Goal: Task Accomplishment & Management: Use online tool/utility

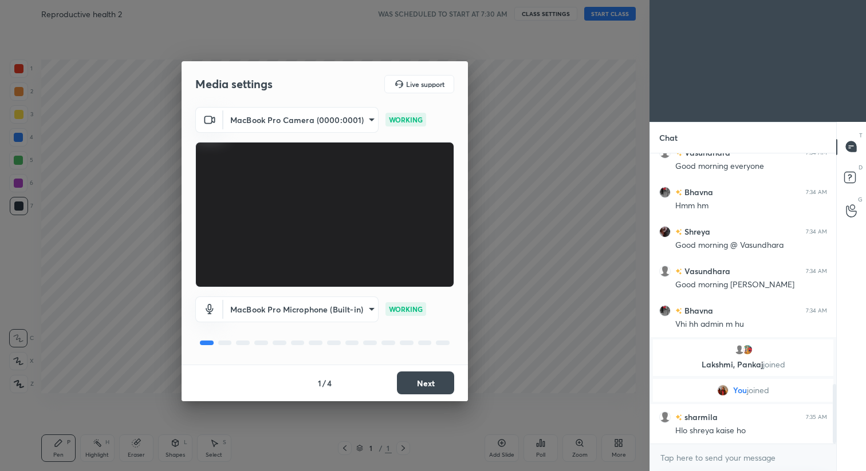
scroll to position [1133, 0]
click at [432, 384] on button "Next" at bounding box center [425, 383] width 57 height 23
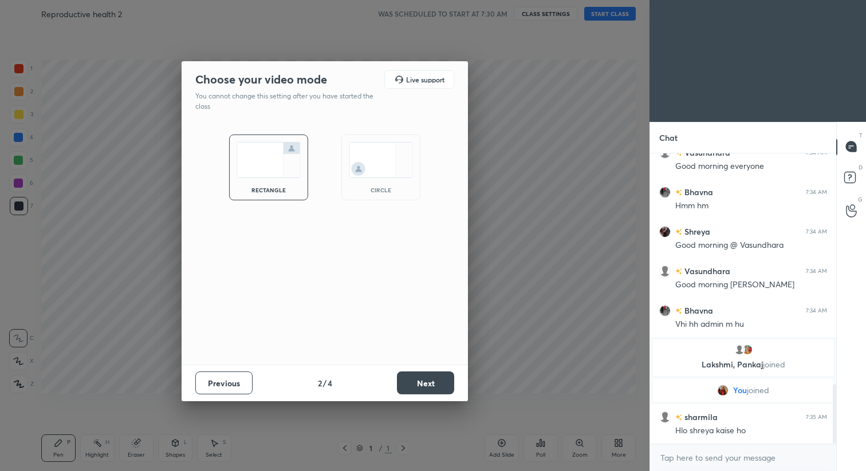
click at [432, 384] on button "Next" at bounding box center [425, 383] width 57 height 23
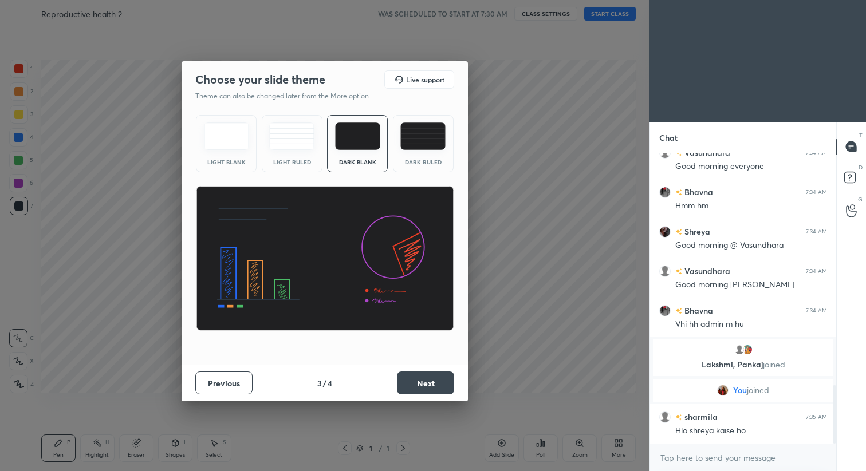
click at [432, 384] on button "Next" at bounding box center [425, 383] width 57 height 23
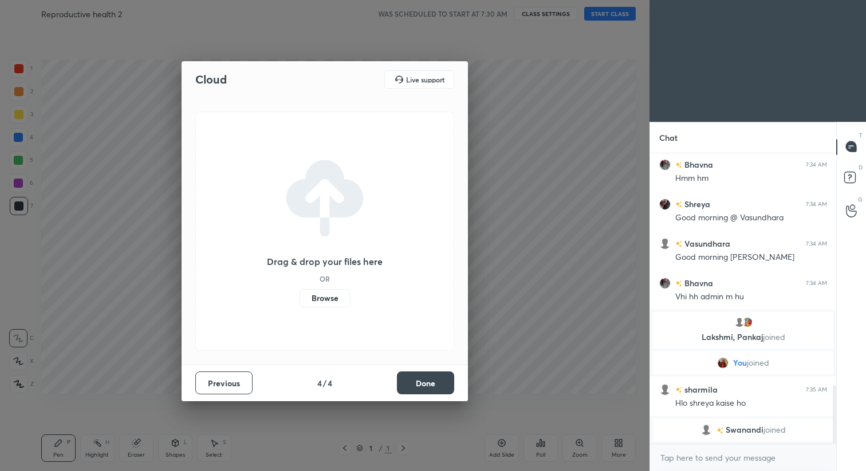
click at [432, 384] on button "Done" at bounding box center [425, 383] width 57 height 23
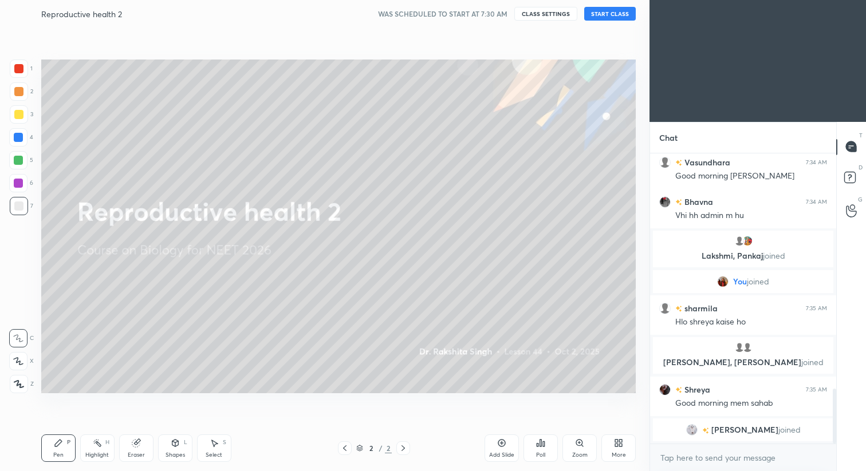
scroll to position [1257, 0]
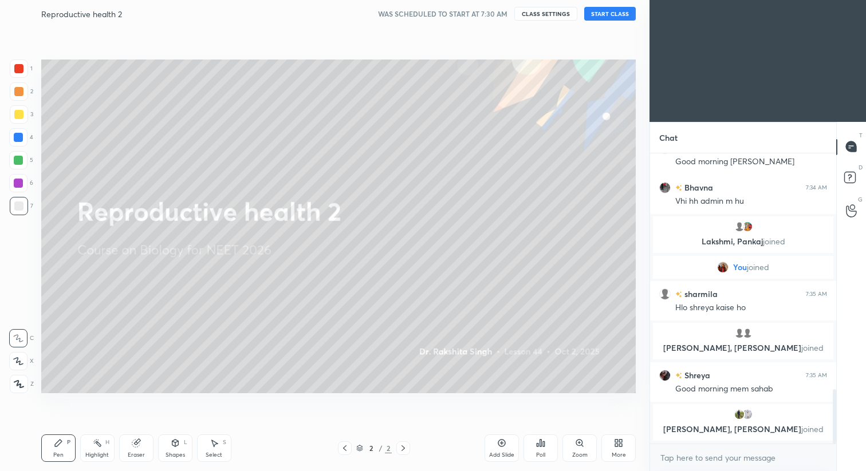
click at [600, 14] on button "START CLASS" at bounding box center [610, 14] width 52 height 14
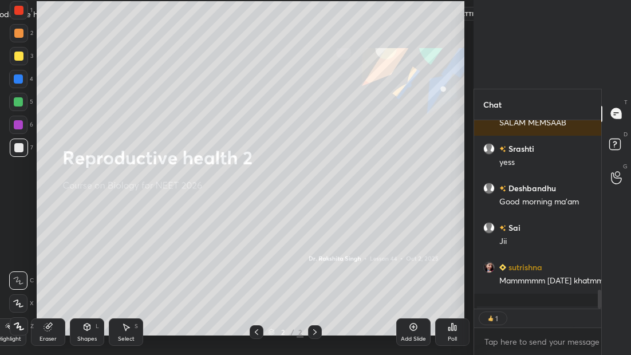
scroll to position [182, 124]
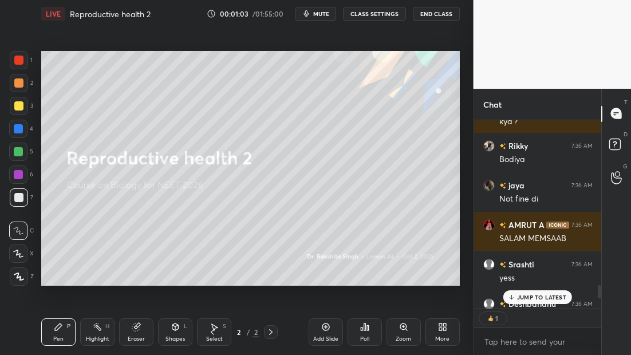
click at [546, 298] on p "JUMP TO LATEST" at bounding box center [541, 297] width 49 height 7
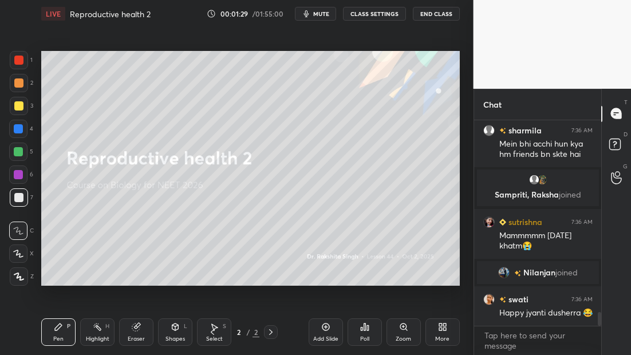
click at [25, 282] on div at bounding box center [19, 276] width 18 height 18
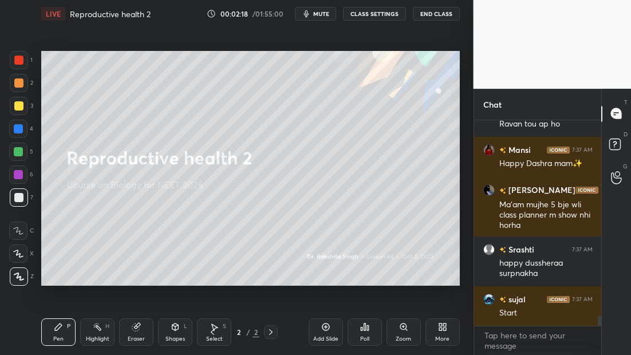
scroll to position [4287, 0]
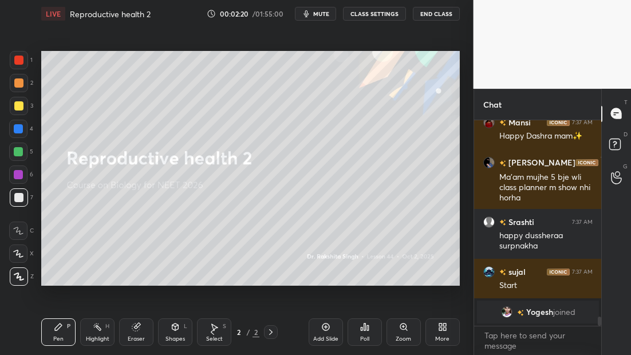
click at [325, 329] on icon at bounding box center [325, 326] width 9 height 9
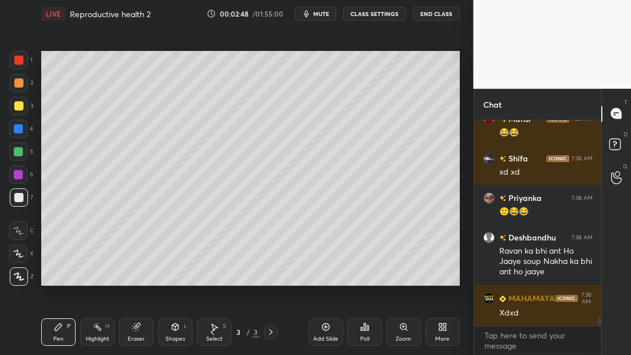
scroll to position [4645, 0]
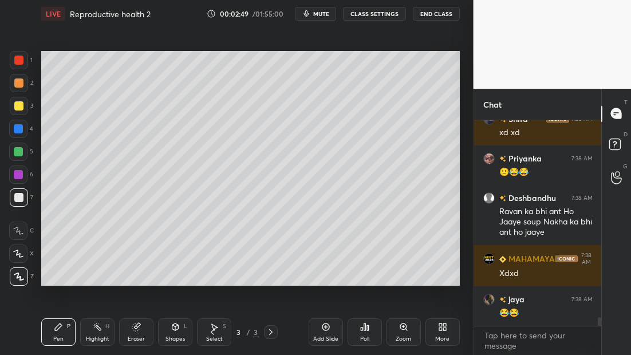
click at [20, 107] on div at bounding box center [18, 105] width 9 height 9
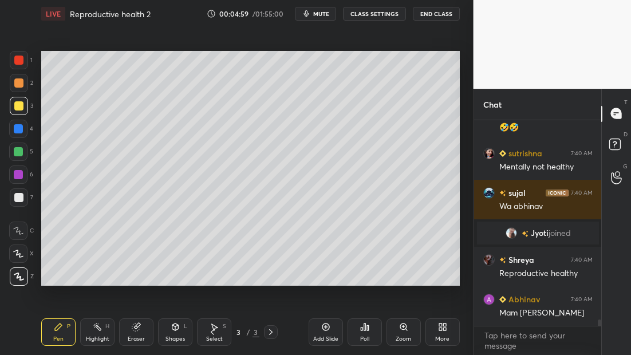
scroll to position [6349, 0]
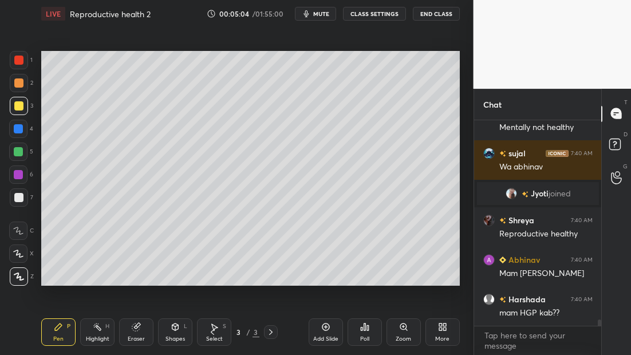
click at [329, 330] on icon at bounding box center [325, 326] width 9 height 9
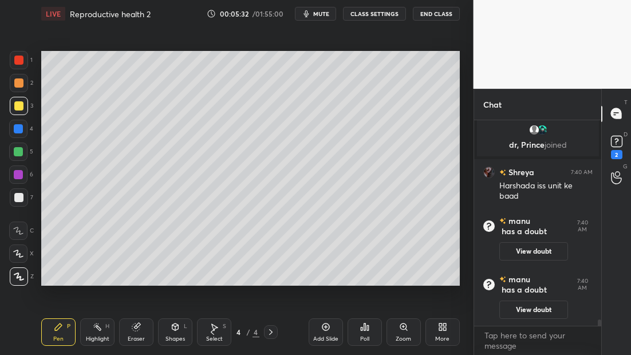
scroll to position [6489, 0]
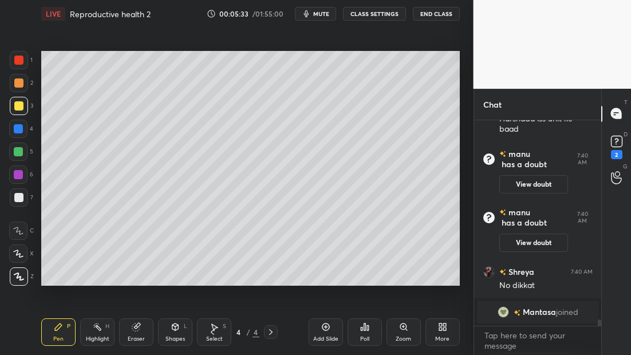
click at [328, 333] on div "Add Slide" at bounding box center [326, 331] width 34 height 27
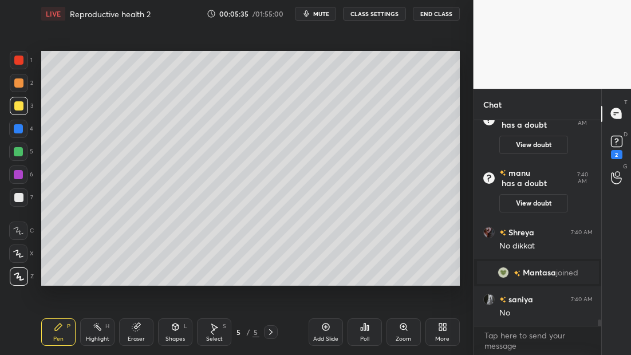
scroll to position [6563, 0]
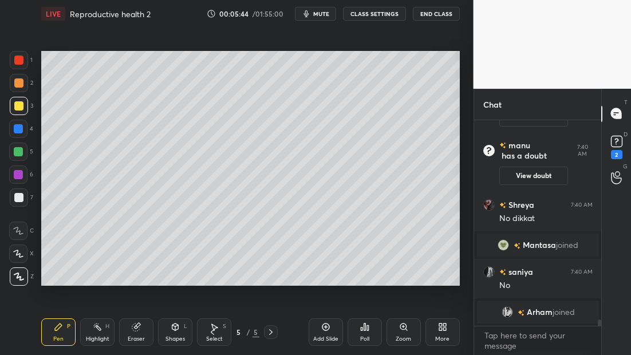
click at [21, 205] on div at bounding box center [19, 197] width 18 height 18
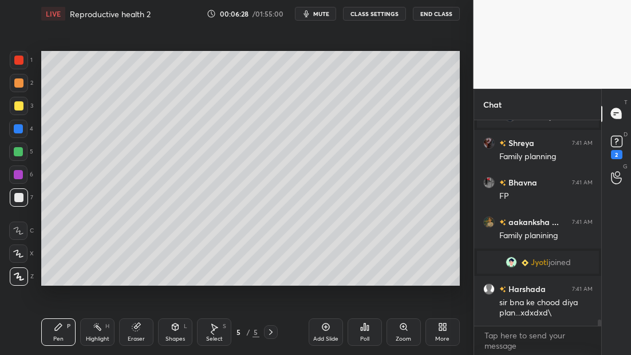
scroll to position [6803, 0]
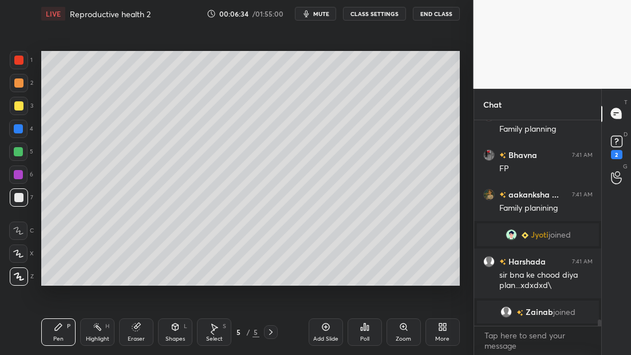
click at [328, 326] on icon at bounding box center [325, 326] width 9 height 9
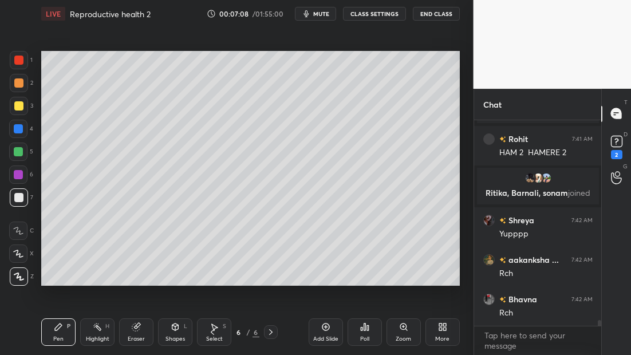
scroll to position [7013, 0]
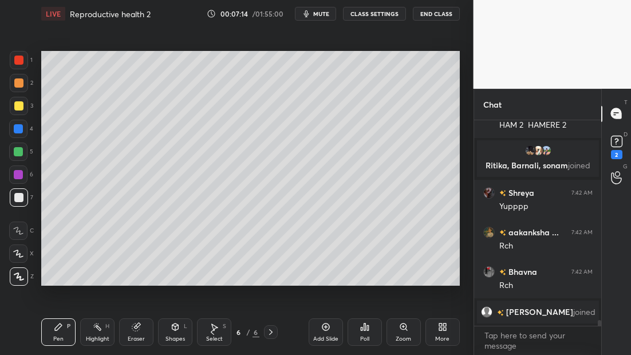
click at [319, 333] on div "Add Slide" at bounding box center [326, 331] width 34 height 27
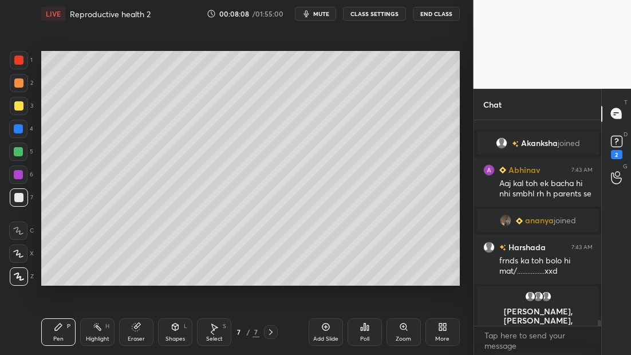
scroll to position [7276, 0]
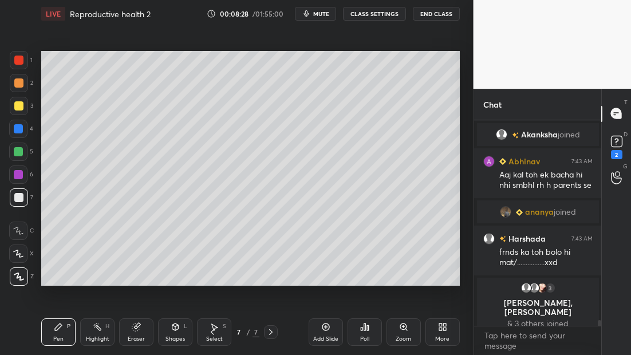
click at [331, 327] on div "Add Slide" at bounding box center [326, 331] width 34 height 27
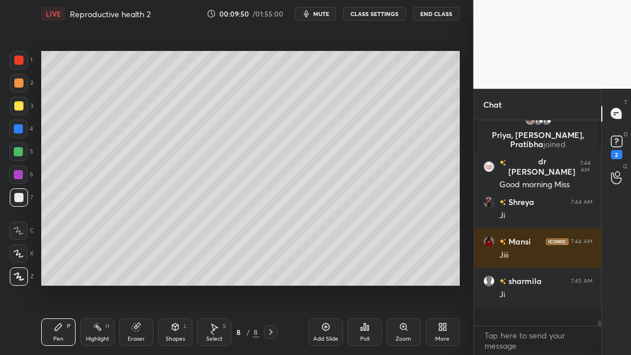
scroll to position [7681, 0]
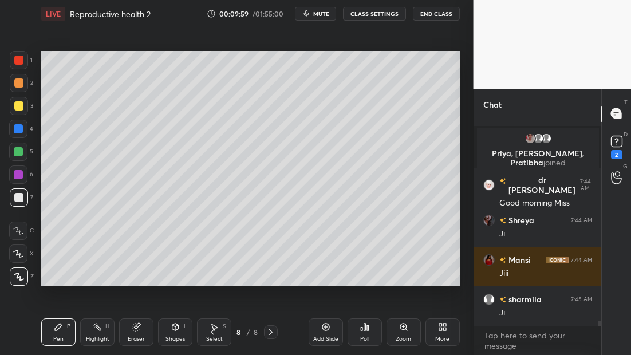
click at [324, 331] on icon at bounding box center [325, 326] width 9 height 9
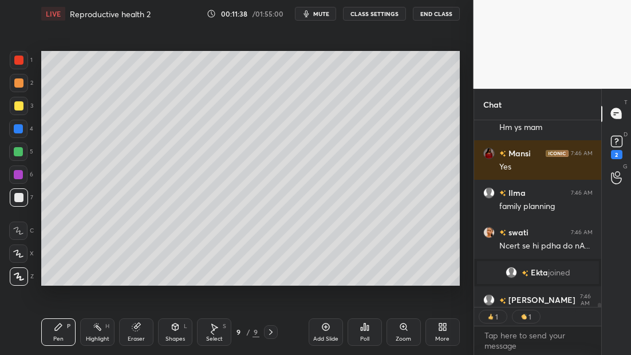
scroll to position [8401, 0]
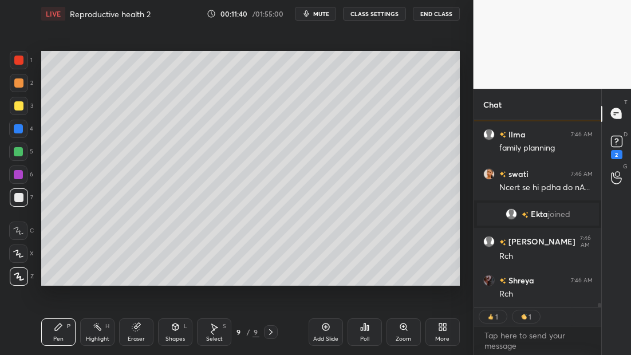
click at [20, 151] on div at bounding box center [18, 151] width 9 height 9
click at [320, 336] on div "Add Slide" at bounding box center [325, 339] width 25 height 6
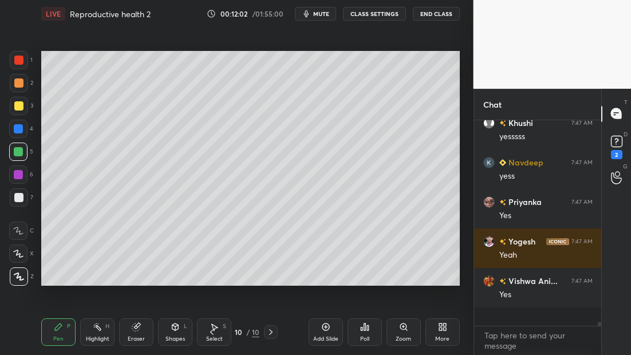
scroll to position [9025, 0]
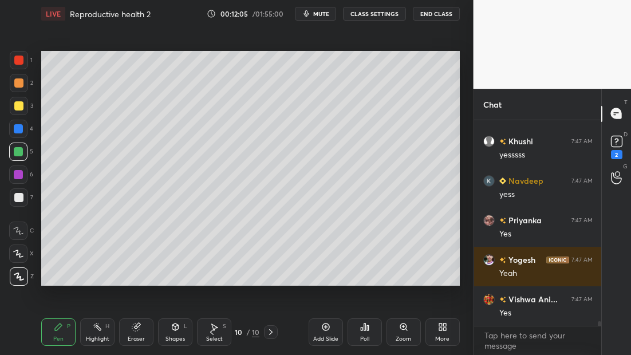
click at [20, 193] on div at bounding box center [18, 197] width 9 height 9
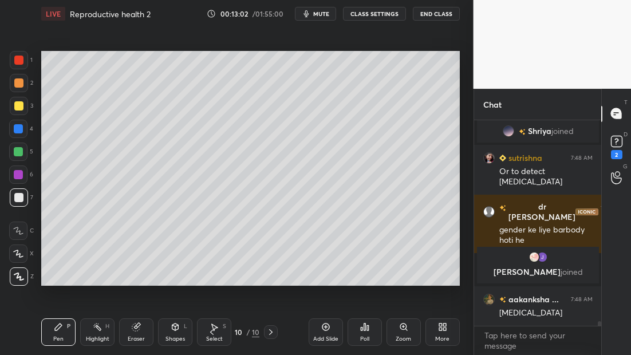
scroll to position [9224, 0]
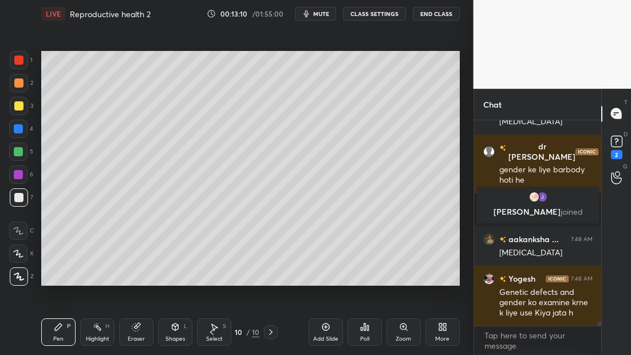
click at [328, 332] on div "Add Slide" at bounding box center [326, 331] width 34 height 27
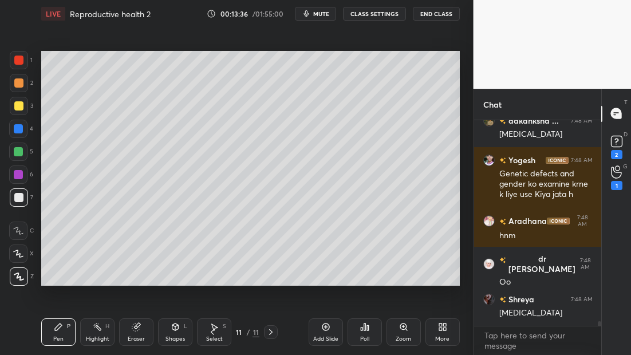
scroll to position [9370, 0]
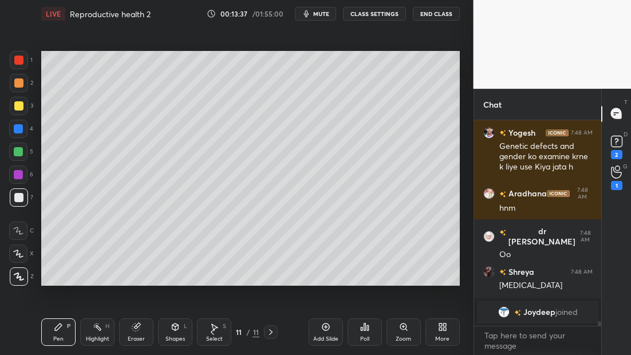
click at [25, 108] on div at bounding box center [19, 106] width 18 height 18
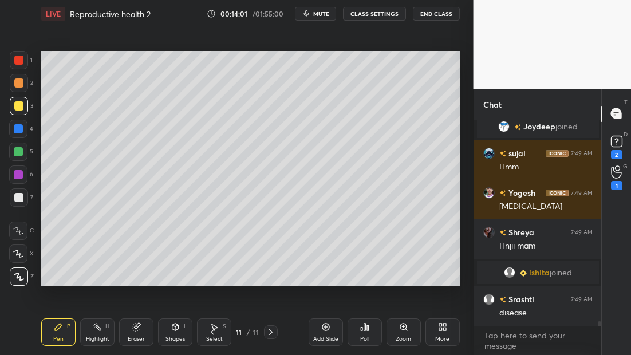
scroll to position [9509, 0]
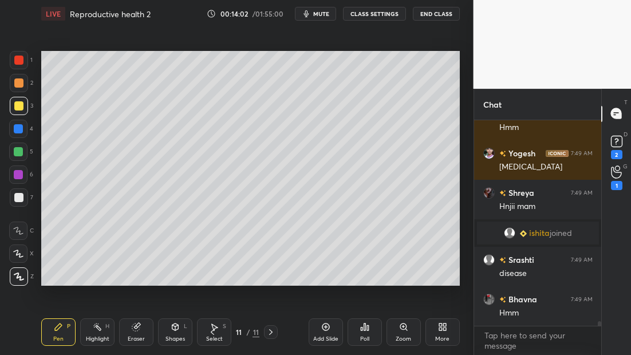
click at [343, 287] on div "Setting up your live class Poll for secs No correct answer Start poll" at bounding box center [251, 168] width 428 height 282
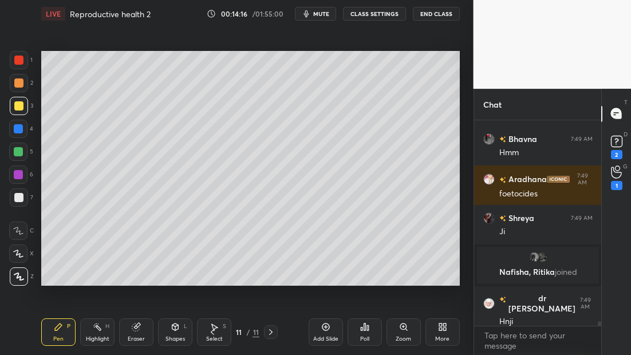
scroll to position [9657, 0]
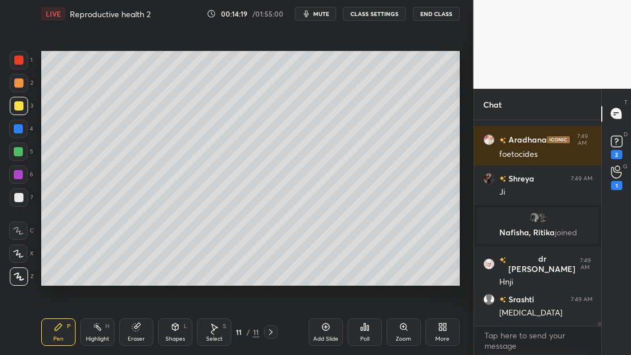
click at [319, 329] on div "Add Slide" at bounding box center [326, 331] width 34 height 27
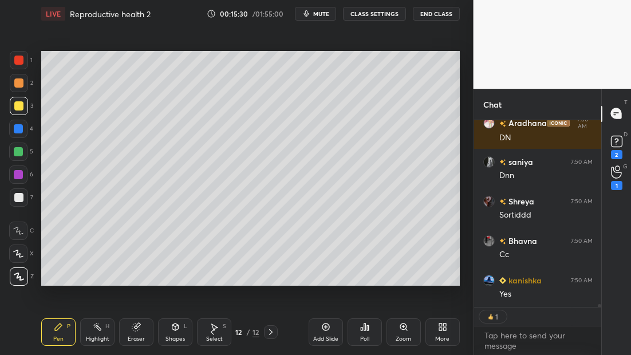
scroll to position [11159, 0]
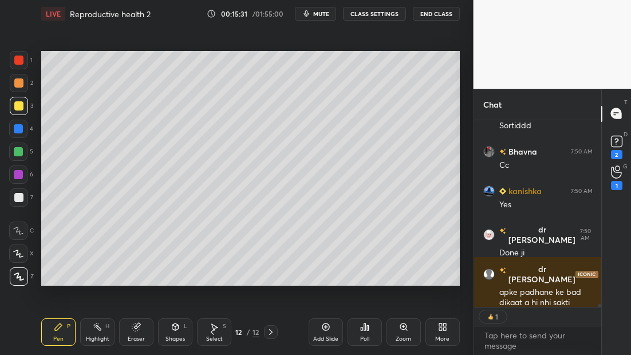
click at [328, 326] on icon at bounding box center [325, 326] width 9 height 9
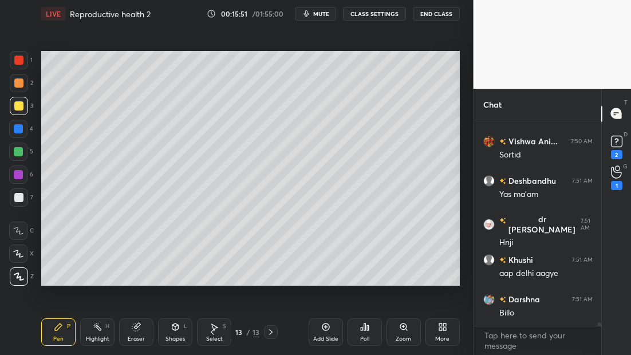
scroll to position [11496, 0]
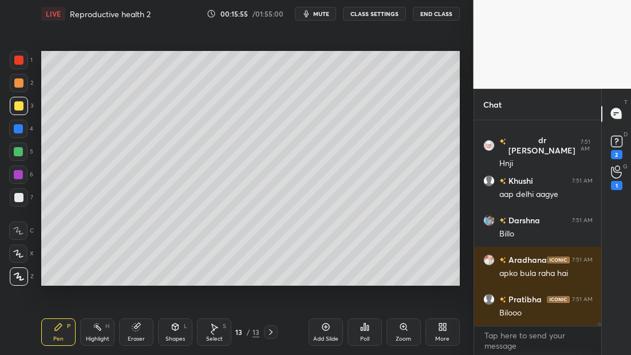
click at [18, 195] on div at bounding box center [18, 197] width 9 height 9
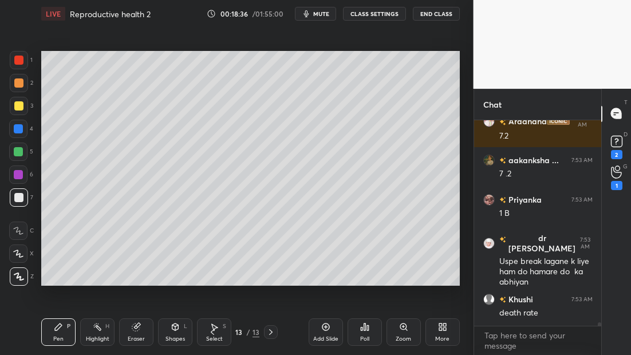
scroll to position [11869, 0]
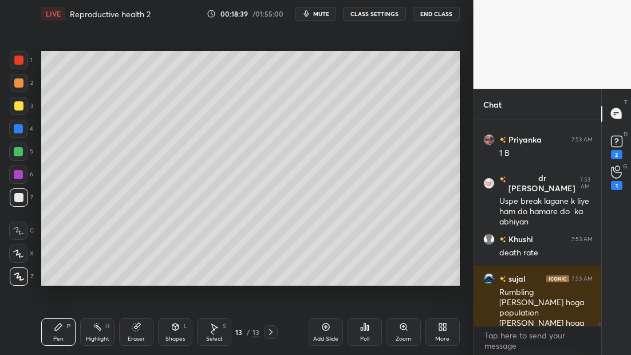
click at [322, 335] on div "Add Slide" at bounding box center [326, 331] width 34 height 27
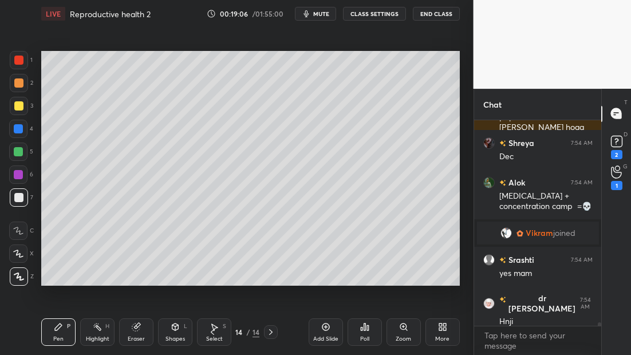
scroll to position [11960, 0]
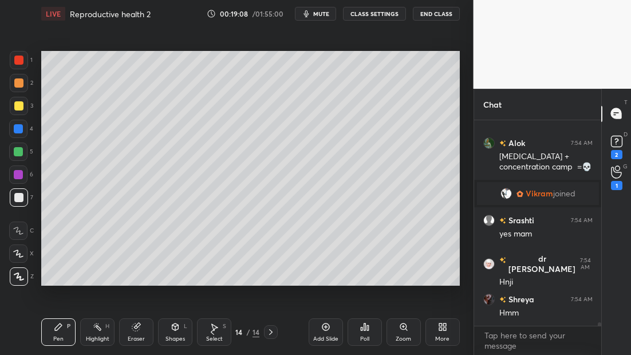
click at [210, 333] on icon at bounding box center [212, 332] width 9 height 9
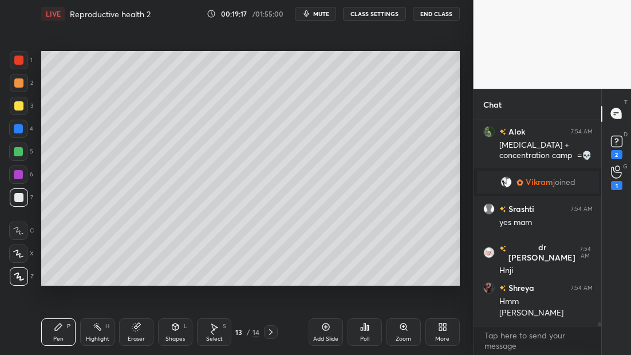
scroll to position [12011, 0]
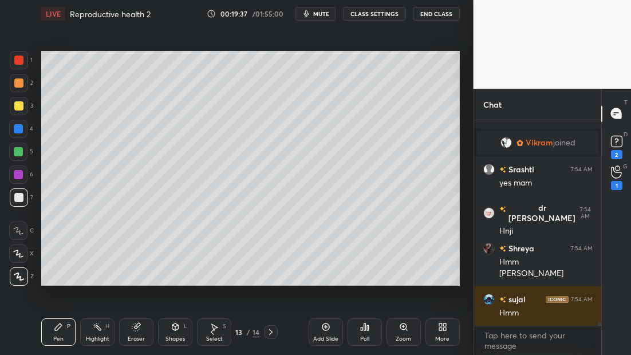
click at [272, 332] on icon at bounding box center [270, 332] width 3 height 6
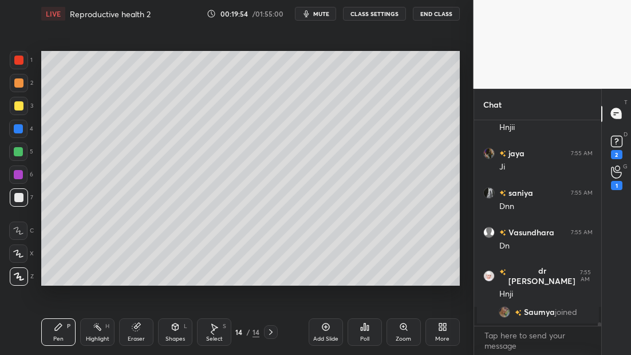
scroll to position [12271, 0]
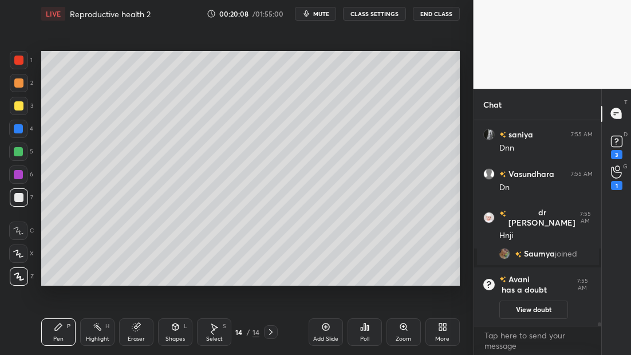
click at [319, 19] on div "LIVE Reproductive health 2 00:20:08 / 01:55:00 mute CLASS SETTINGS End Class" at bounding box center [250, 13] width 419 height 27
click at [328, 13] on span "mute" at bounding box center [321, 14] width 16 height 8
click at [317, 18] on button "unmute" at bounding box center [315, 14] width 41 height 14
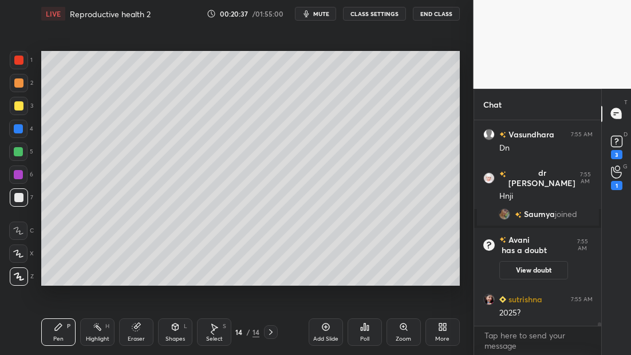
click at [212, 335] on icon at bounding box center [212, 332] width 9 height 9
click at [280, 328] on div "13 / 14" at bounding box center [241, 332] width 133 height 14
click at [276, 329] on div at bounding box center [271, 332] width 14 height 14
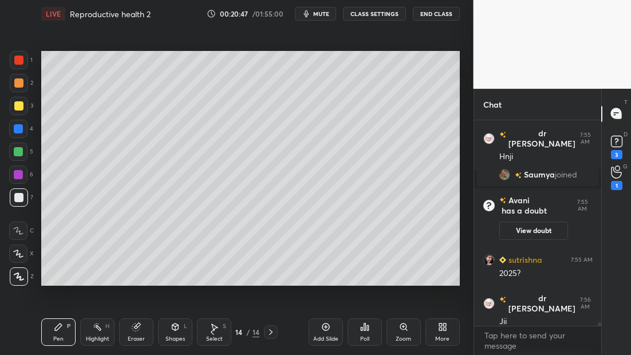
click at [330, 329] on div "Add Slide" at bounding box center [326, 331] width 34 height 27
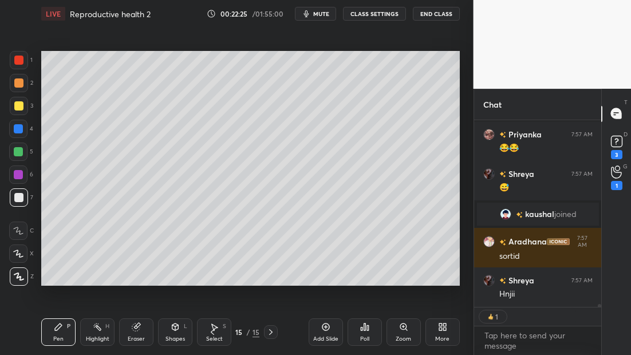
scroll to position [13051, 0]
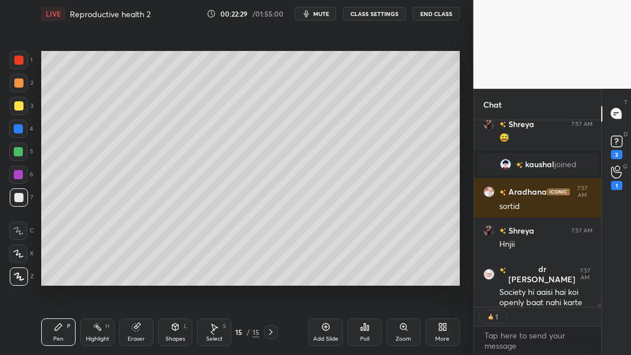
click at [212, 333] on icon at bounding box center [212, 332] width 9 height 9
click at [211, 333] on icon at bounding box center [212, 332] width 9 height 9
click at [212, 332] on icon at bounding box center [212, 332] width 9 height 9
click at [213, 333] on icon at bounding box center [212, 332] width 9 height 9
click at [215, 332] on icon at bounding box center [212, 332] width 9 height 9
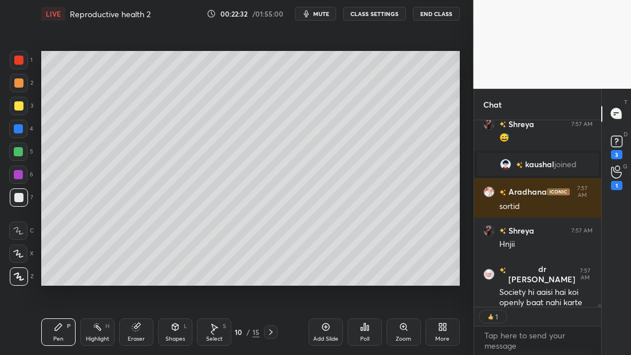
click at [214, 330] on icon at bounding box center [212, 332] width 9 height 9
click at [214, 329] on icon at bounding box center [212, 332] width 9 height 9
click at [212, 337] on div "Select" at bounding box center [214, 339] width 17 height 6
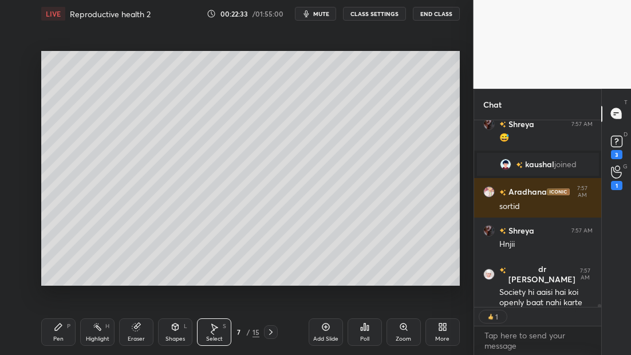
click at [212, 332] on icon at bounding box center [212, 332] width 9 height 9
click at [213, 331] on icon at bounding box center [212, 332] width 9 height 9
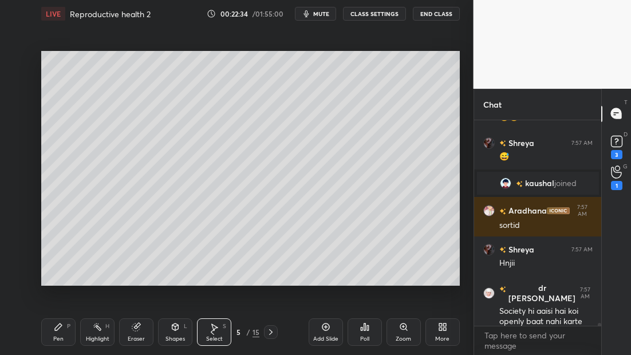
scroll to position [13032, 0]
click at [61, 333] on div "Pen P" at bounding box center [58, 331] width 34 height 27
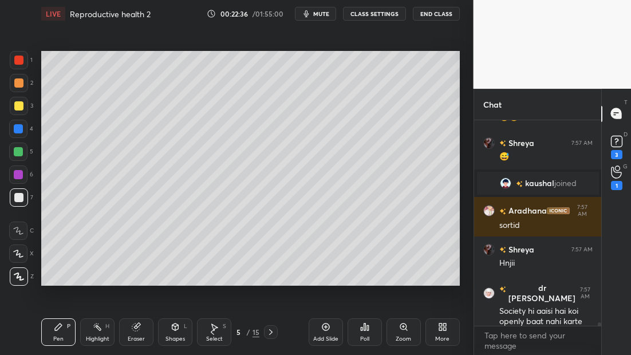
click at [214, 331] on icon at bounding box center [212, 332] width 9 height 9
click at [213, 332] on icon at bounding box center [212, 332] width 9 height 9
click at [212, 331] on icon at bounding box center [212, 332] width 9 height 9
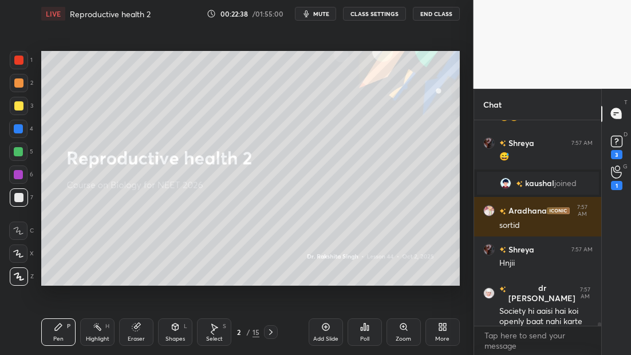
click at [272, 331] on icon at bounding box center [270, 332] width 9 height 9
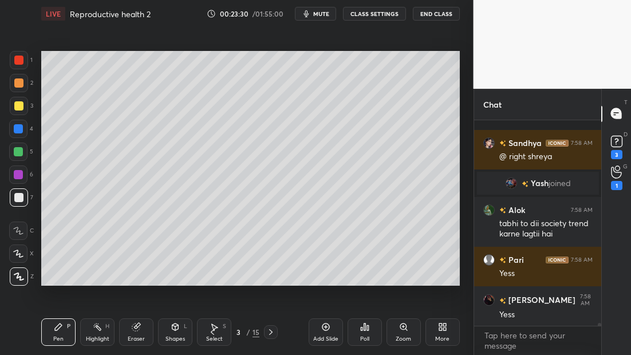
scroll to position [13382, 0]
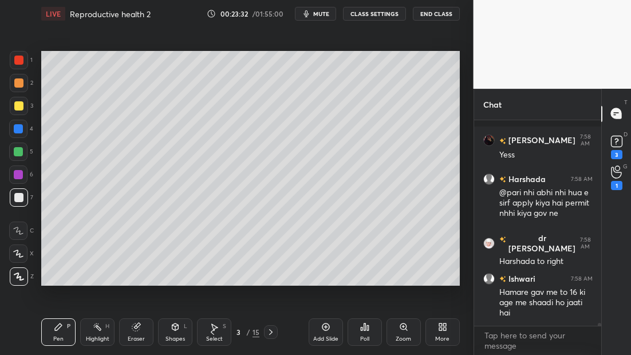
click at [274, 331] on div at bounding box center [271, 332] width 14 height 14
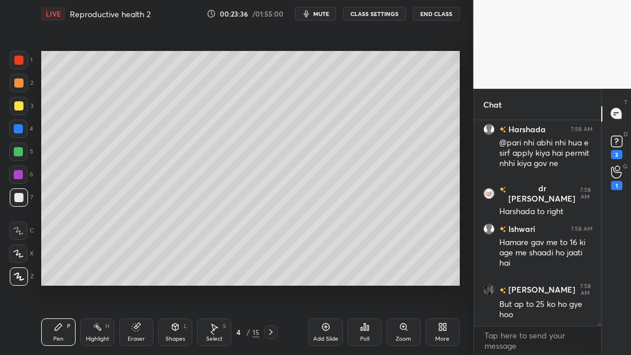
scroll to position [13571, 0]
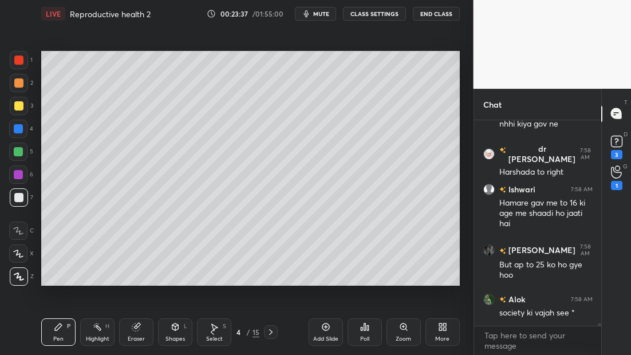
click at [274, 330] on icon at bounding box center [270, 332] width 9 height 9
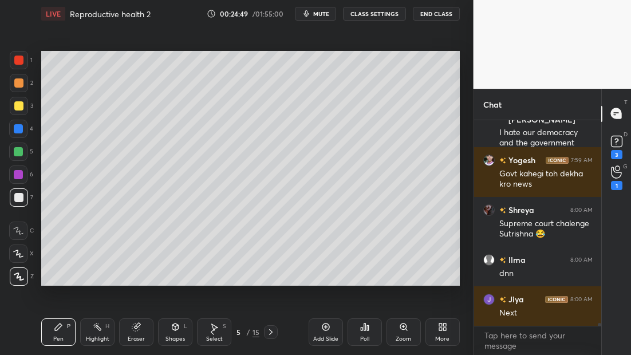
scroll to position [14274, 0]
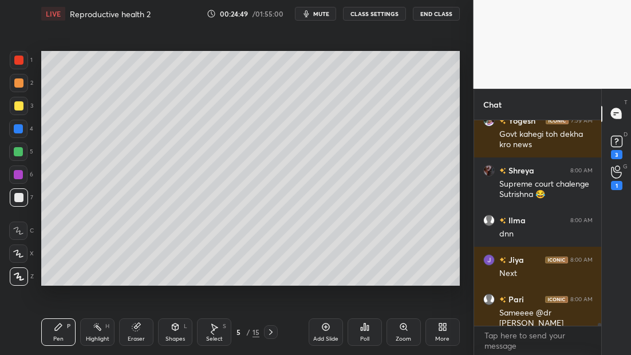
click at [272, 331] on icon at bounding box center [270, 332] width 9 height 9
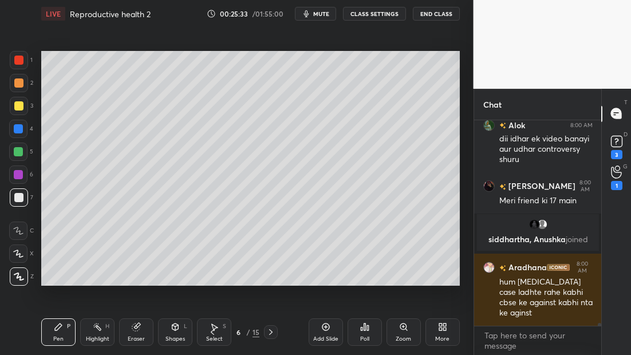
scroll to position [14947, 0]
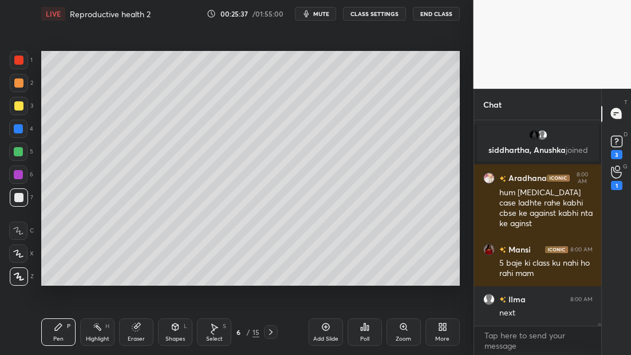
click at [272, 333] on icon at bounding box center [270, 332] width 9 height 9
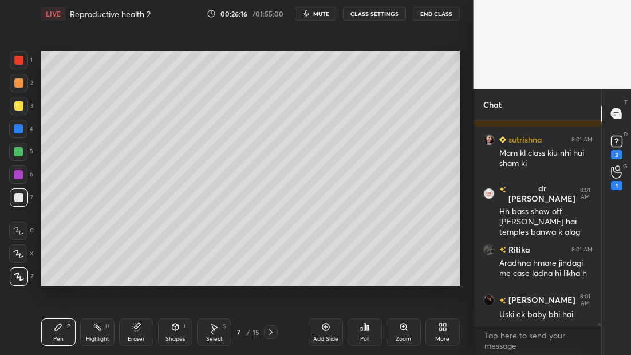
scroll to position [15336, 0]
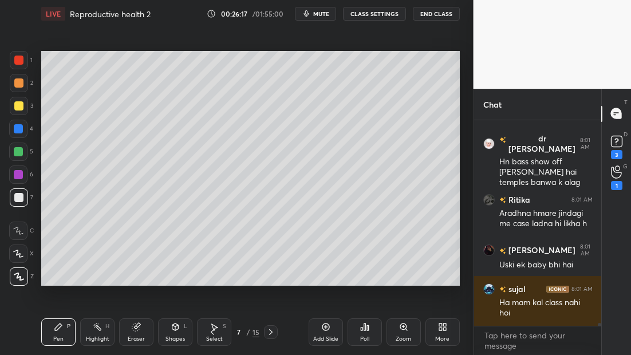
click at [271, 333] on icon at bounding box center [270, 332] width 3 height 6
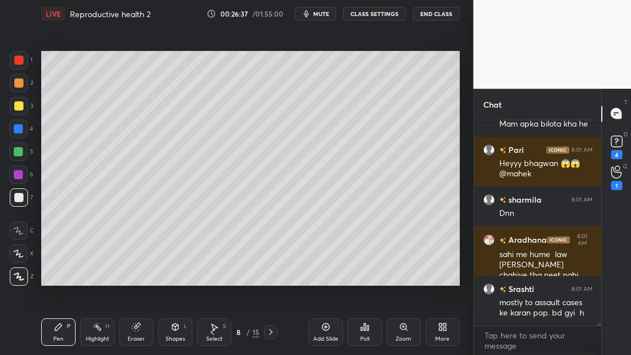
scroll to position [15520, 0]
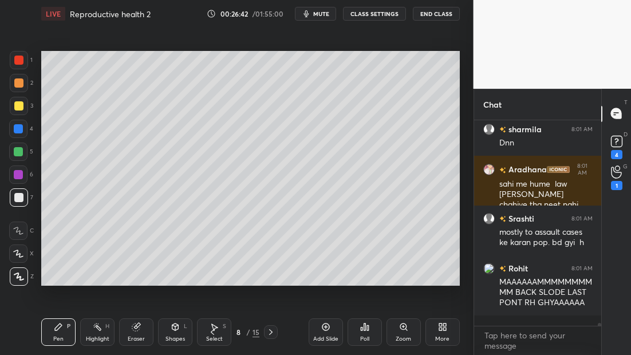
click at [213, 333] on icon at bounding box center [212, 332] width 9 height 9
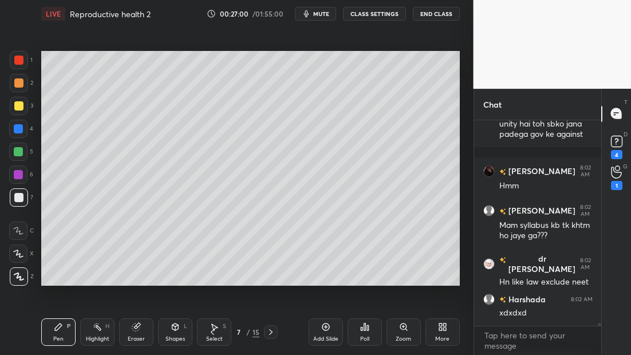
scroll to position [15848, 0]
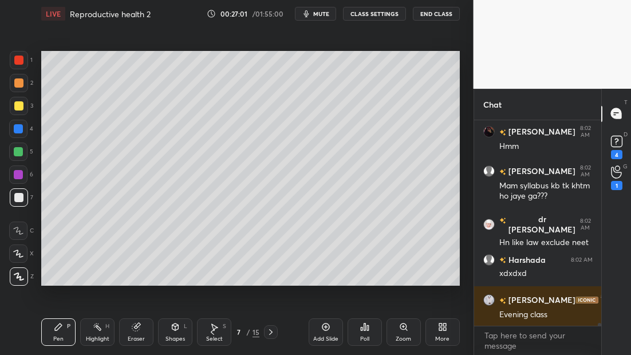
click at [270, 333] on icon at bounding box center [270, 332] width 9 height 9
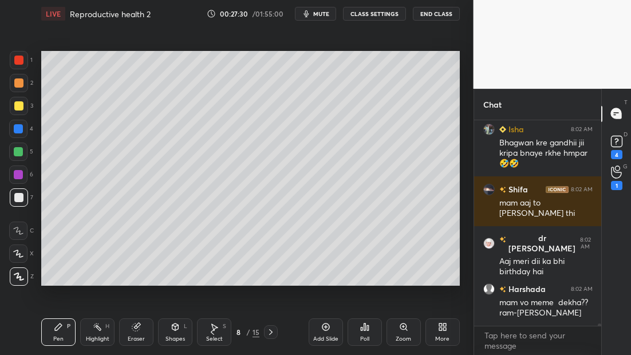
scroll to position [16527, 0]
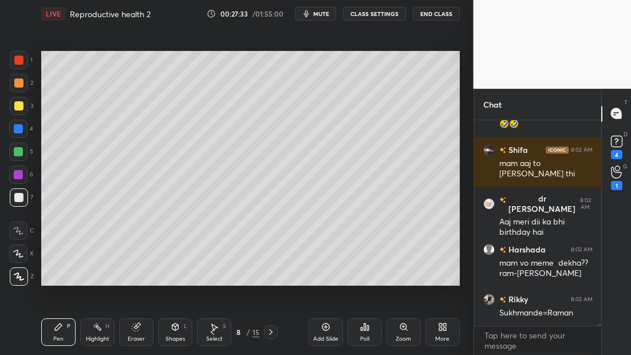
click at [272, 332] on icon at bounding box center [270, 332] width 9 height 9
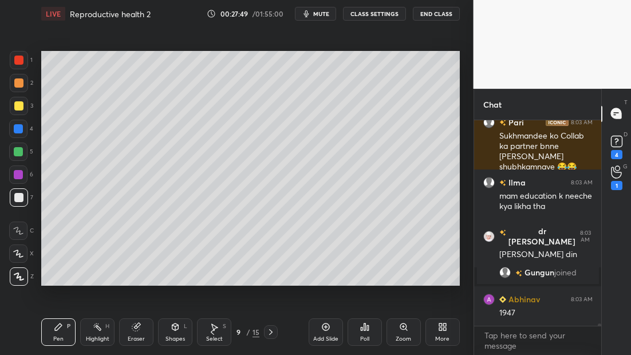
scroll to position [16223, 0]
click at [209, 333] on icon at bounding box center [212, 332] width 9 height 9
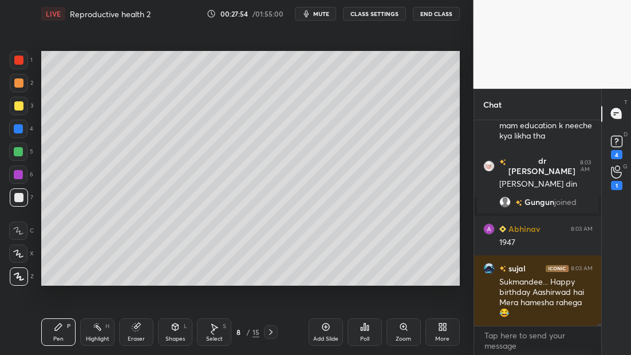
click at [272, 332] on icon at bounding box center [270, 332] width 9 height 9
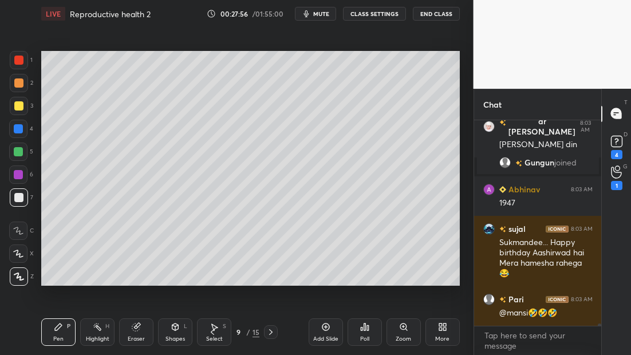
click at [273, 332] on icon at bounding box center [270, 332] width 9 height 9
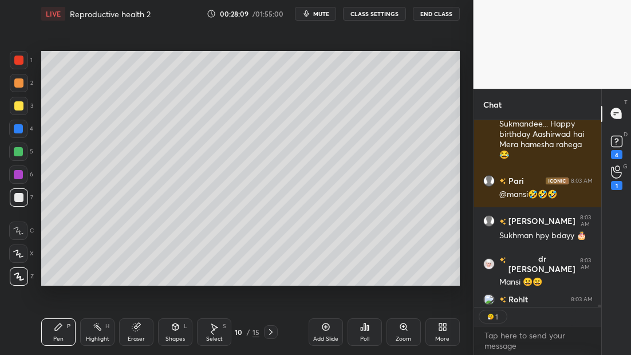
scroll to position [16531, 0]
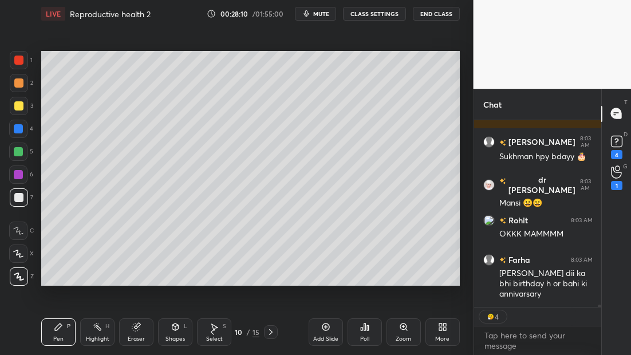
click at [270, 332] on icon at bounding box center [270, 332] width 9 height 9
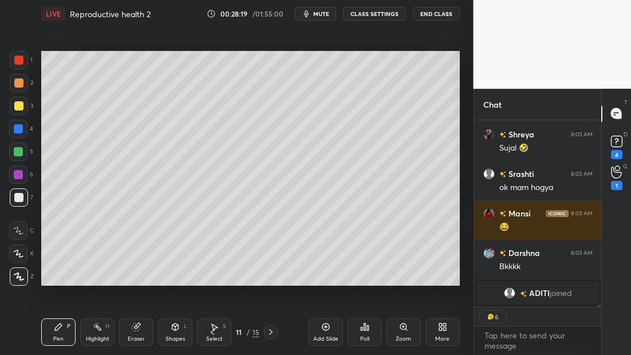
scroll to position [16539, 0]
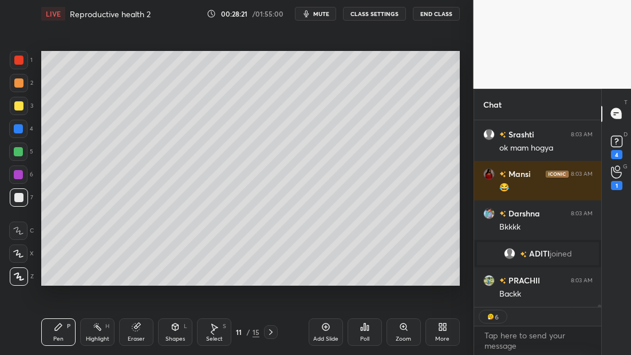
click at [211, 333] on icon at bounding box center [212, 332] width 9 height 9
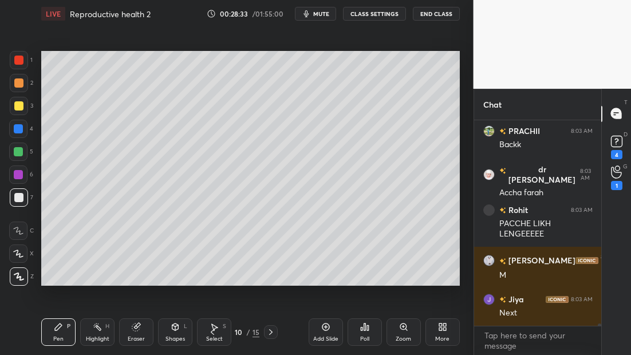
scroll to position [16719, 0]
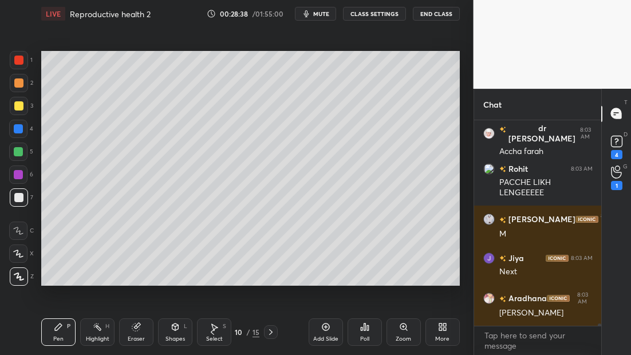
click at [272, 331] on icon at bounding box center [270, 332] width 3 height 6
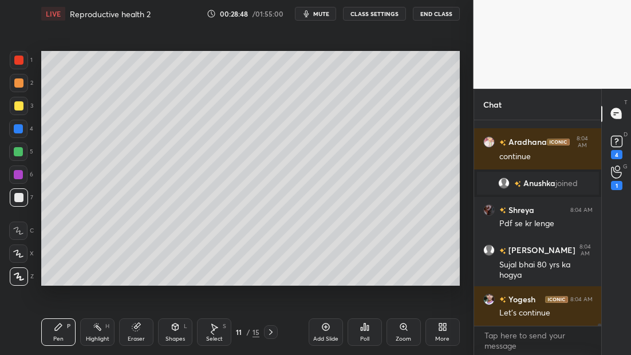
scroll to position [16941, 0]
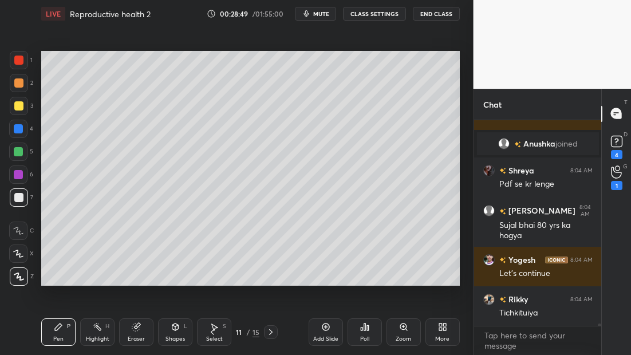
click at [272, 332] on icon at bounding box center [270, 332] width 3 height 6
click at [270, 333] on icon at bounding box center [270, 332] width 9 height 9
click at [270, 331] on icon at bounding box center [270, 332] width 9 height 9
click at [214, 333] on icon at bounding box center [212, 332] width 9 height 9
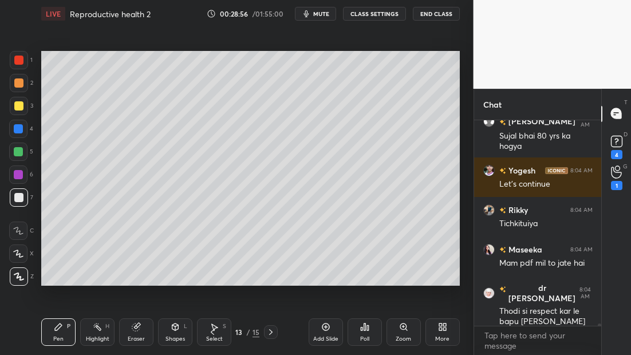
scroll to position [17070, 0]
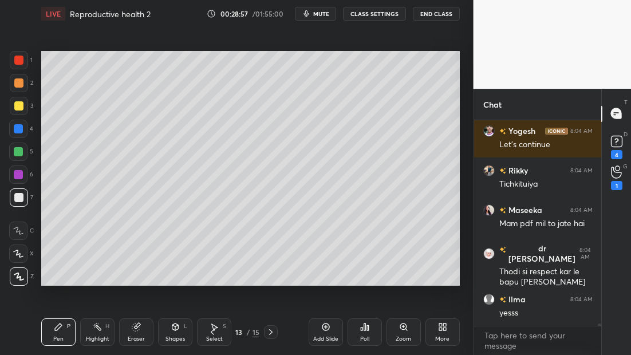
click at [270, 333] on icon at bounding box center [270, 332] width 3 height 6
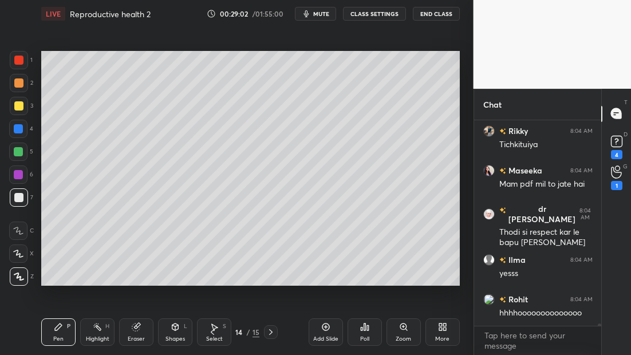
click at [271, 333] on icon at bounding box center [270, 332] width 9 height 9
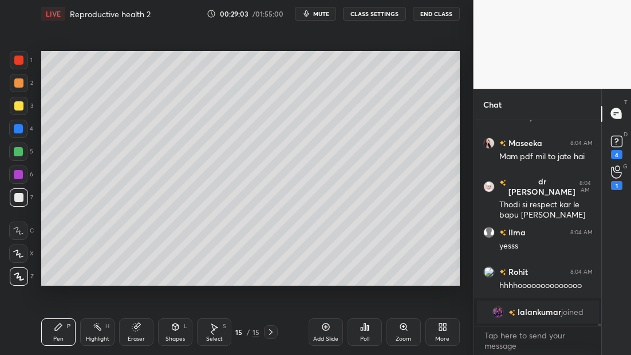
click at [328, 328] on icon at bounding box center [325, 326] width 9 height 9
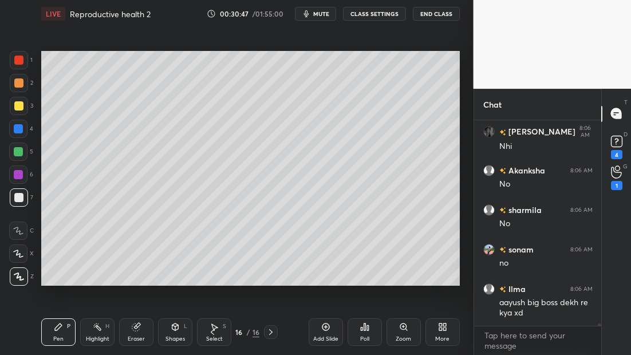
scroll to position [19173, 0]
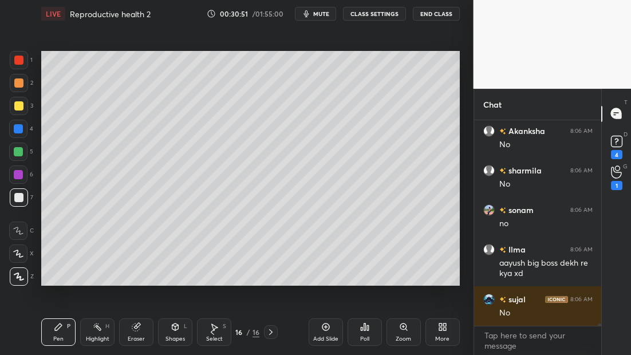
click at [326, 332] on div "Add Slide" at bounding box center [326, 331] width 34 height 27
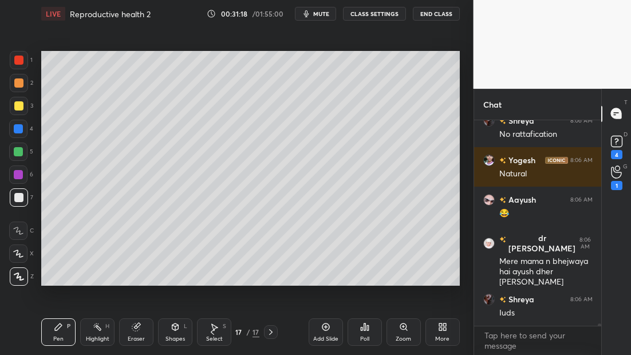
scroll to position [19071, 0]
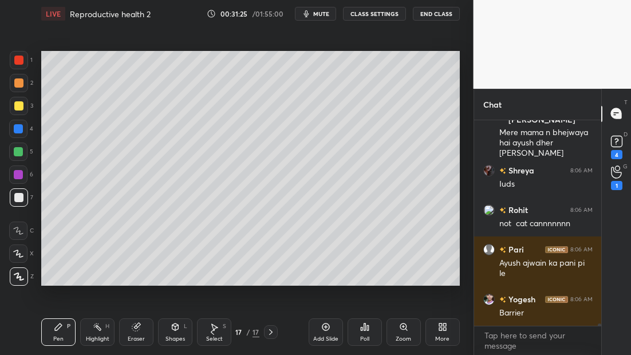
click at [457, 111] on div "Setting up your live class Poll for secs No correct answer Start poll" at bounding box center [251, 168] width 428 height 282
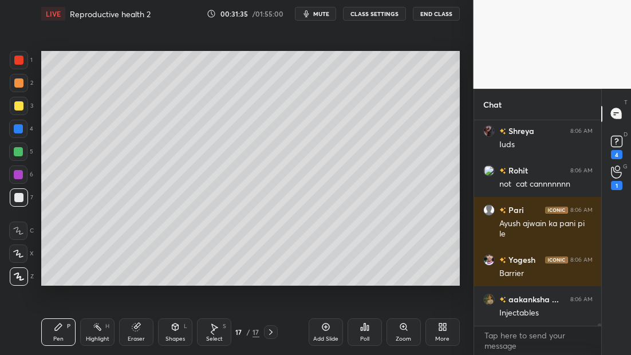
scroll to position [19161, 0]
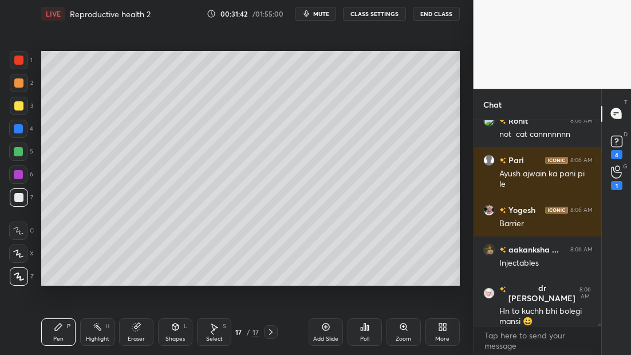
click at [328, 329] on icon at bounding box center [325, 326] width 9 height 9
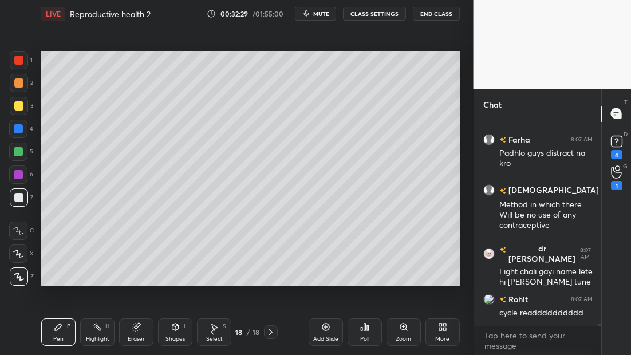
scroll to position [19707, 0]
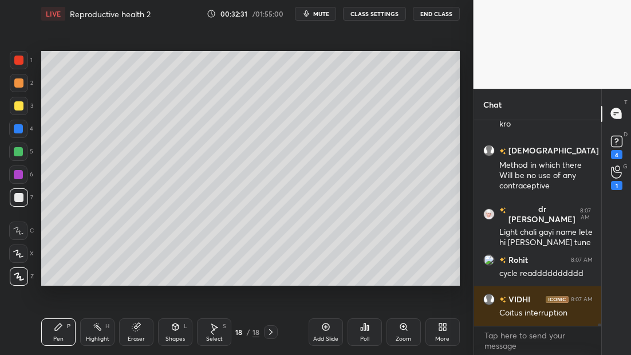
click at [328, 329] on icon at bounding box center [325, 326] width 9 height 9
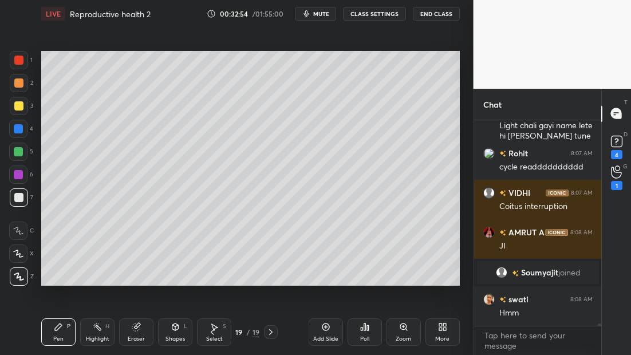
scroll to position [19539, 0]
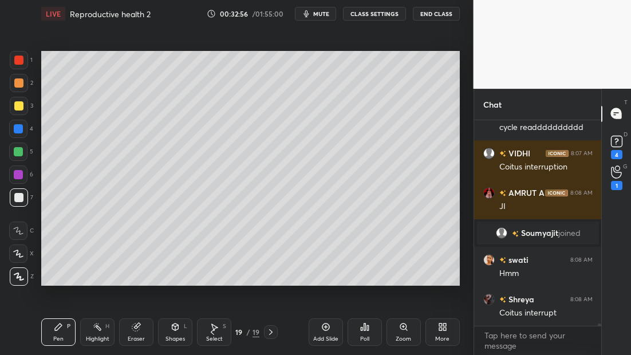
click at [20, 107] on div at bounding box center [18, 105] width 9 height 9
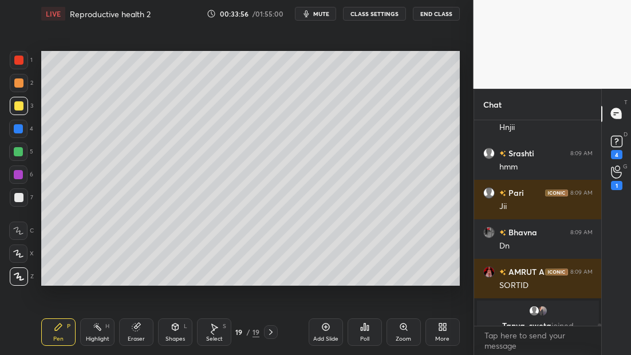
scroll to position [20037, 0]
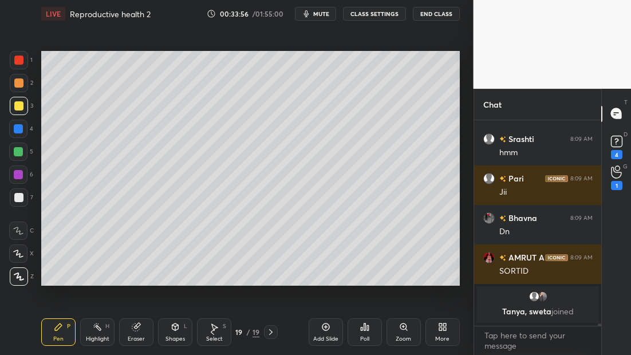
click at [22, 201] on div at bounding box center [19, 197] width 18 height 18
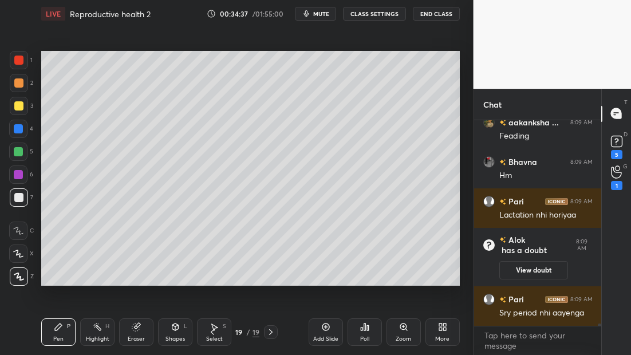
scroll to position [20342, 0]
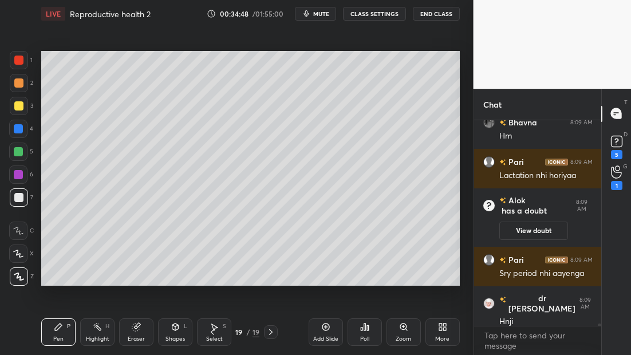
click at [328, 328] on icon at bounding box center [325, 326] width 9 height 9
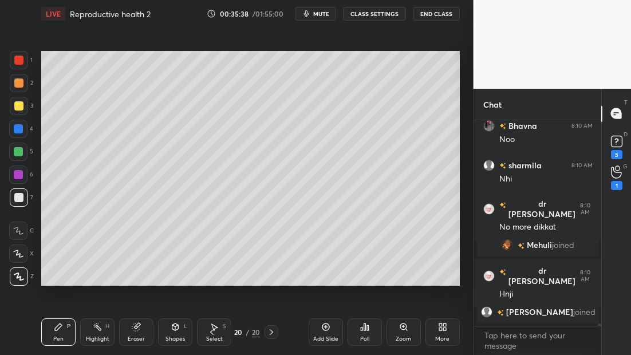
scroll to position [20678, 0]
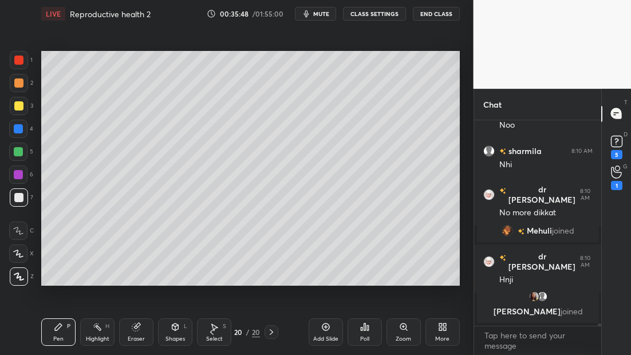
click at [210, 333] on icon at bounding box center [211, 332] width 9 height 9
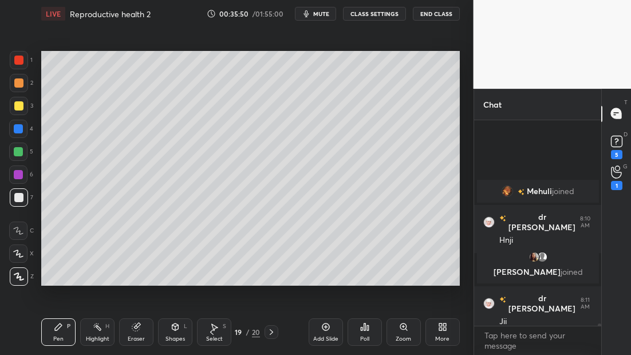
scroll to position [20717, 0]
click at [212, 333] on icon at bounding box center [211, 332] width 9 height 9
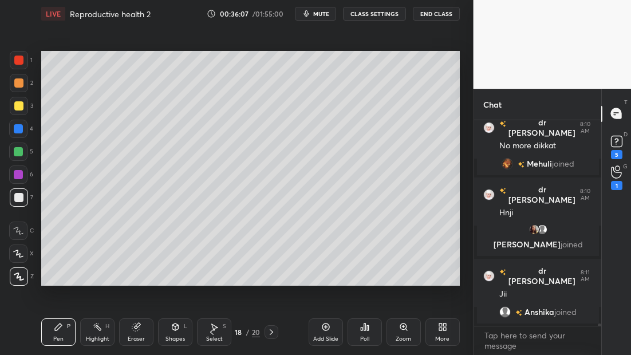
scroll to position [20762, 0]
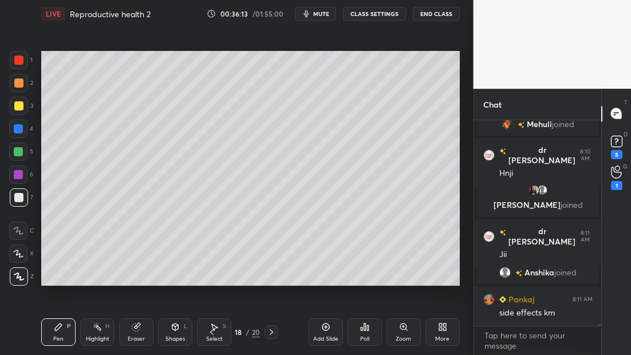
click at [274, 334] on icon at bounding box center [271, 332] width 9 height 9
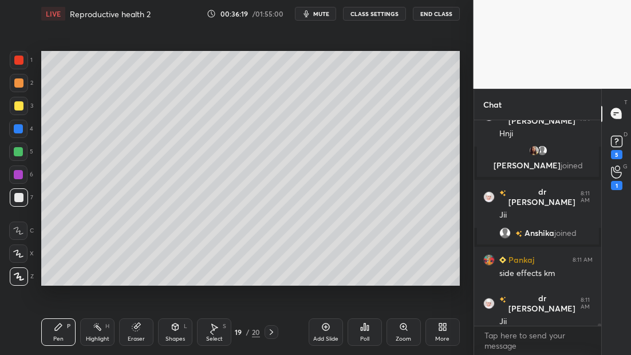
scroll to position [20841, 0]
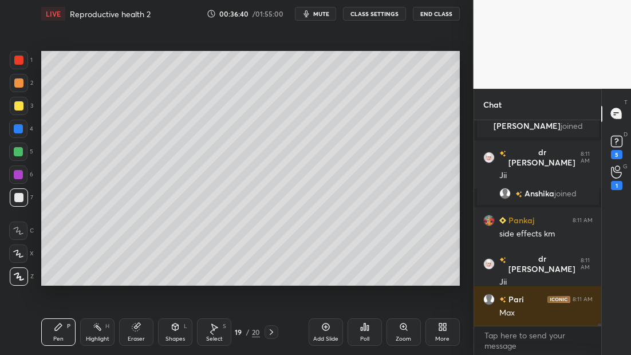
click at [272, 332] on icon at bounding box center [271, 332] width 3 height 6
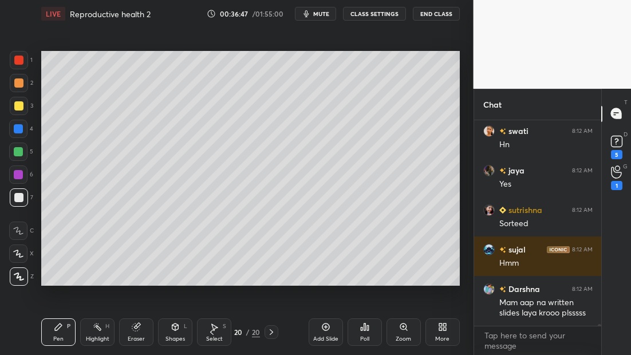
scroll to position [21128, 0]
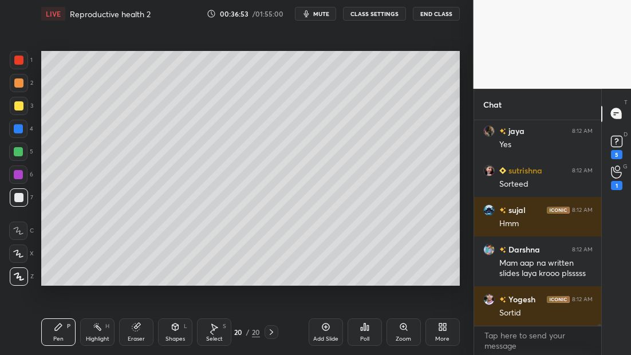
click at [19, 62] on div at bounding box center [18, 60] width 9 height 9
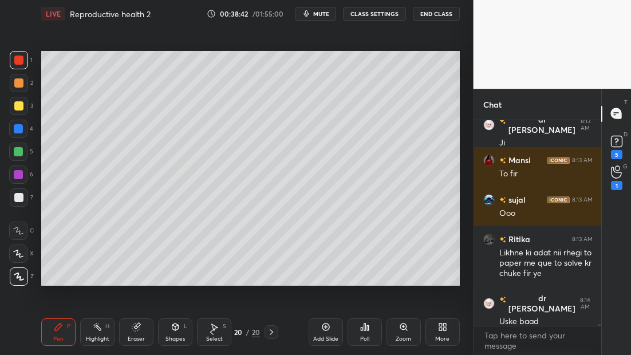
scroll to position [22104, 0]
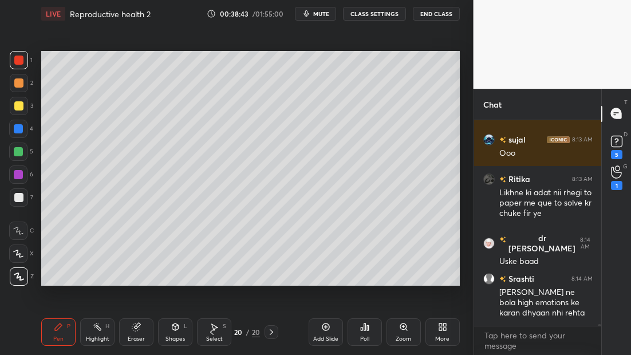
click at [322, 338] on div "Add Slide" at bounding box center [325, 339] width 25 height 6
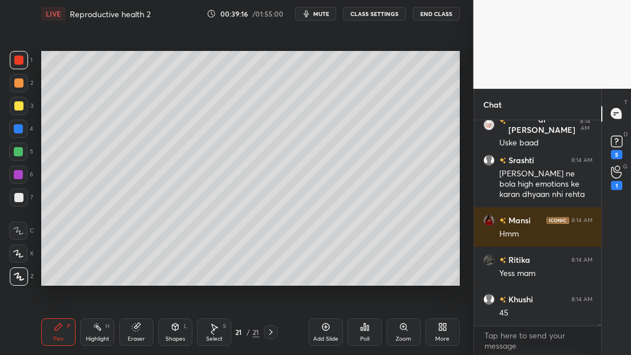
scroll to position [22251, 0]
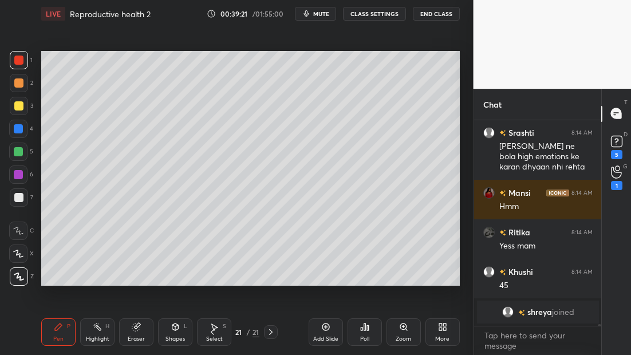
click at [324, 13] on span "mute" at bounding box center [321, 14] width 16 height 8
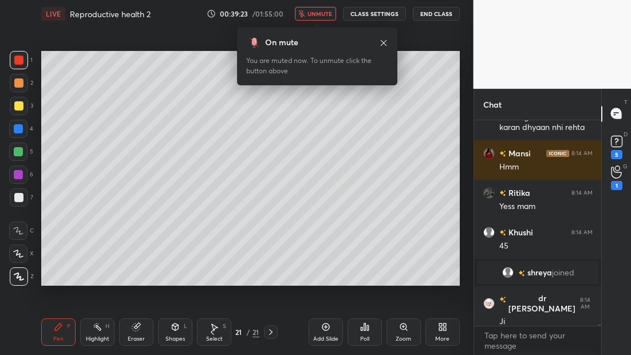
scroll to position [21978, 0]
click at [325, 15] on span "unmute" at bounding box center [320, 14] width 25 height 8
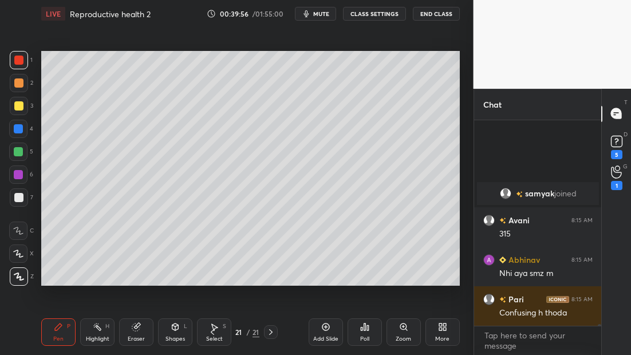
scroll to position [22479, 0]
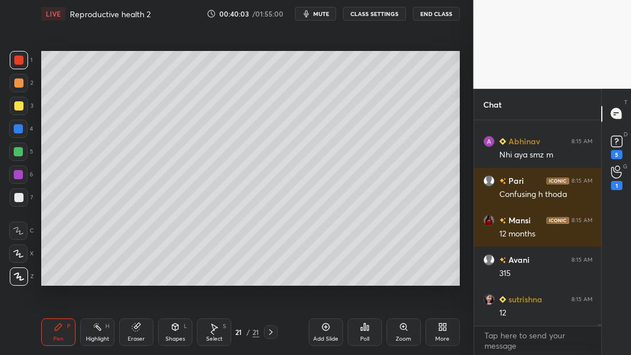
click at [324, 332] on div "Add Slide" at bounding box center [326, 331] width 34 height 27
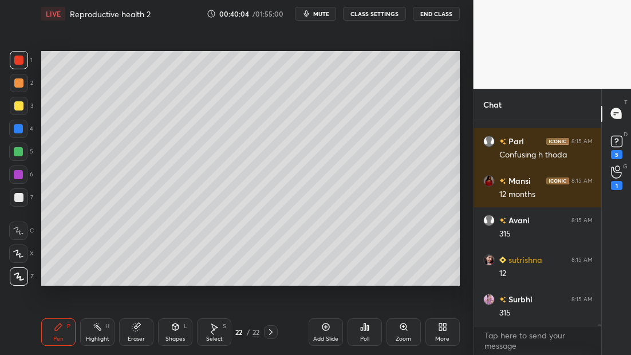
click at [17, 105] on div at bounding box center [18, 105] width 9 height 9
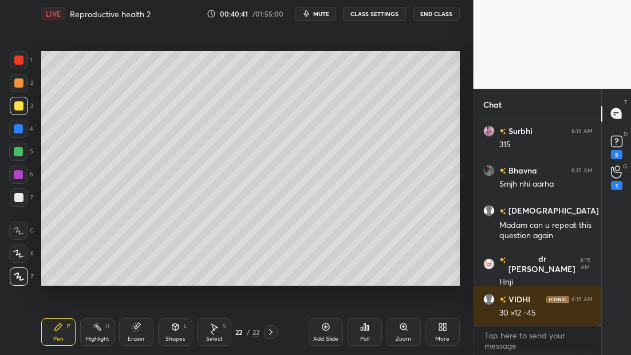
scroll to position [22726, 0]
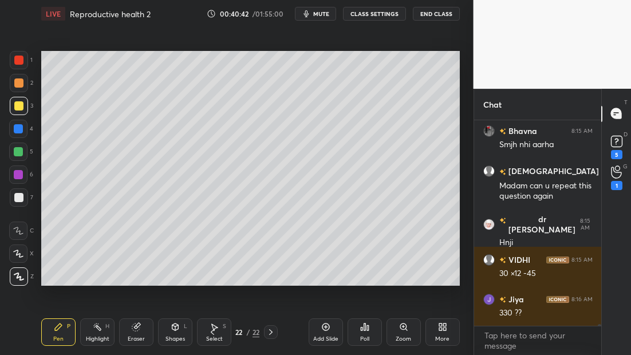
click at [140, 336] on div "Eraser" at bounding box center [136, 339] width 17 height 6
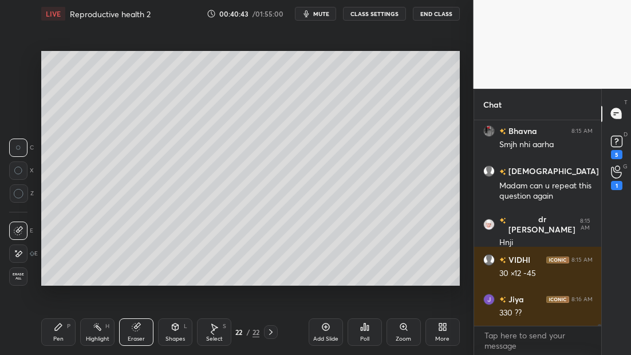
click at [24, 279] on span "Erase all" at bounding box center [18, 277] width 17 height 8
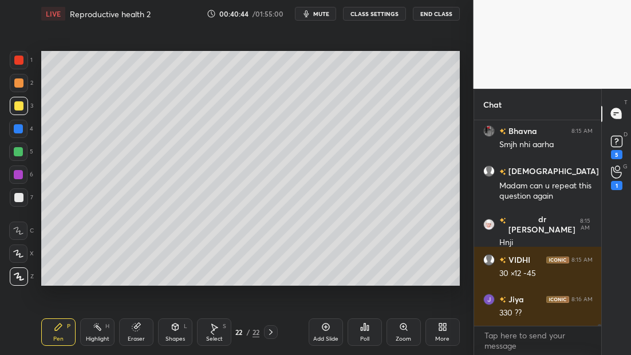
click at [214, 332] on icon at bounding box center [212, 332] width 9 height 9
click at [209, 332] on icon at bounding box center [212, 332] width 9 height 9
click at [272, 332] on icon at bounding box center [270, 332] width 3 height 6
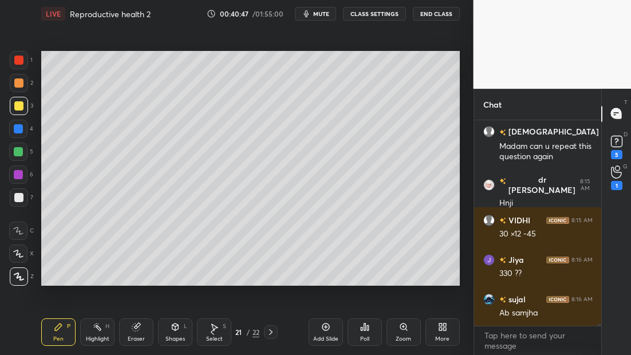
click at [272, 331] on icon at bounding box center [270, 332] width 9 height 9
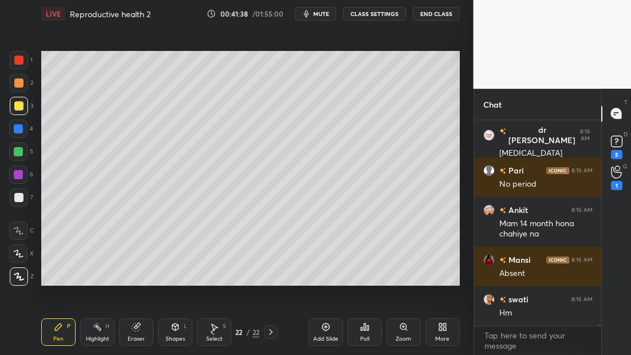
scroll to position [23281, 0]
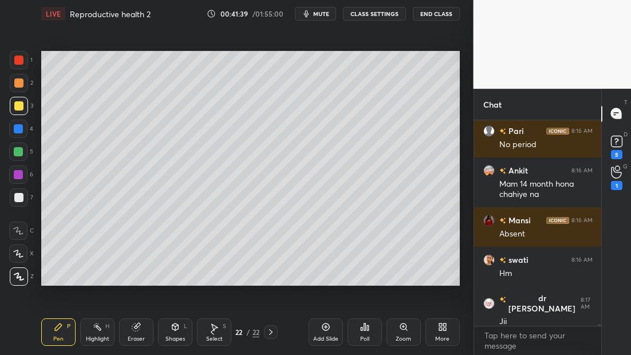
click at [28, 200] on div "7" at bounding box center [21, 197] width 23 height 18
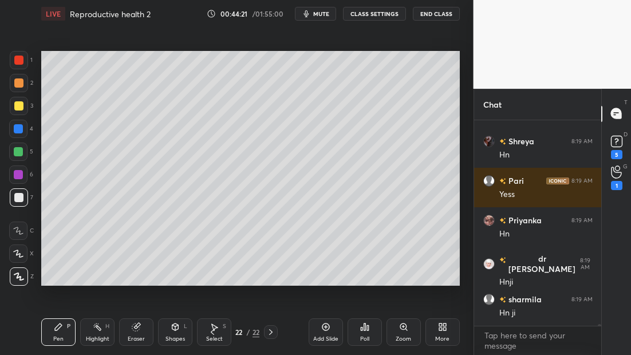
scroll to position [24944, 0]
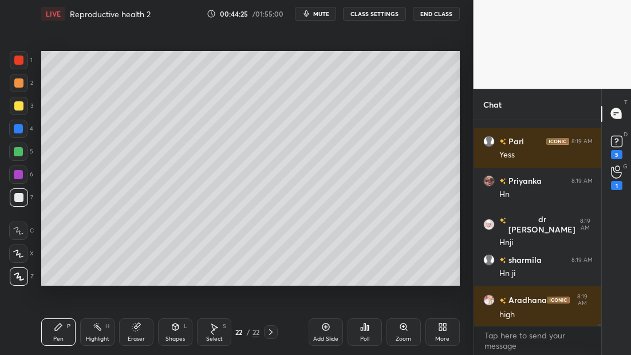
click at [212, 332] on icon at bounding box center [212, 332] width 9 height 9
click at [214, 329] on icon at bounding box center [212, 332] width 9 height 9
click at [210, 333] on icon at bounding box center [212, 332] width 9 height 9
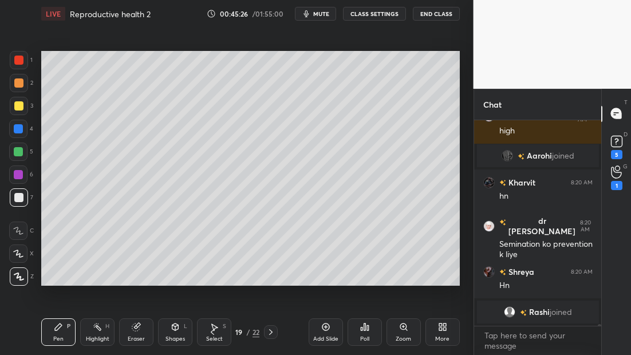
scroll to position [24573, 0]
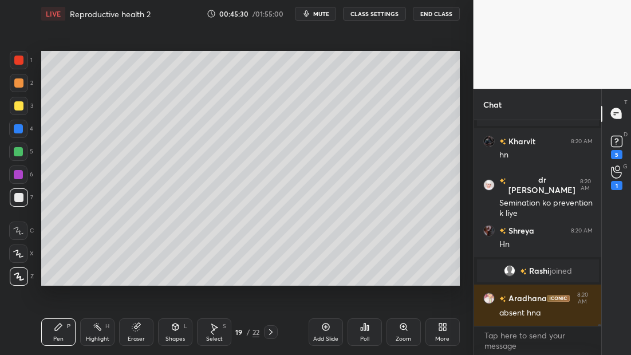
click at [274, 333] on icon at bounding box center [270, 332] width 9 height 9
click at [273, 331] on icon at bounding box center [270, 332] width 9 height 9
click at [268, 332] on icon at bounding box center [270, 332] width 9 height 9
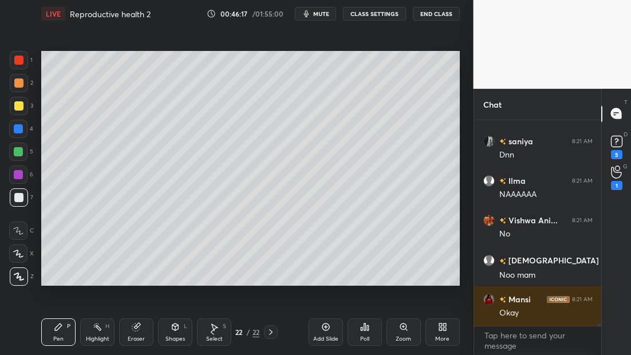
scroll to position [25062, 0]
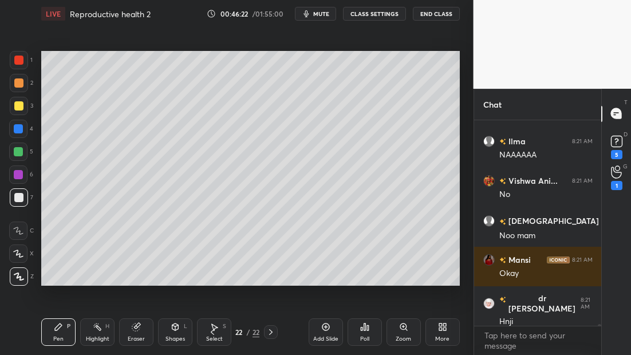
click at [211, 332] on icon at bounding box center [212, 332] width 9 height 9
click at [213, 332] on icon at bounding box center [212, 332] width 9 height 9
click at [214, 330] on icon at bounding box center [212, 332] width 9 height 9
click at [214, 332] on icon at bounding box center [212, 332] width 9 height 9
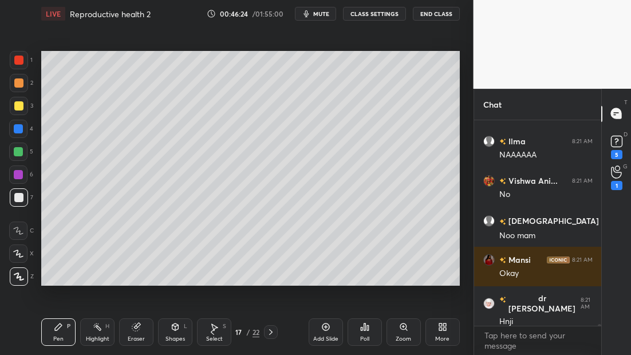
click at [214, 332] on icon at bounding box center [212, 332] width 9 height 9
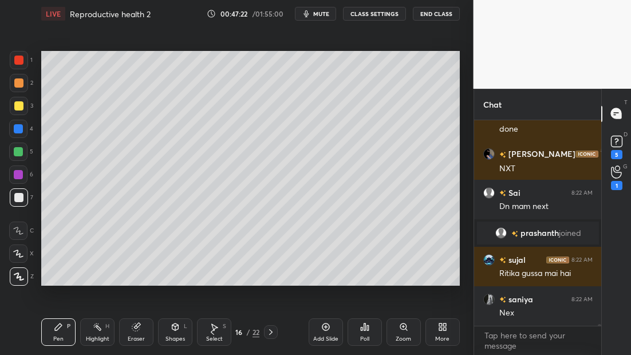
scroll to position [25407, 0]
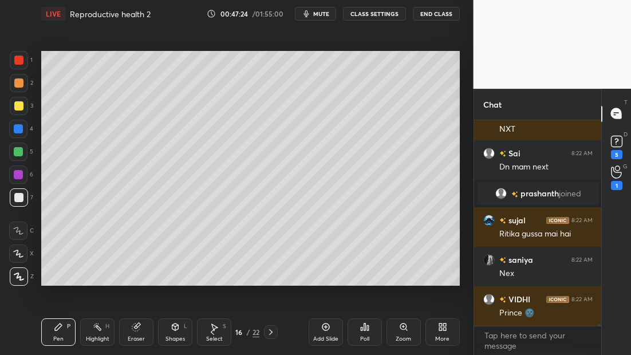
click at [272, 335] on icon at bounding box center [270, 332] width 9 height 9
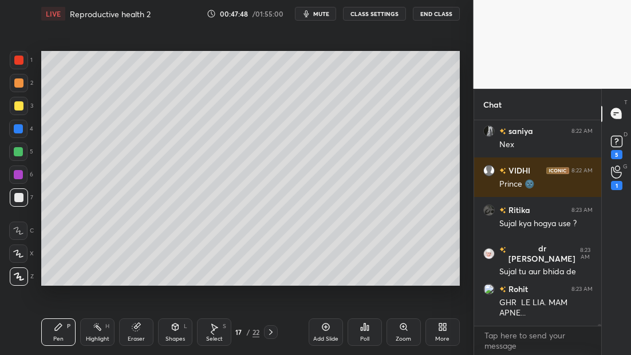
scroll to position [25576, 0]
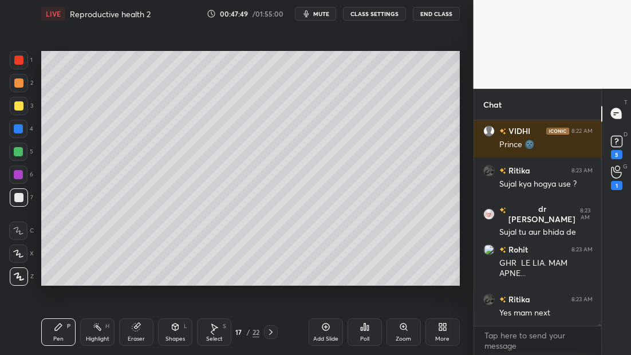
click at [274, 330] on icon at bounding box center [270, 332] width 9 height 9
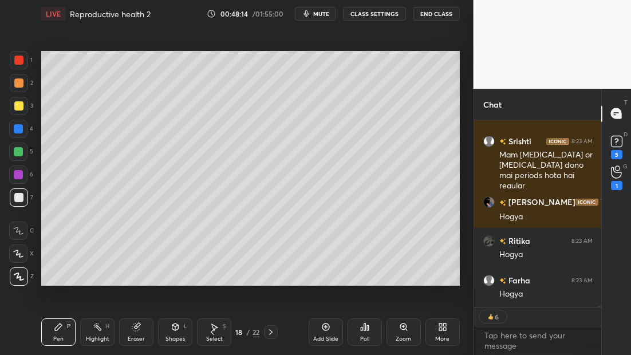
scroll to position [25810, 0]
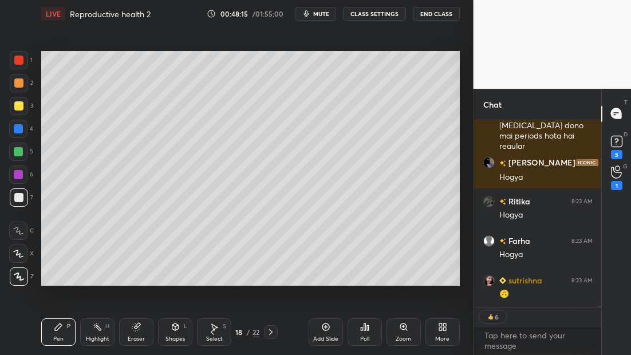
click at [274, 331] on icon at bounding box center [270, 332] width 9 height 9
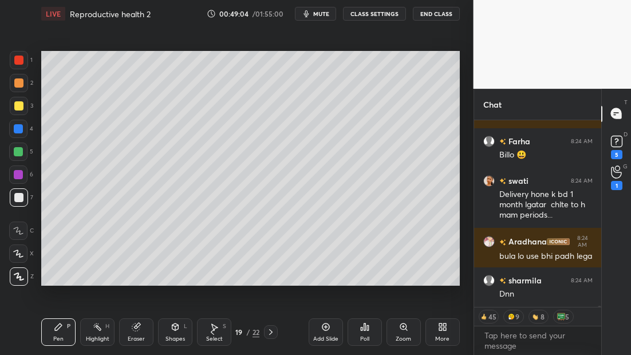
scroll to position [26120, 0]
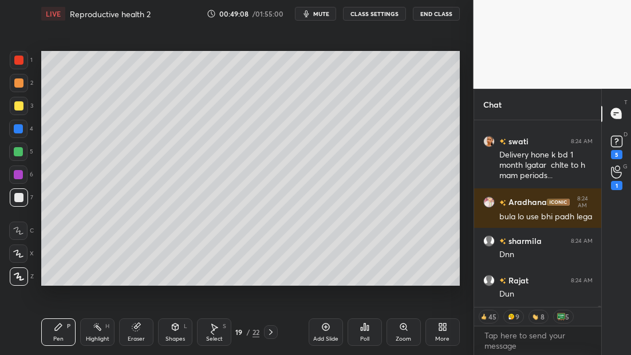
click at [322, 12] on span "mute" at bounding box center [321, 14] width 16 height 8
click at [320, 14] on span "unmute" at bounding box center [320, 14] width 25 height 8
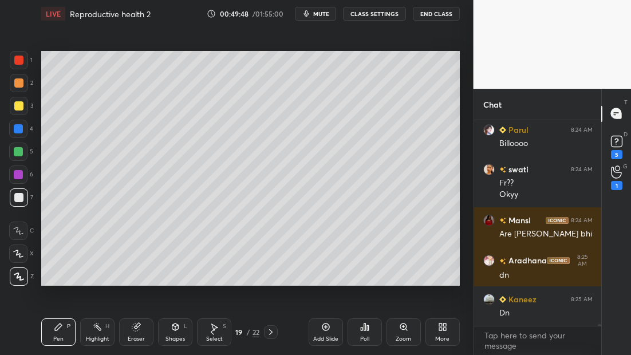
scroll to position [26489, 0]
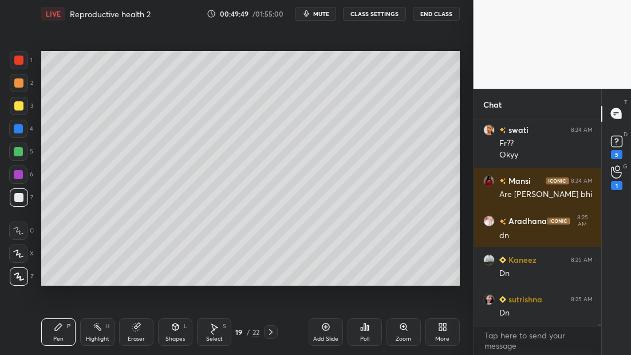
click at [270, 331] on icon at bounding box center [270, 332] width 9 height 9
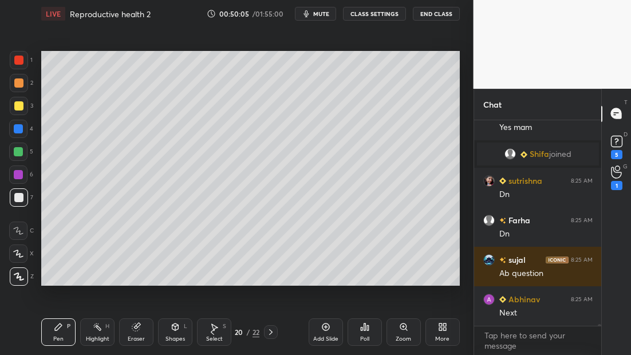
scroll to position [26656, 0]
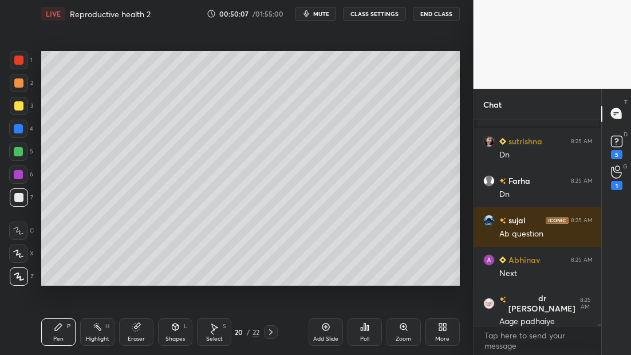
click at [273, 332] on icon at bounding box center [270, 332] width 9 height 9
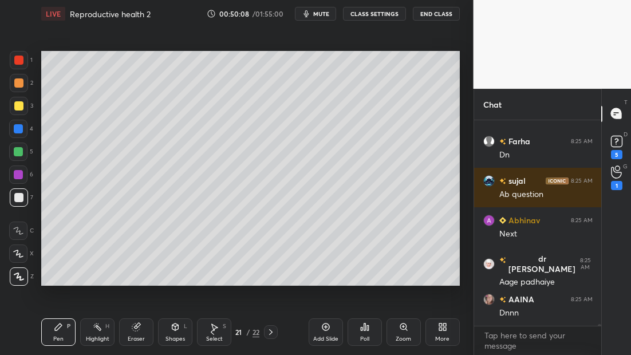
click at [276, 331] on div at bounding box center [271, 332] width 14 height 14
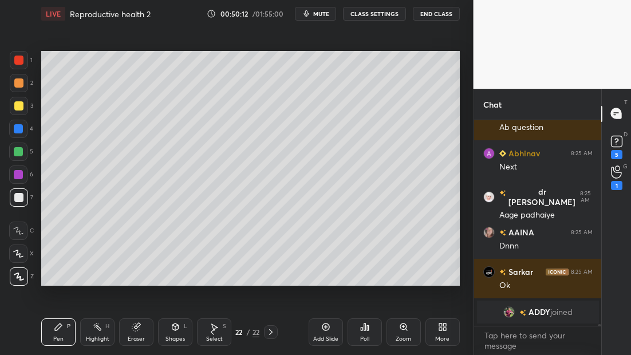
scroll to position [26640, 0]
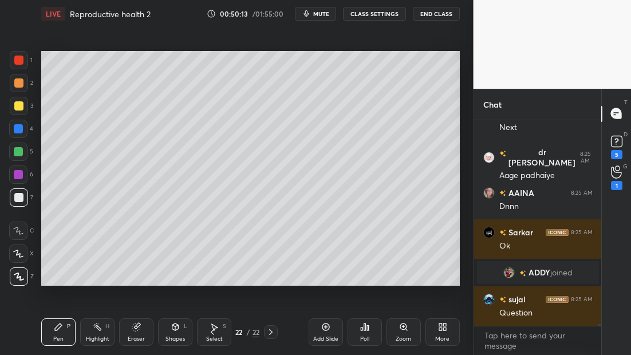
click at [318, 15] on span "mute" at bounding box center [321, 14] width 16 height 8
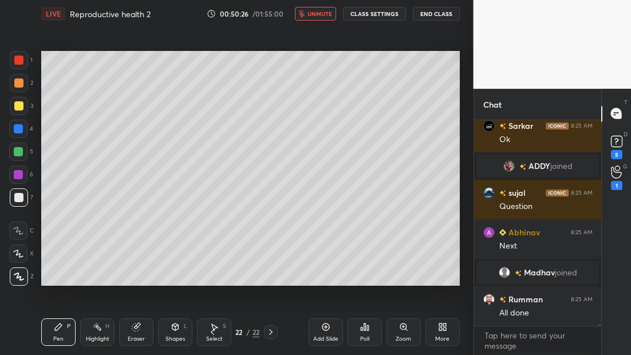
scroll to position [26775, 0]
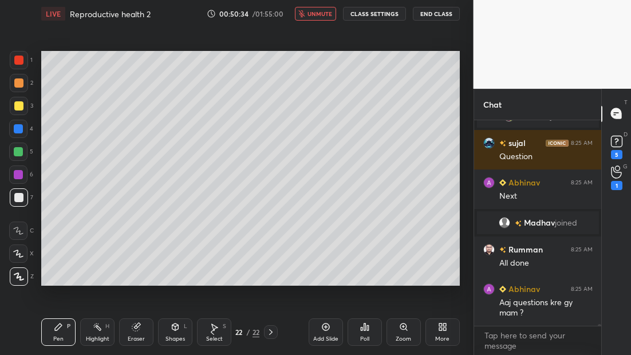
click at [316, 15] on span "unmute" at bounding box center [320, 14] width 25 height 8
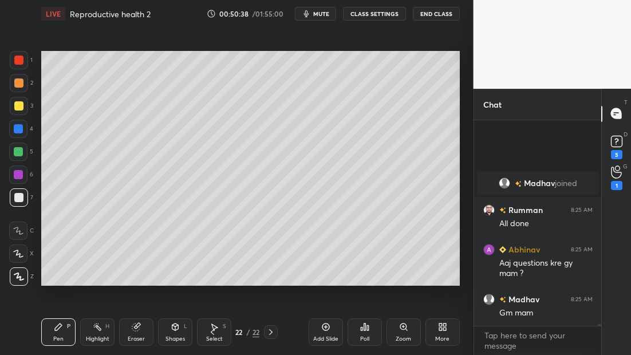
scroll to position [26914, 0]
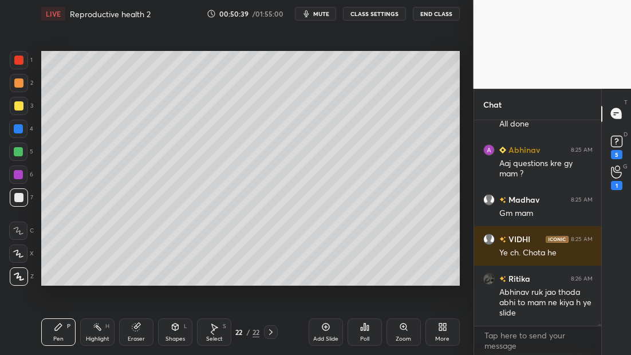
click at [272, 330] on icon at bounding box center [270, 332] width 9 height 9
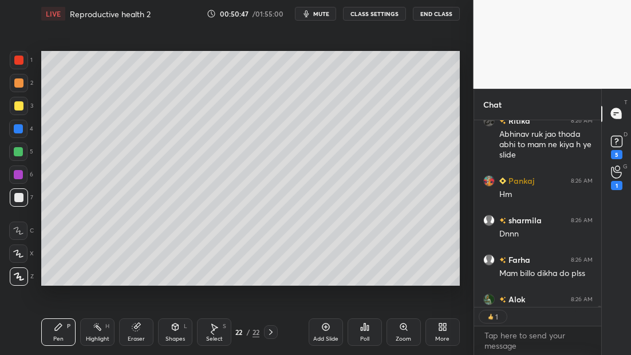
scroll to position [27151, 0]
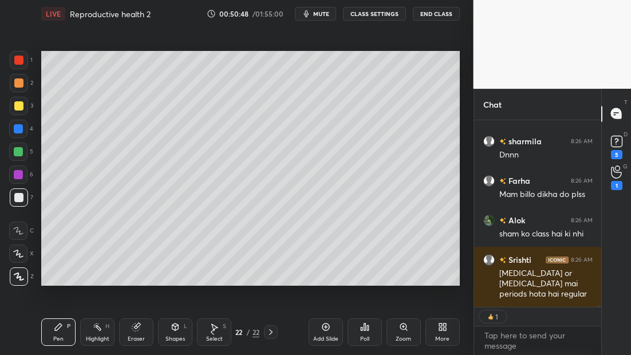
click at [330, 331] on div "Add Slide" at bounding box center [326, 331] width 34 height 27
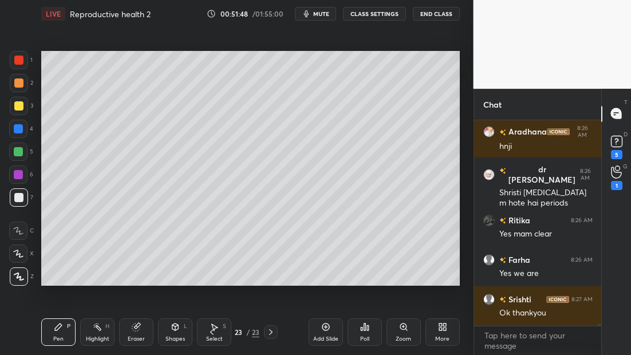
scroll to position [27617, 0]
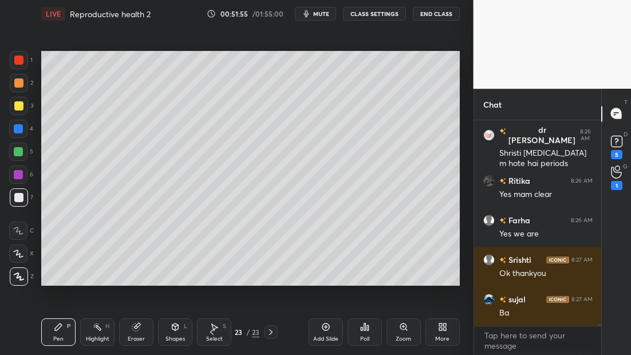
click at [23, 107] on div at bounding box center [19, 106] width 18 height 18
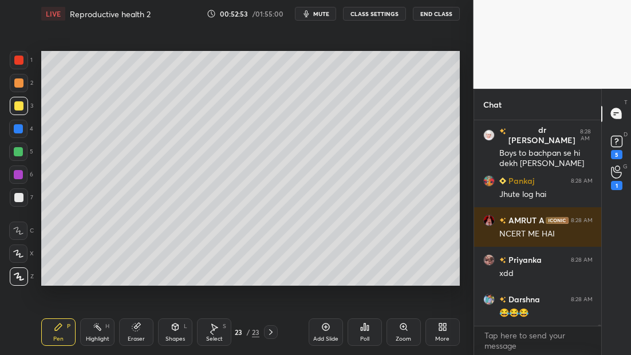
scroll to position [29416, 0]
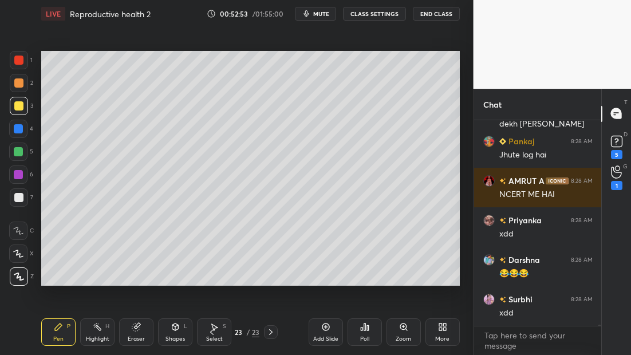
click at [22, 149] on div at bounding box center [18, 151] width 9 height 9
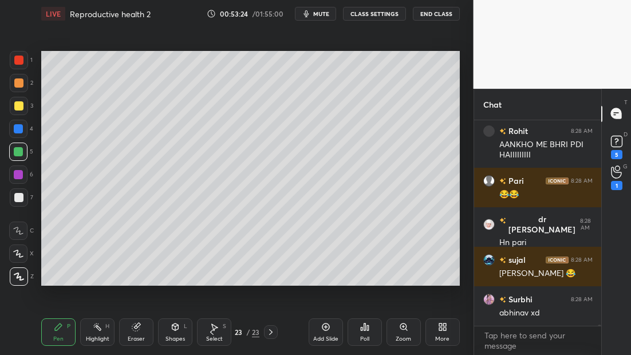
scroll to position [30346, 0]
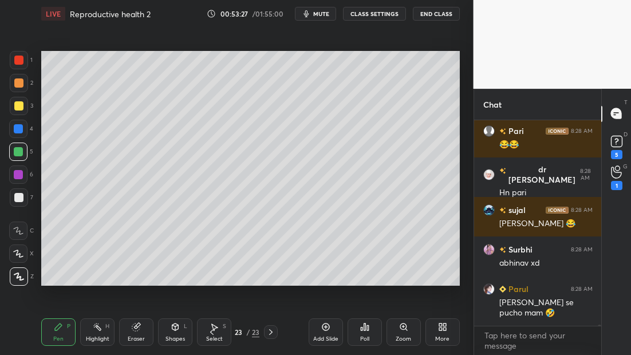
click at [320, 327] on div "Add Slide" at bounding box center [326, 331] width 34 height 27
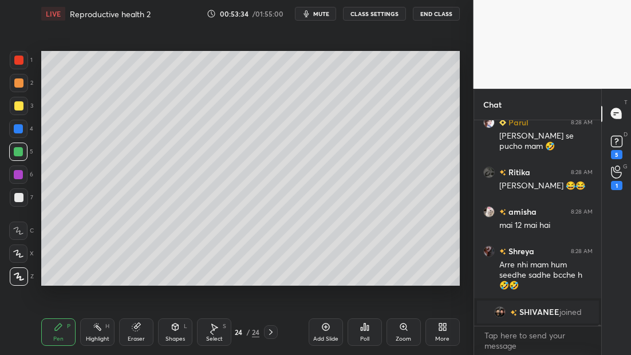
scroll to position [29510, 0]
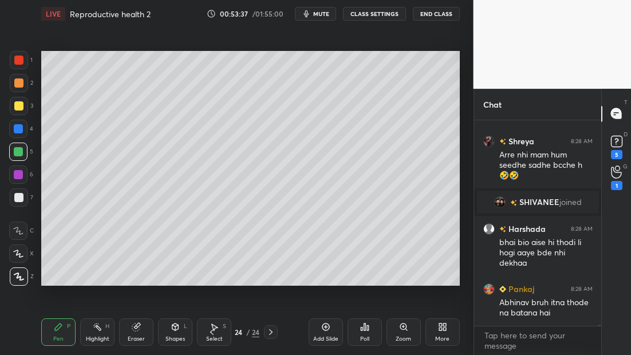
click at [29, 199] on div "7" at bounding box center [21, 197] width 23 height 18
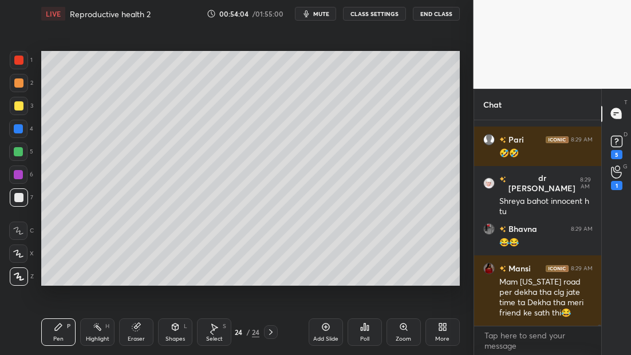
scroll to position [30019, 0]
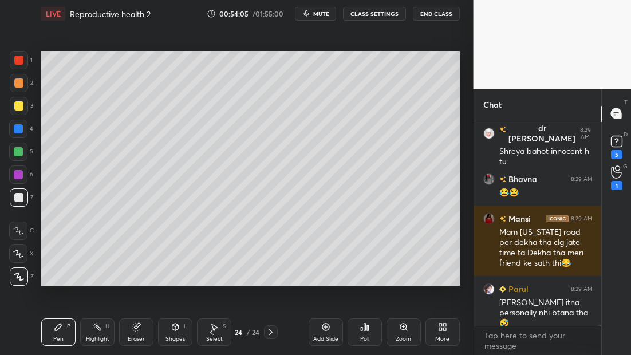
click at [211, 333] on icon at bounding box center [211, 332] width 3 height 6
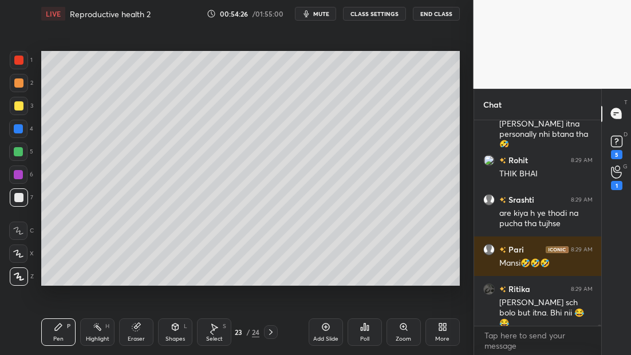
scroll to position [30238, 0]
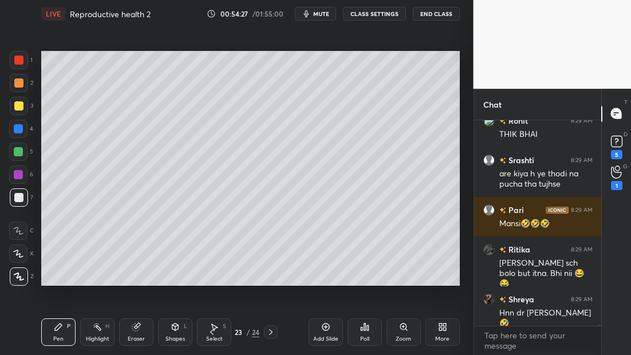
click at [272, 335] on icon at bounding box center [270, 332] width 9 height 9
click at [272, 332] on icon at bounding box center [270, 332] width 9 height 9
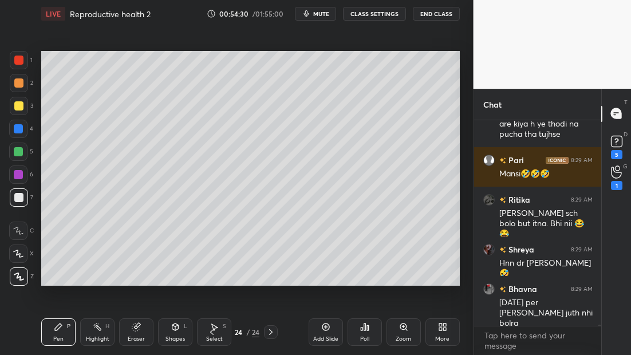
click at [326, 325] on icon at bounding box center [325, 326] width 9 height 9
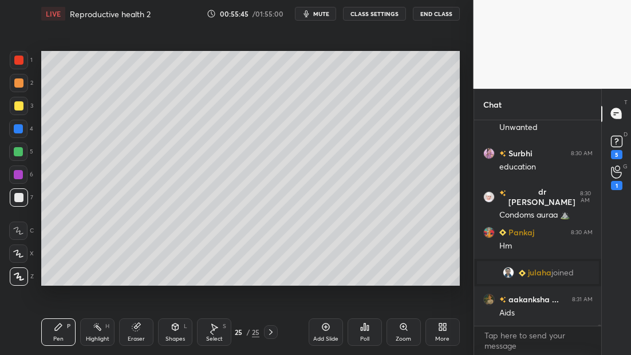
scroll to position [30889, 0]
click at [328, 337] on div "Add Slide" at bounding box center [325, 339] width 25 height 6
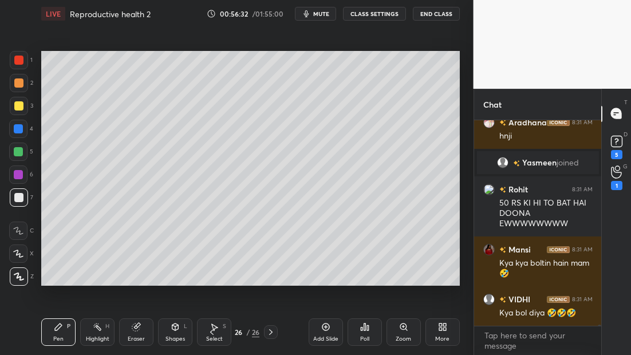
scroll to position [31808, 0]
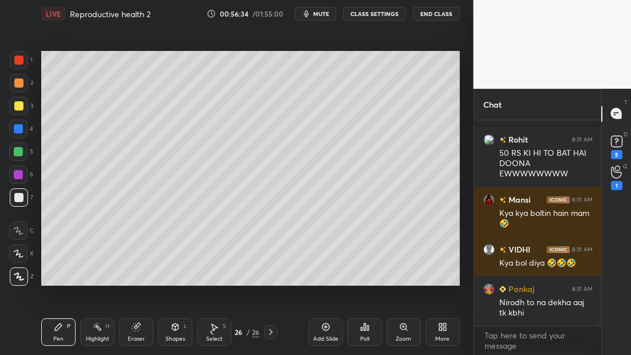
click at [18, 108] on div at bounding box center [18, 105] width 9 height 9
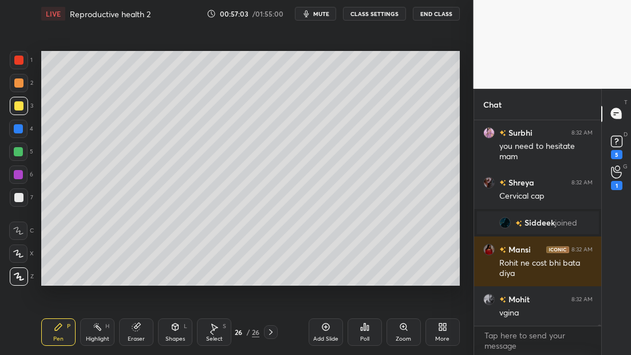
scroll to position [32289, 0]
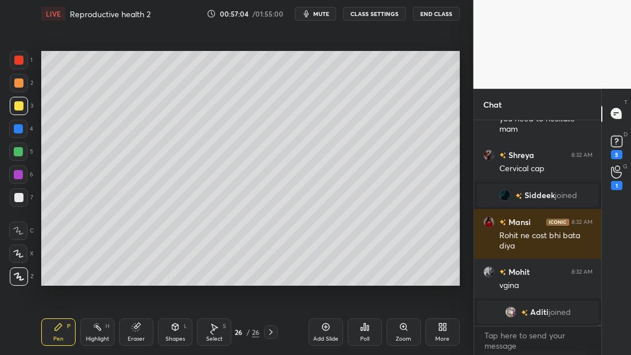
click at [213, 335] on icon at bounding box center [211, 332] width 9 height 9
click at [214, 333] on icon at bounding box center [211, 332] width 9 height 9
click at [270, 332] on icon at bounding box center [270, 332] width 9 height 9
click at [272, 333] on icon at bounding box center [270, 332] width 9 height 9
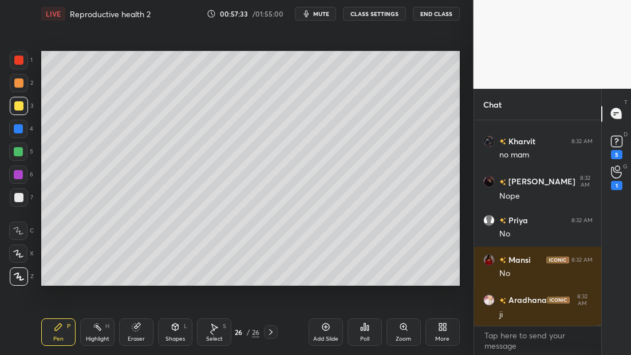
scroll to position [32649, 0]
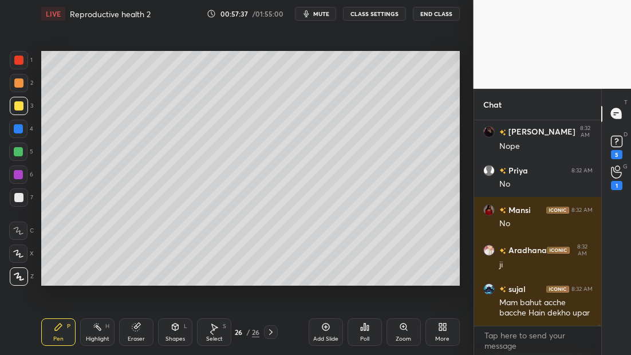
click at [619, 143] on rect at bounding box center [616, 141] width 11 height 11
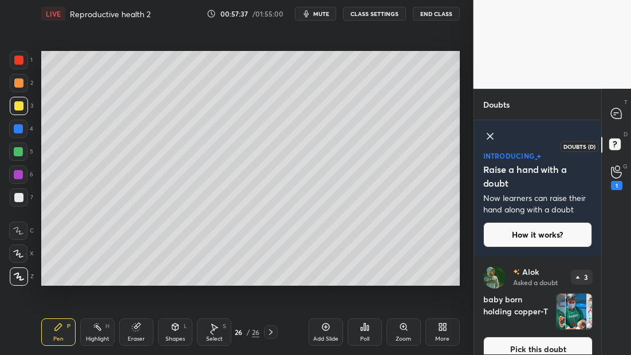
scroll to position [17, 0]
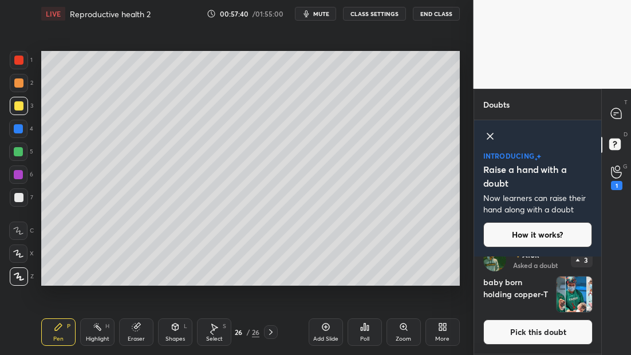
click at [598, 269] on div "[PERSON_NAME] Asked a doubt 3 baby born holding copper-T Pick this doubt [PERSO…" at bounding box center [538, 306] width 128 height 98
click at [598, 273] on div "[PERSON_NAME] Asked a doubt 3 baby born holding copper-T Pick this doubt [PERSO…" at bounding box center [538, 306] width 128 height 98
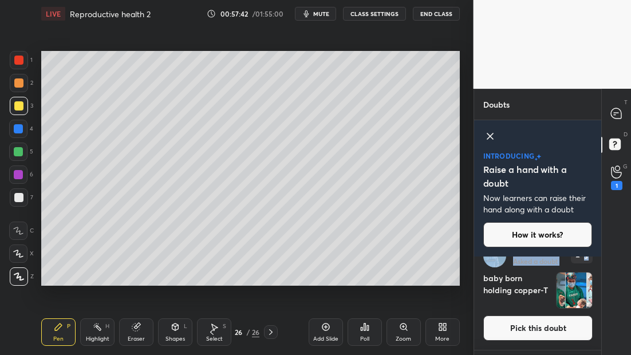
click at [607, 265] on div "T Messages (T) D Doubts (D) G Raise Hand (G) 1" at bounding box center [616, 222] width 30 height 266
click at [616, 110] on icon at bounding box center [616, 113] width 10 height 10
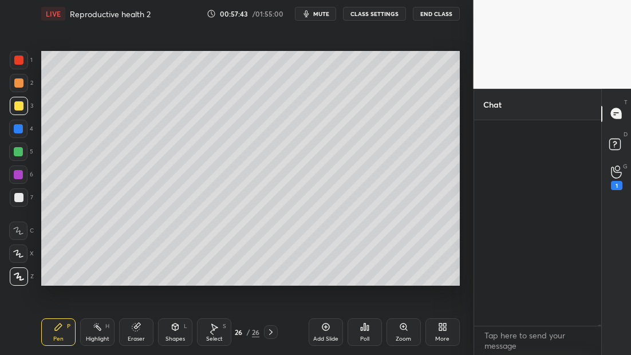
scroll to position [202, 124]
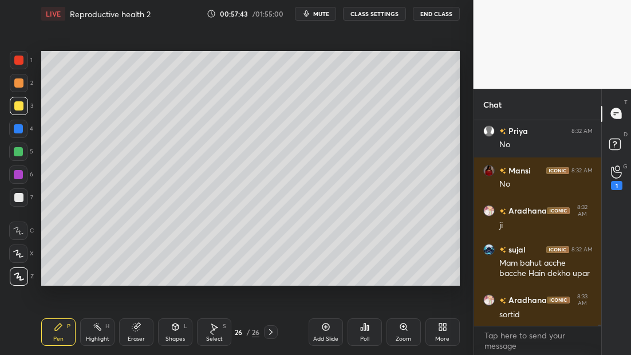
click at [619, 145] on rect at bounding box center [614, 144] width 11 height 11
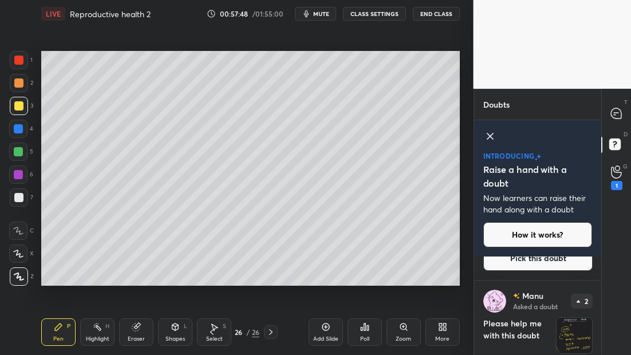
scroll to position [454, 0]
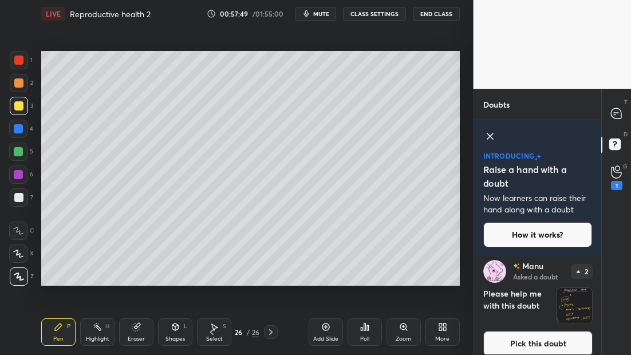
click at [614, 110] on icon at bounding box center [616, 113] width 10 height 10
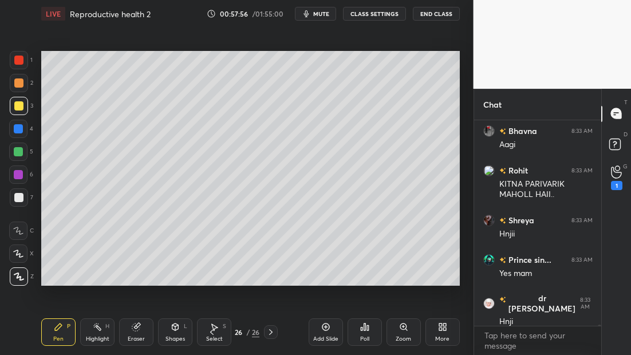
scroll to position [33256, 0]
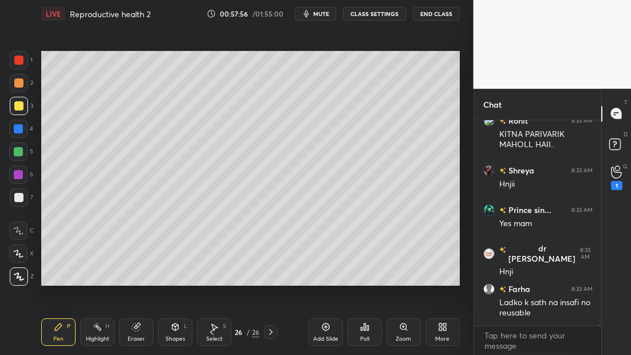
click at [324, 329] on icon at bounding box center [325, 326] width 9 height 9
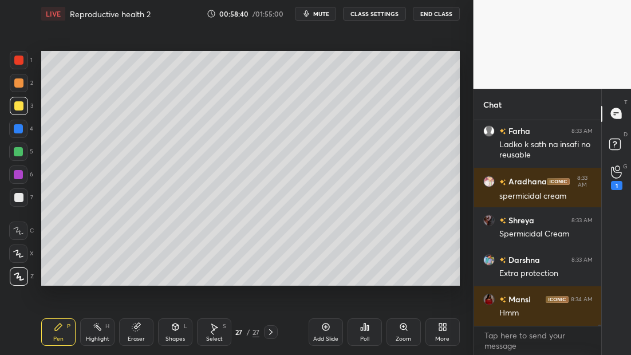
scroll to position [33454, 0]
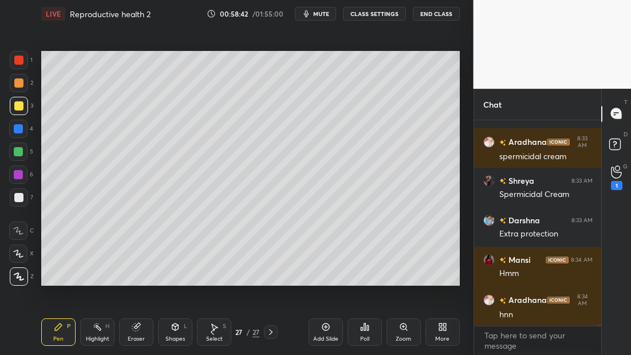
click at [212, 332] on icon at bounding box center [212, 332] width 9 height 9
click at [211, 332] on icon at bounding box center [212, 332] width 3 height 6
click at [212, 330] on icon at bounding box center [212, 332] width 9 height 9
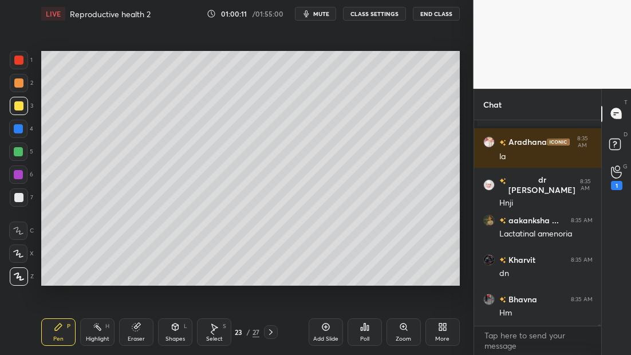
scroll to position [34718, 0]
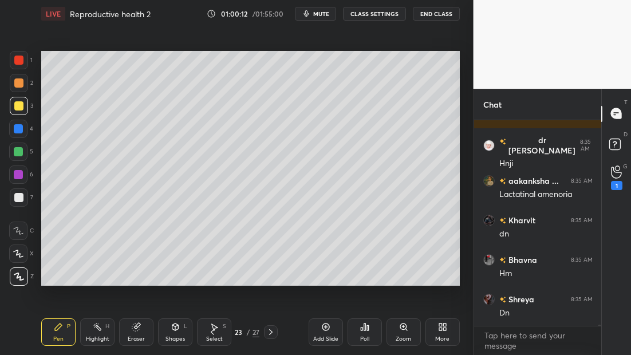
click at [275, 335] on icon at bounding box center [270, 332] width 9 height 9
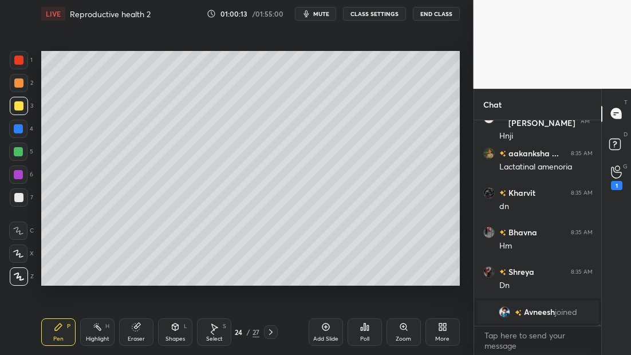
click at [273, 330] on icon at bounding box center [270, 332] width 9 height 9
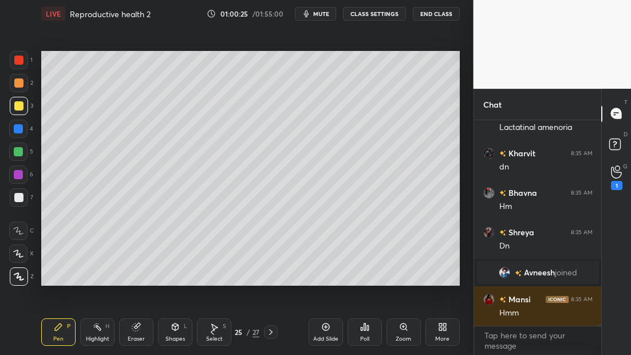
click at [273, 336] on icon at bounding box center [270, 332] width 9 height 9
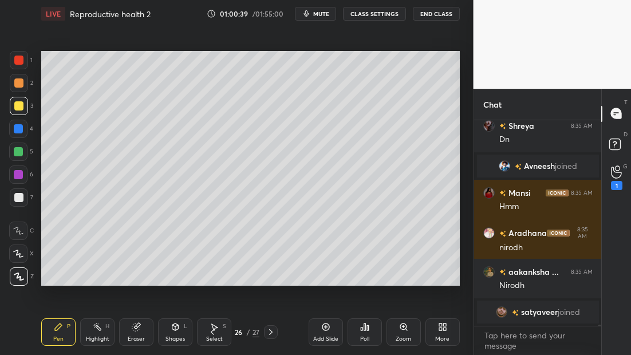
scroll to position [34833, 0]
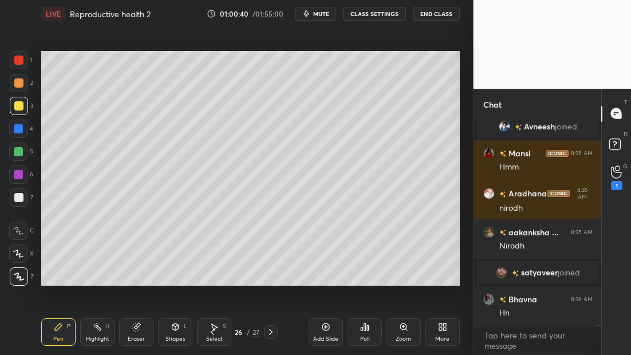
click at [272, 333] on icon at bounding box center [270, 332] width 9 height 9
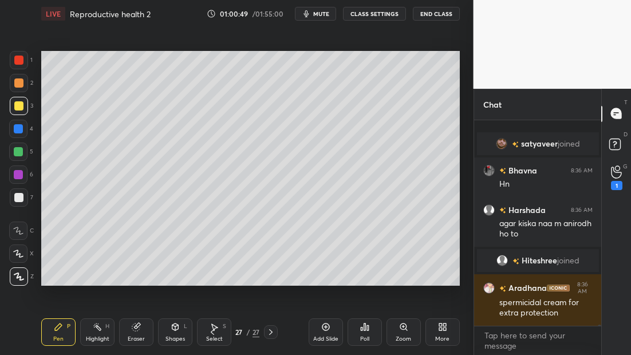
scroll to position [34937, 0]
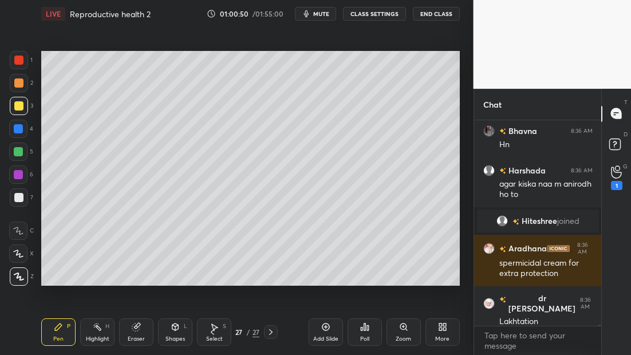
click at [214, 335] on icon at bounding box center [212, 332] width 9 height 9
click at [212, 332] on icon at bounding box center [212, 332] width 9 height 9
click at [211, 331] on icon at bounding box center [212, 332] width 9 height 9
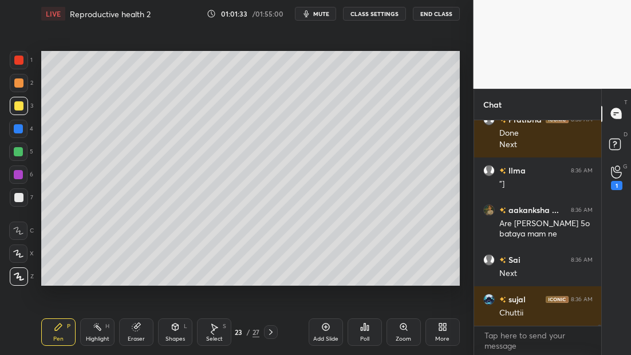
scroll to position [35684, 0]
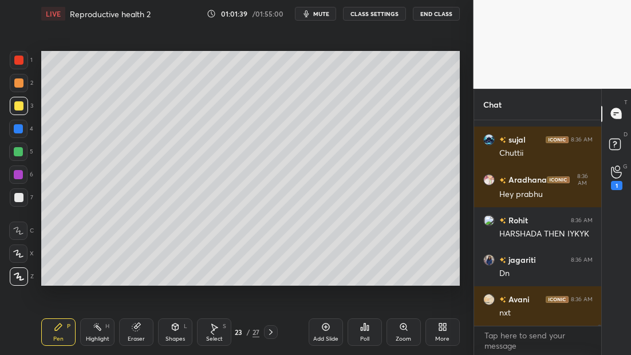
click at [272, 333] on icon at bounding box center [270, 332] width 9 height 9
click at [269, 331] on icon at bounding box center [270, 332] width 9 height 9
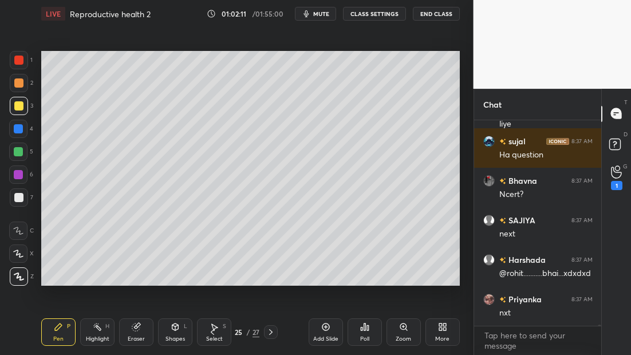
scroll to position [36129, 0]
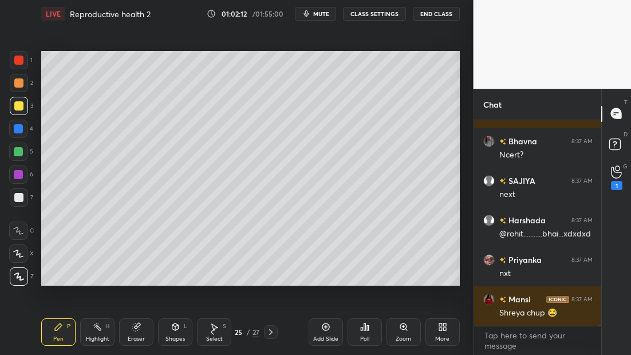
click at [272, 333] on icon at bounding box center [270, 332] width 9 height 9
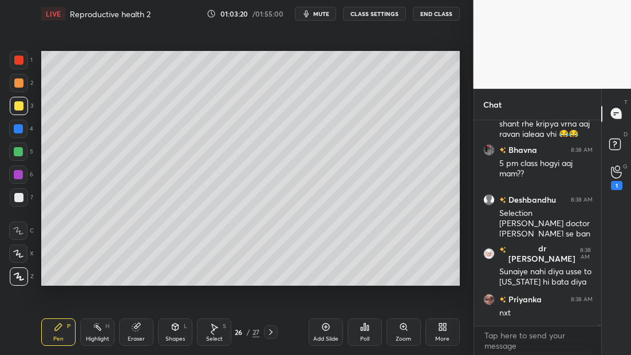
scroll to position [36876, 0]
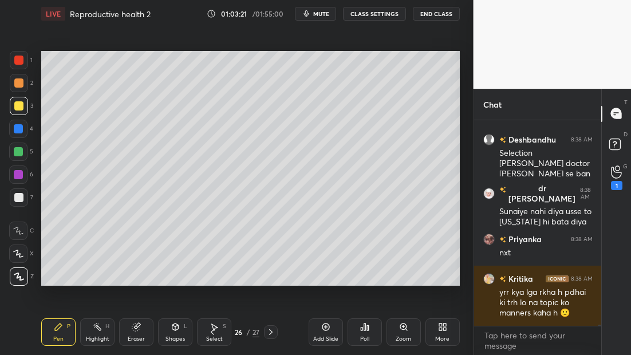
click at [268, 332] on icon at bounding box center [270, 332] width 9 height 9
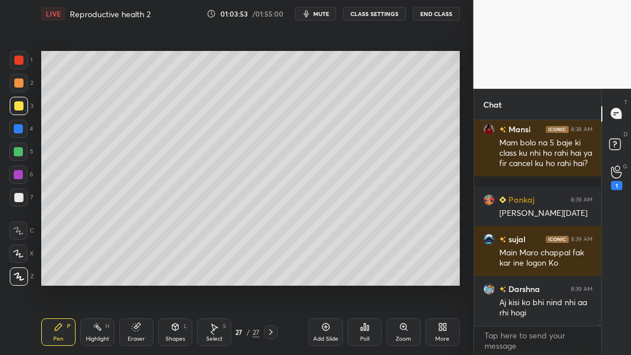
scroll to position [37314, 0]
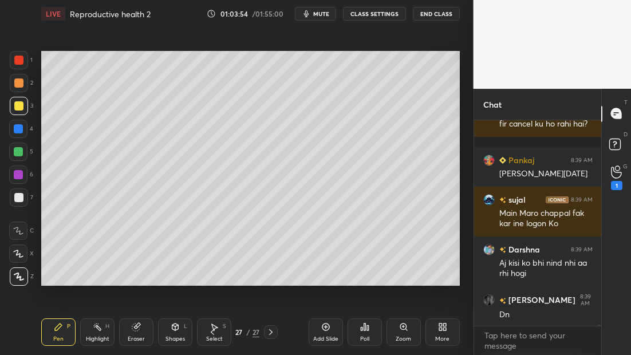
click at [272, 333] on icon at bounding box center [270, 332] width 3 height 6
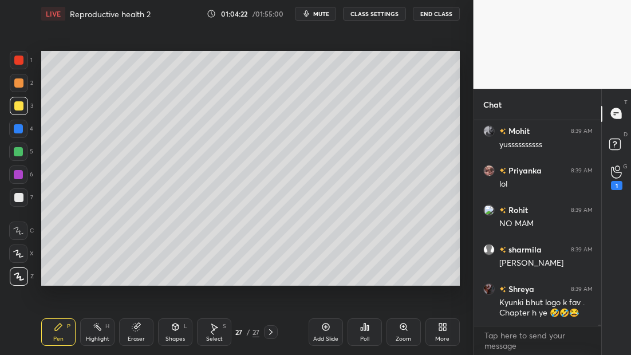
scroll to position [38555, 0]
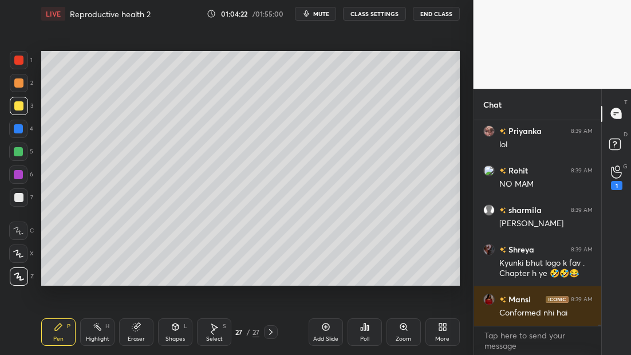
click at [324, 329] on icon at bounding box center [325, 326] width 9 height 9
click at [18, 199] on div at bounding box center [18, 197] width 9 height 9
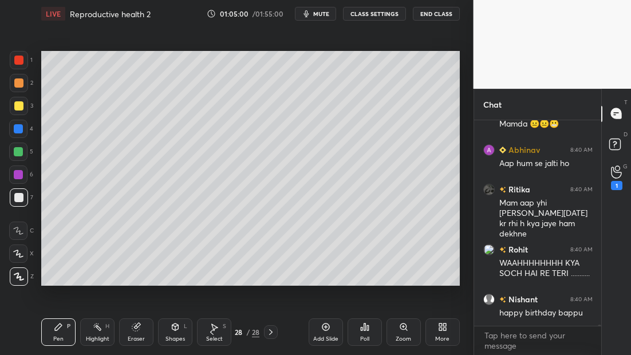
scroll to position [39589, 0]
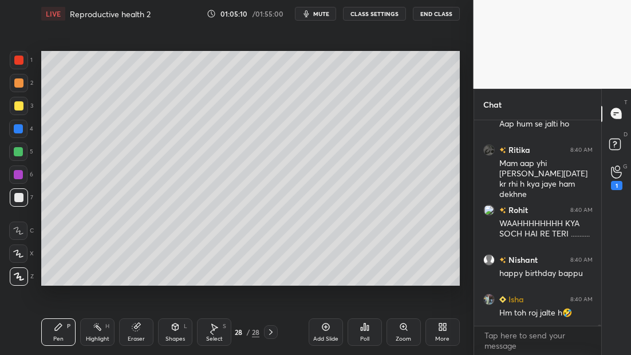
click at [26, 108] on div at bounding box center [19, 106] width 18 height 18
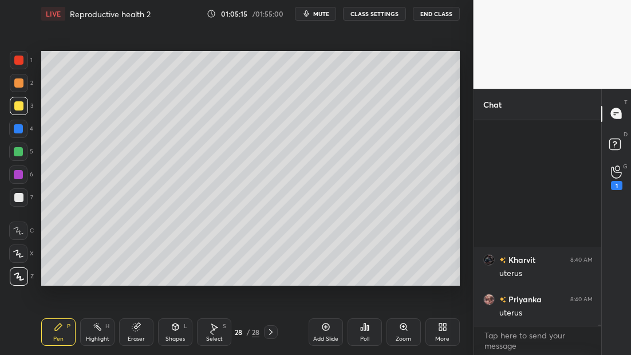
scroll to position [39876, 0]
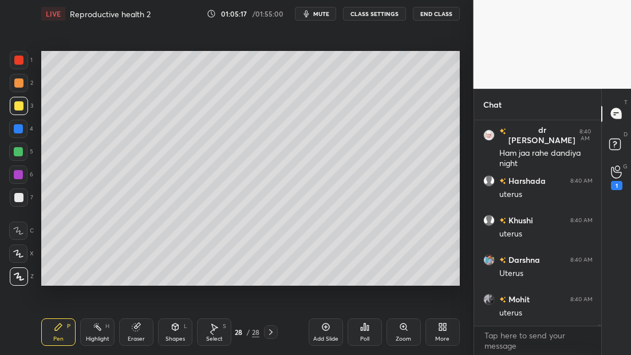
click at [22, 201] on div at bounding box center [19, 197] width 18 height 18
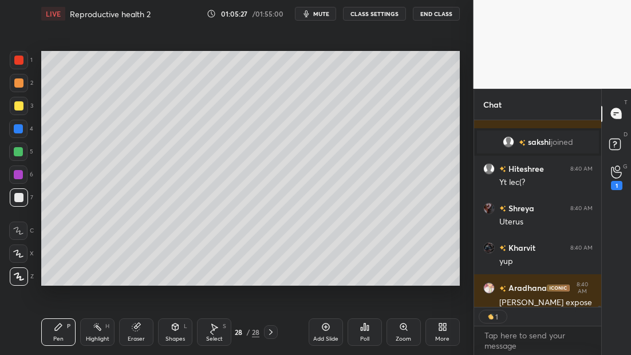
scroll to position [40251, 0]
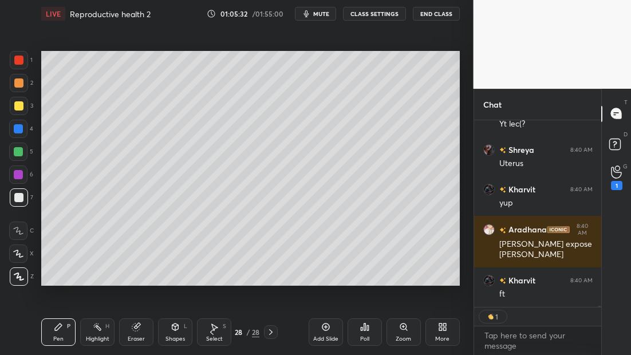
click at [20, 128] on div at bounding box center [18, 128] width 9 height 9
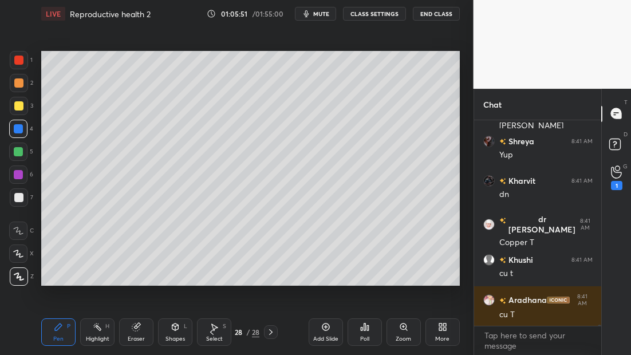
scroll to position [38775, 0]
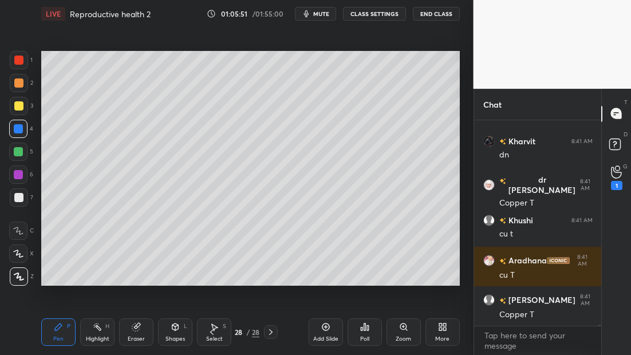
click at [326, 329] on icon at bounding box center [325, 326] width 9 height 9
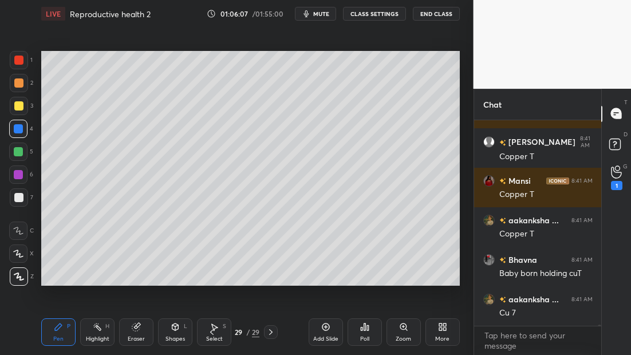
scroll to position [39023, 0]
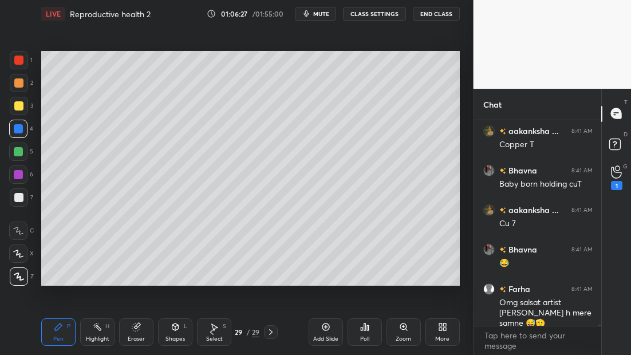
click at [211, 336] on icon at bounding box center [211, 332] width 9 height 9
click at [20, 199] on div at bounding box center [18, 197] width 9 height 9
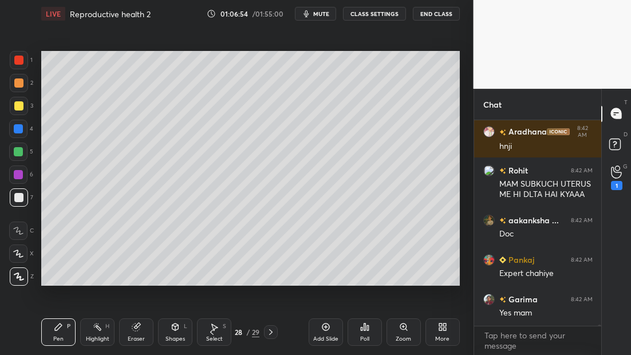
scroll to position [39890, 0]
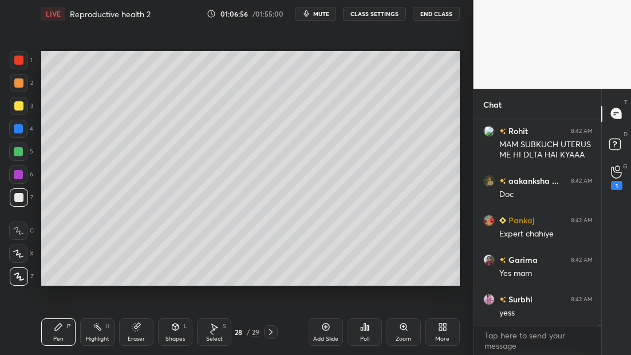
click at [277, 331] on div at bounding box center [271, 332] width 14 height 14
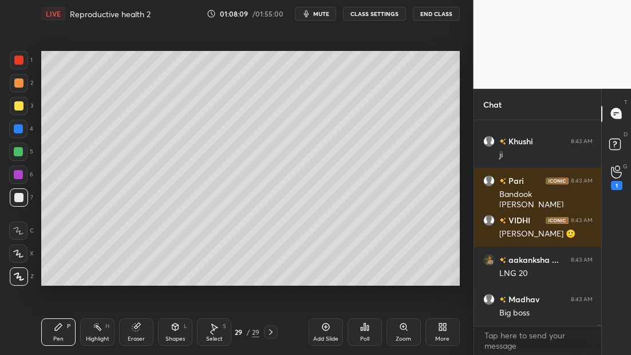
scroll to position [40434, 0]
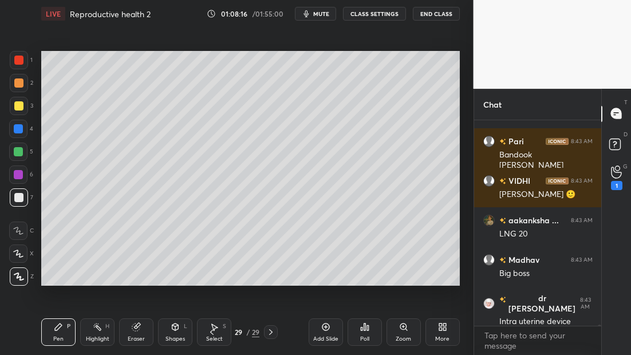
click at [213, 332] on icon at bounding box center [211, 332] width 9 height 9
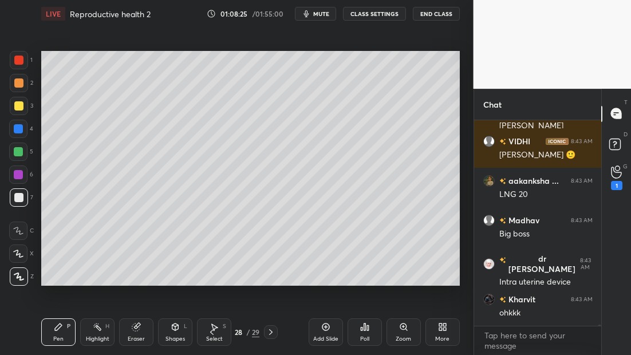
scroll to position [40513, 0]
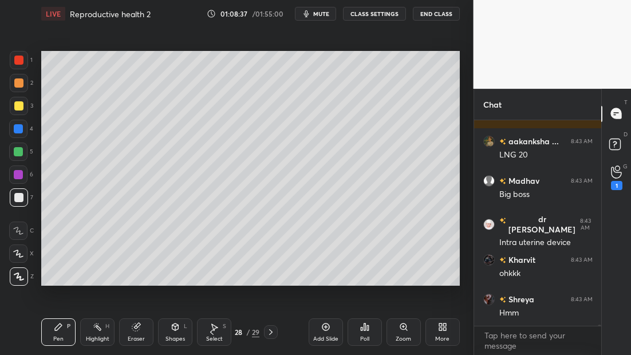
click at [329, 330] on icon at bounding box center [325, 326] width 9 height 9
click at [209, 333] on icon at bounding box center [211, 332] width 9 height 9
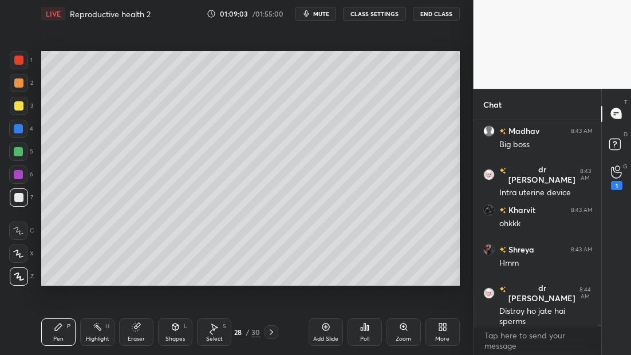
scroll to position [40602, 0]
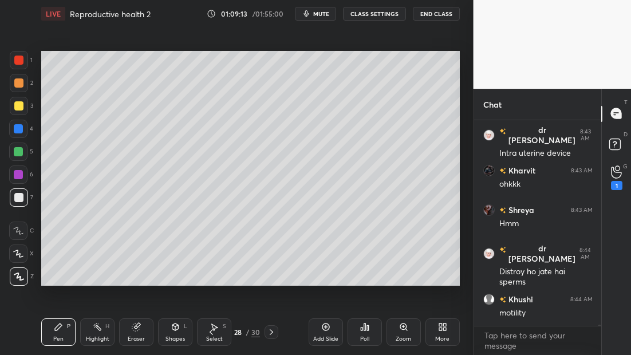
click at [276, 332] on icon at bounding box center [271, 332] width 9 height 9
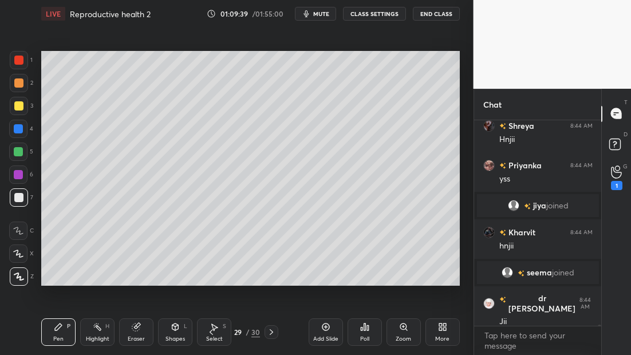
scroll to position [40592, 0]
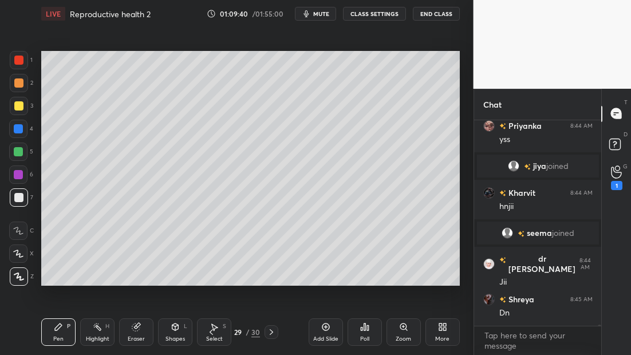
click at [211, 336] on icon at bounding box center [211, 332] width 9 height 9
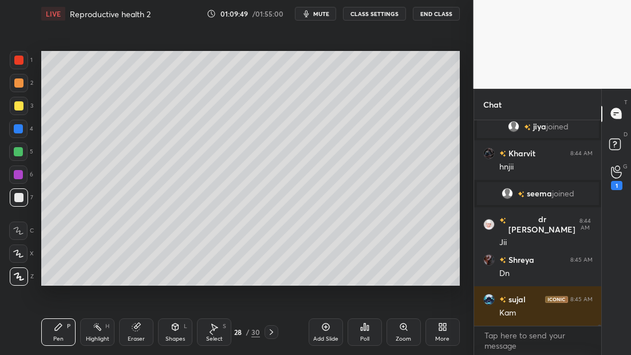
click at [273, 333] on icon at bounding box center [271, 332] width 9 height 9
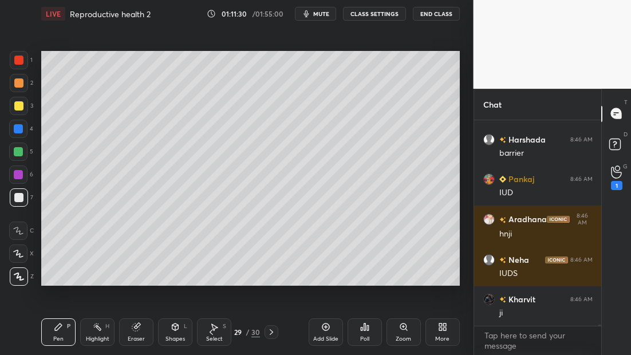
scroll to position [41377, 0]
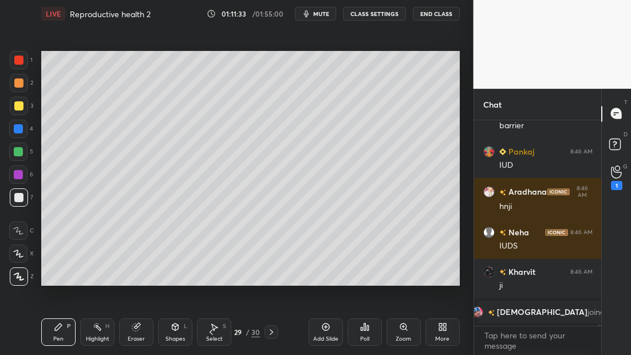
click at [213, 335] on icon at bounding box center [211, 332] width 9 height 9
click at [276, 332] on icon at bounding box center [271, 332] width 9 height 9
click at [213, 330] on icon at bounding box center [211, 332] width 9 height 9
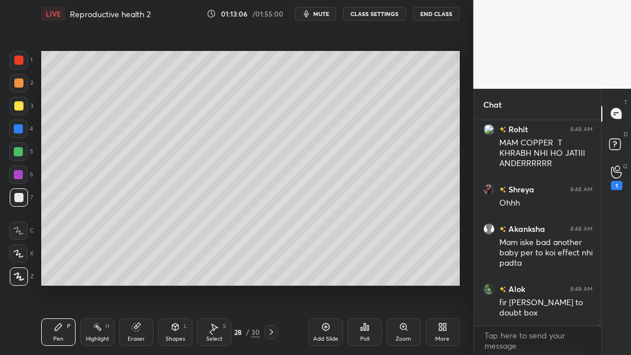
scroll to position [42287, 0]
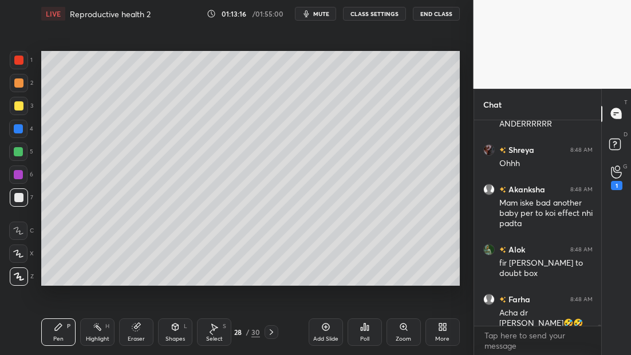
click at [617, 148] on rect at bounding box center [614, 144] width 11 height 11
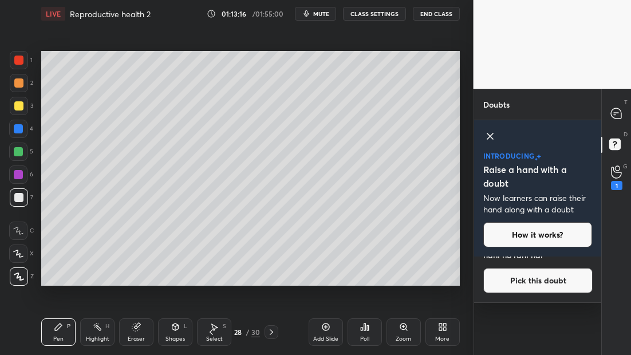
scroll to position [17, 0]
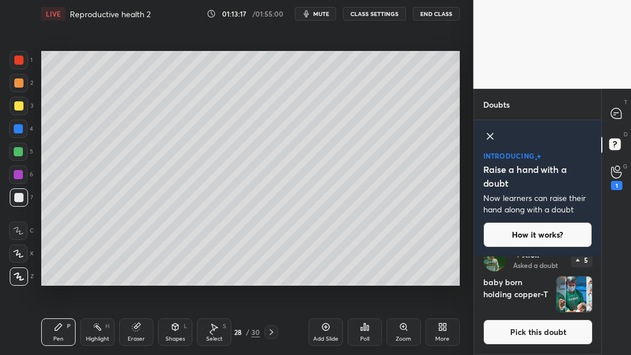
click at [538, 333] on button "Pick this doubt" at bounding box center [537, 332] width 109 height 25
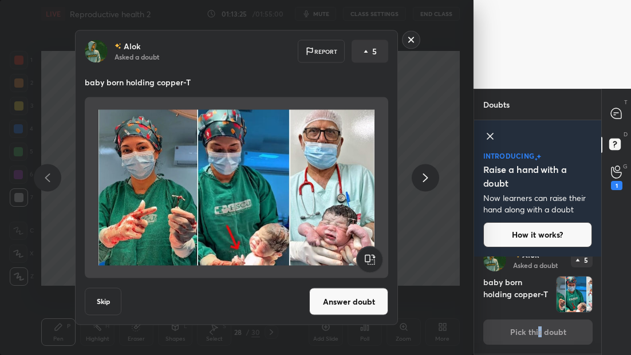
click at [416, 44] on rect at bounding box center [412, 40] width 18 height 18
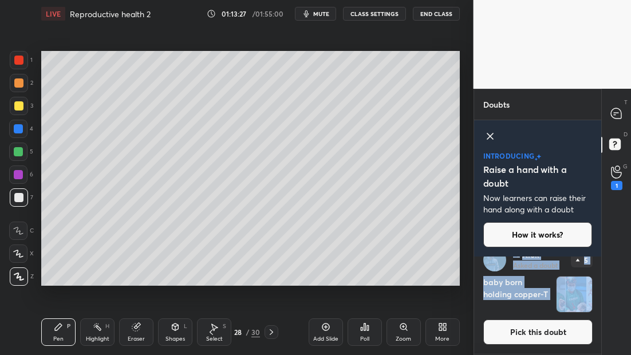
drag, startPoint x: 597, startPoint y: 278, endPoint x: 600, endPoint y: 266, distance: 12.9
click at [599, 266] on div "[PERSON_NAME] Asked a doubt 5 baby born holding copper-T Pick this doubt [PERSO…" at bounding box center [538, 306] width 128 height 98
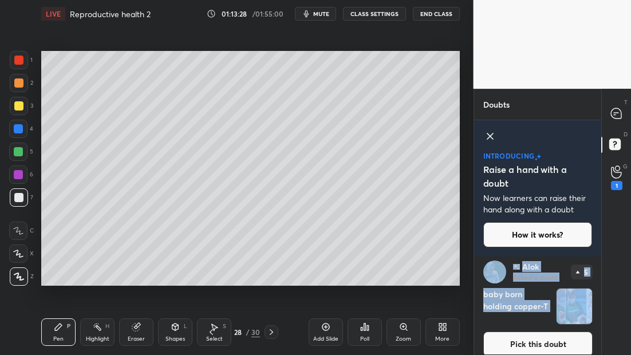
scroll to position [0, 0]
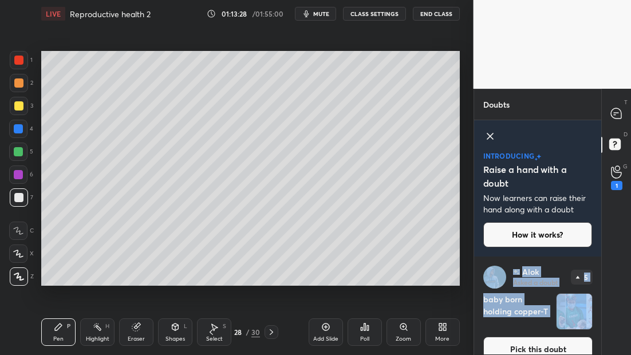
click at [612, 280] on div "T Messages (T) D Doubts (D) G Raise Hand (G) 1" at bounding box center [616, 222] width 30 height 266
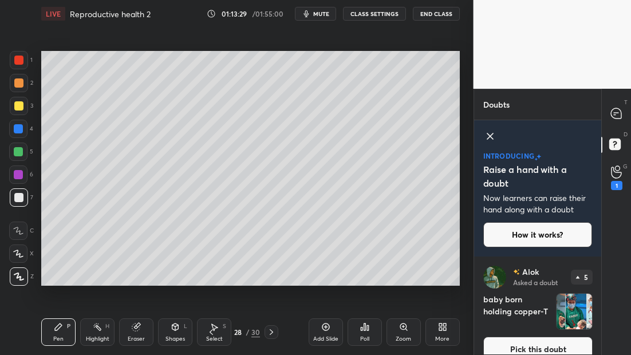
click at [561, 270] on div "Alok Asked a doubt 5" at bounding box center [537, 277] width 109 height 23
drag, startPoint x: 598, startPoint y: 282, endPoint x: 597, endPoint y: 300, distance: 17.8
click at [597, 300] on div "[PERSON_NAME] Asked a doubt 5 baby born holding copper-T Pick this doubt" at bounding box center [538, 314] width 128 height 115
click at [620, 111] on icon at bounding box center [616, 113] width 10 height 10
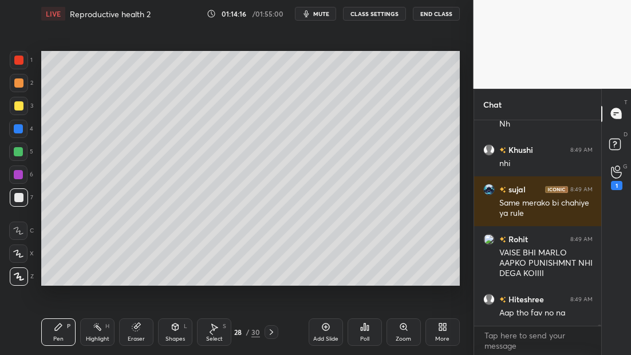
scroll to position [43897, 0]
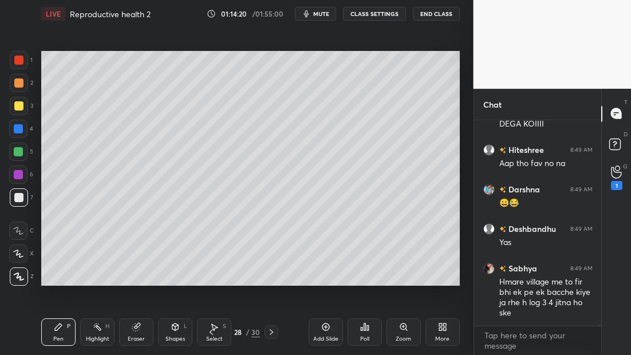
click at [273, 333] on icon at bounding box center [271, 332] width 9 height 9
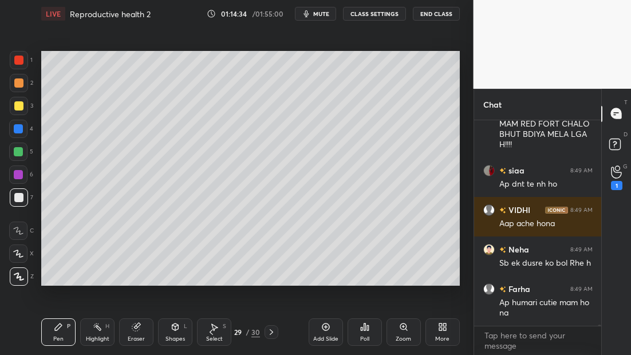
scroll to position [44466, 0]
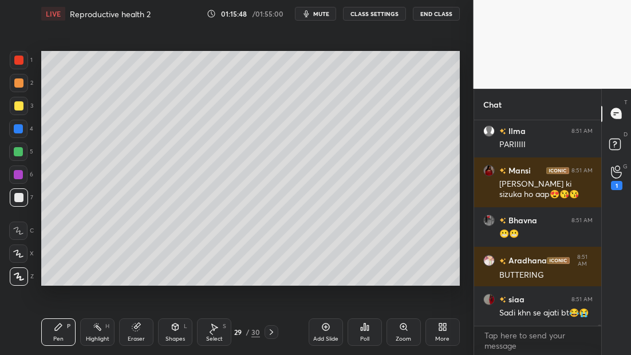
click at [273, 335] on icon at bounding box center [271, 332] width 9 height 9
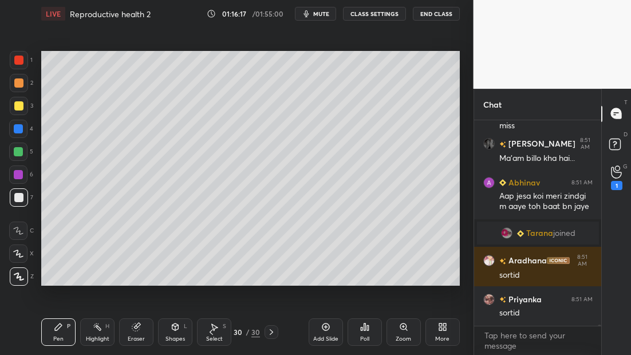
scroll to position [44879, 0]
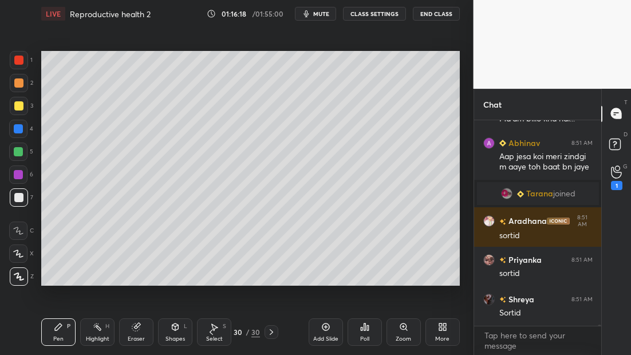
click at [272, 332] on icon at bounding box center [271, 332] width 9 height 9
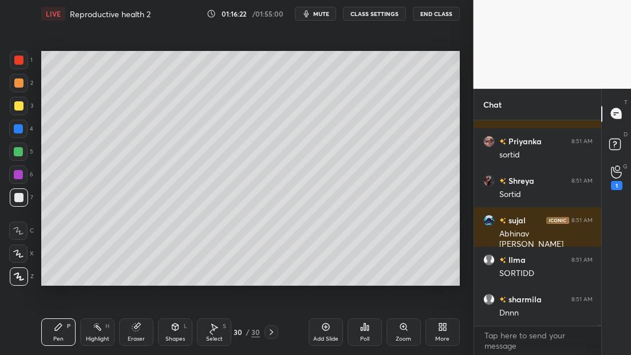
scroll to position [45037, 0]
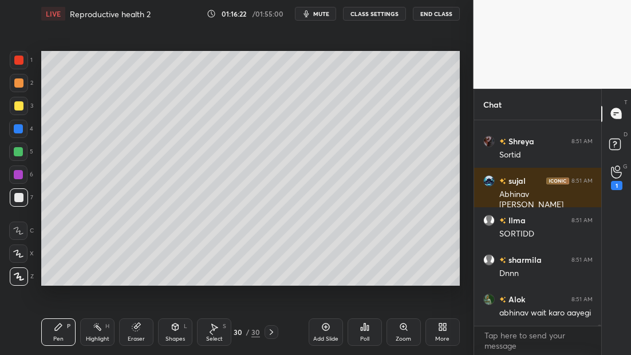
click at [326, 326] on icon at bounding box center [325, 326] width 9 height 9
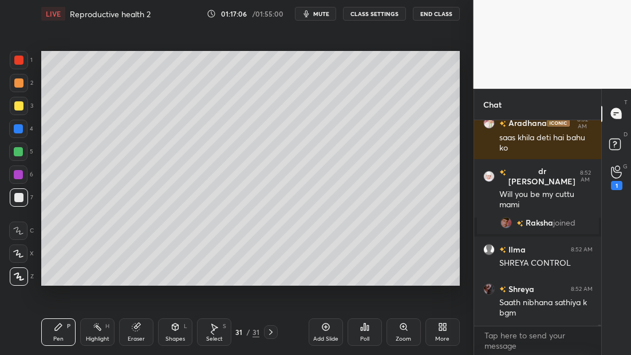
scroll to position [45536, 0]
click at [16, 105] on div at bounding box center [18, 105] width 9 height 9
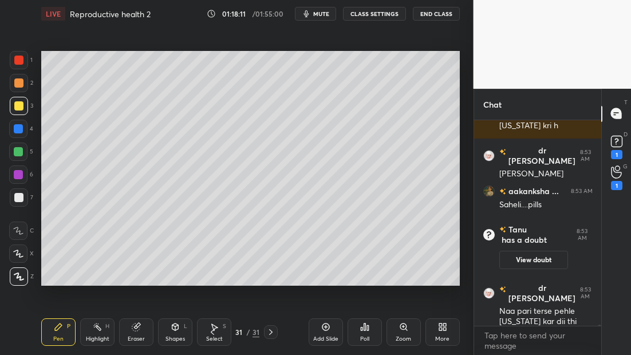
scroll to position [45747, 0]
click at [411, 290] on div "Setting up your live class Poll for secs No correct answer Start poll" at bounding box center [251, 168] width 428 height 282
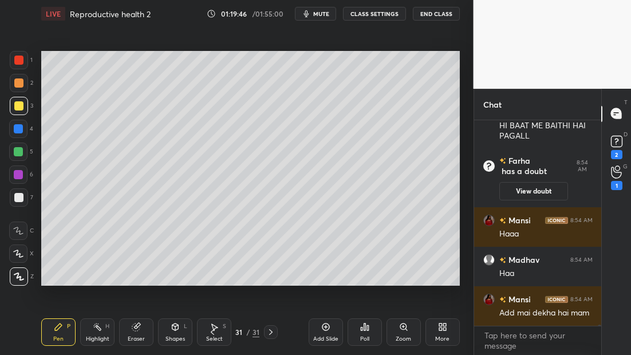
scroll to position [46092, 0]
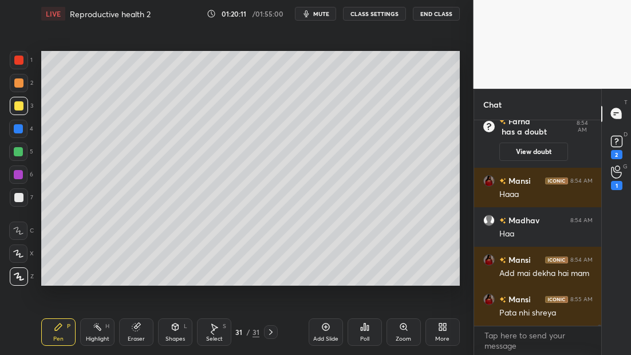
click at [208, 335] on icon at bounding box center [212, 332] width 9 height 9
click at [210, 333] on icon at bounding box center [212, 332] width 9 height 9
click at [212, 333] on icon at bounding box center [212, 332] width 3 height 6
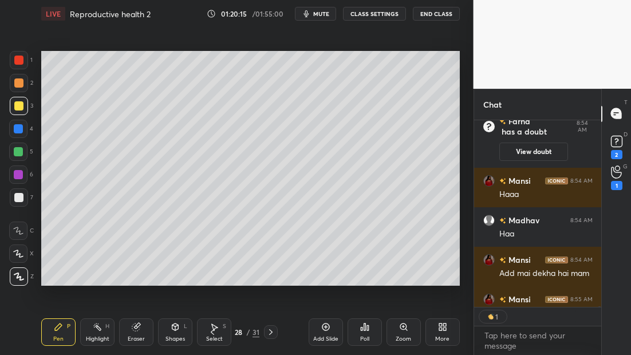
click at [277, 335] on div at bounding box center [271, 332] width 14 height 14
click at [272, 330] on icon at bounding box center [270, 332] width 9 height 9
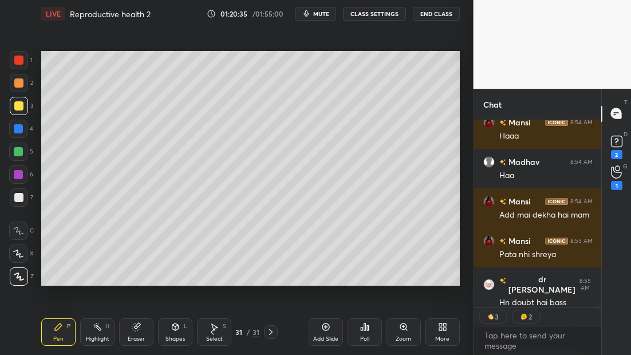
type textarea "x"
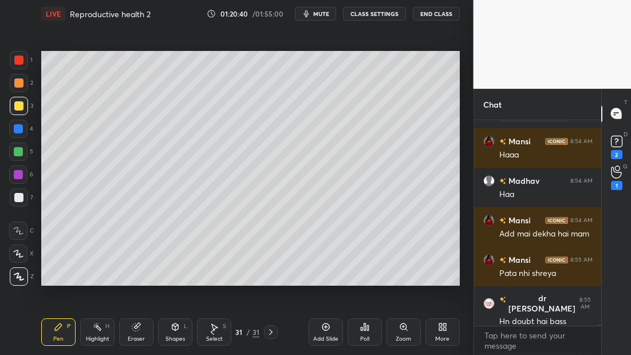
click at [324, 328] on icon at bounding box center [325, 326] width 9 height 9
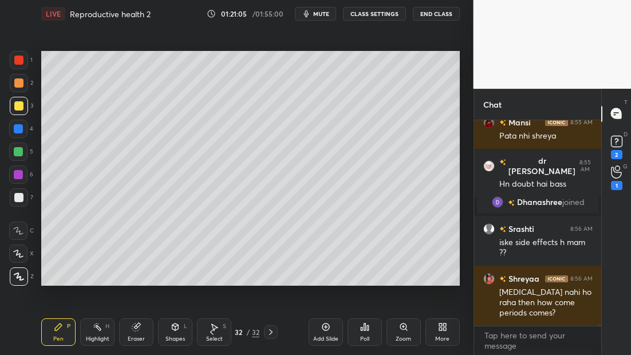
scroll to position [46298, 0]
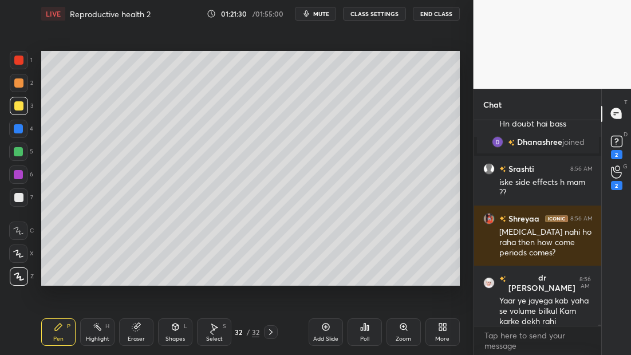
click at [215, 332] on icon at bounding box center [211, 332] width 9 height 9
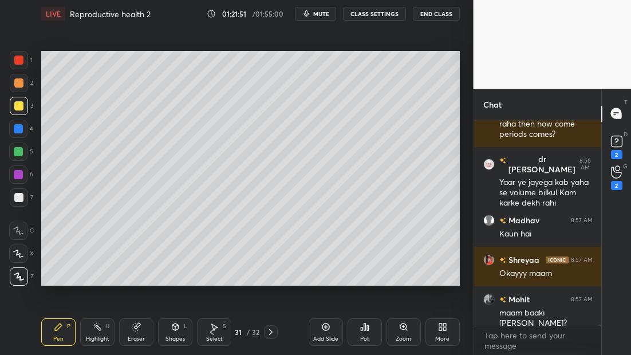
scroll to position [46456, 0]
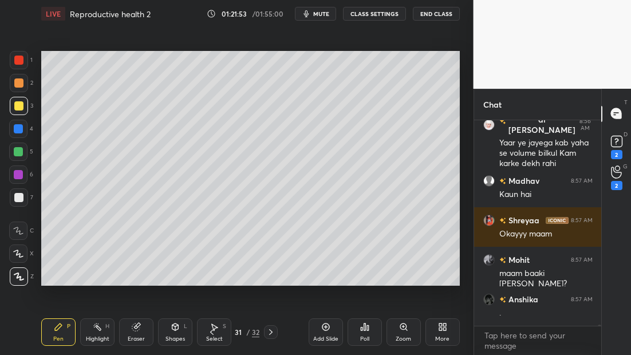
click at [275, 329] on icon at bounding box center [270, 332] width 9 height 9
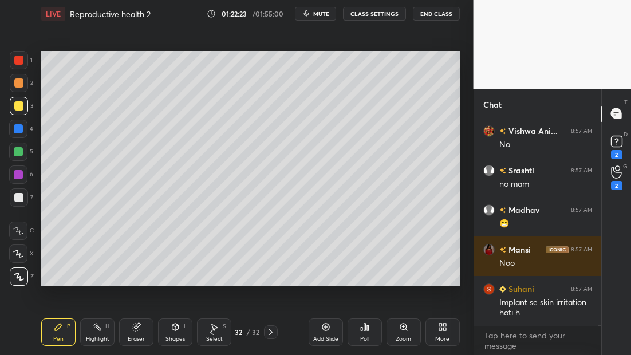
scroll to position [46745, 0]
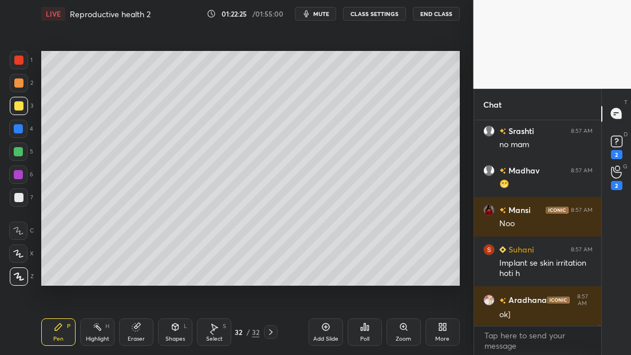
click at [326, 328] on icon at bounding box center [325, 326] width 9 height 9
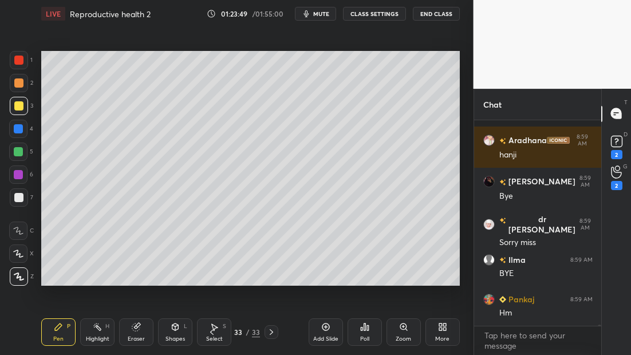
scroll to position [48294, 0]
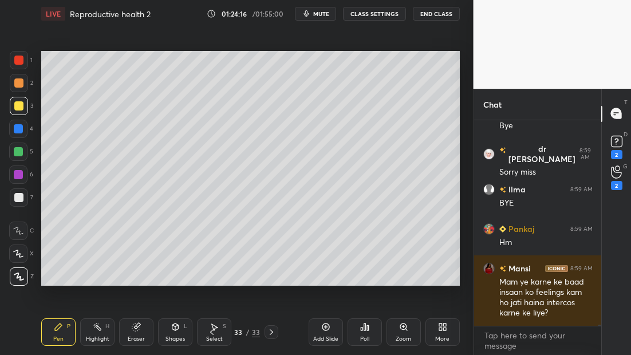
click at [328, 329] on icon at bounding box center [325, 326] width 9 height 9
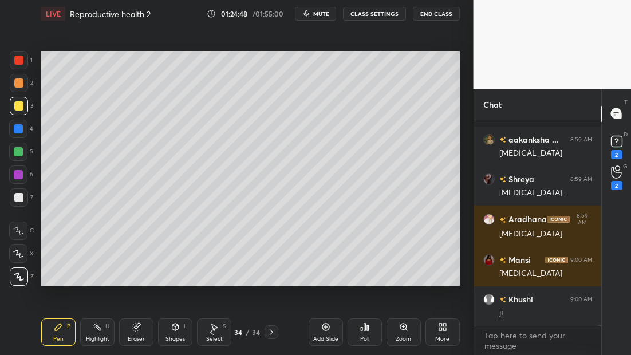
scroll to position [48634, 0]
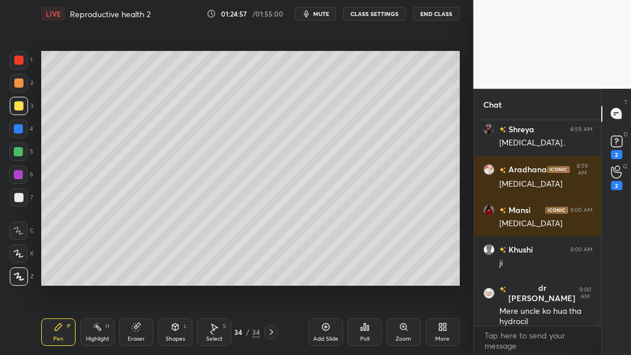
click at [328, 332] on div "Add Slide" at bounding box center [326, 331] width 34 height 27
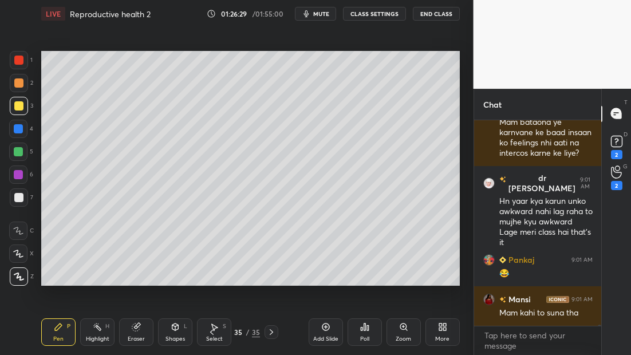
scroll to position [48681, 0]
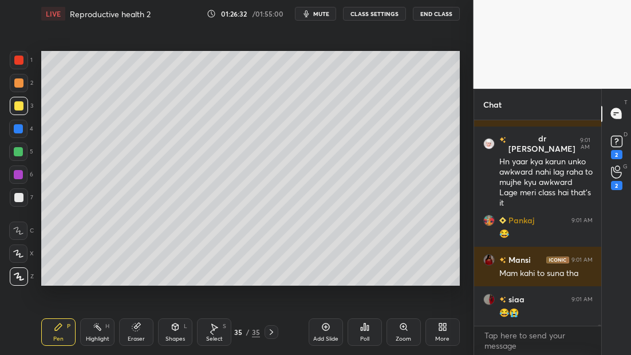
click at [20, 154] on div at bounding box center [18, 151] width 9 height 9
click at [19, 179] on div at bounding box center [18, 175] width 18 height 18
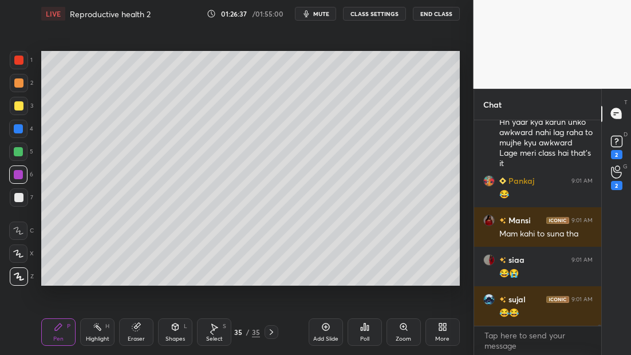
scroll to position [48551, 0]
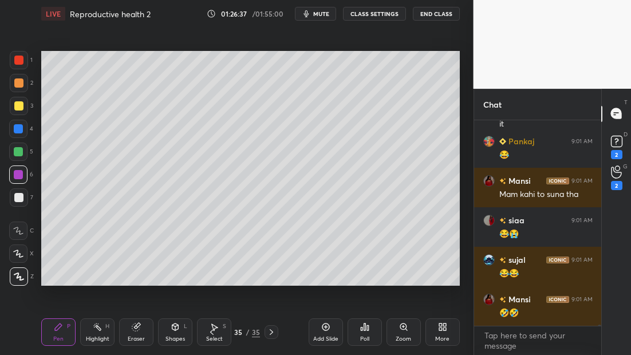
click at [328, 333] on div "Add Slide" at bounding box center [326, 331] width 34 height 27
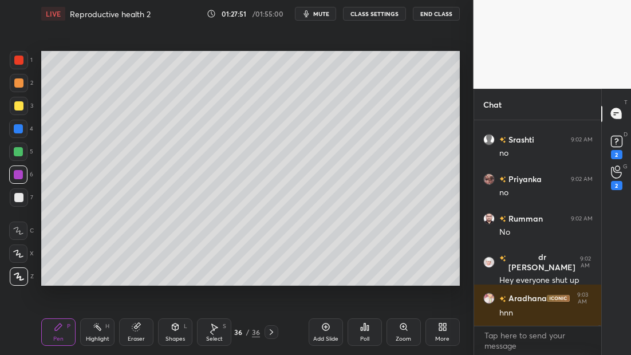
scroll to position [49657, 0]
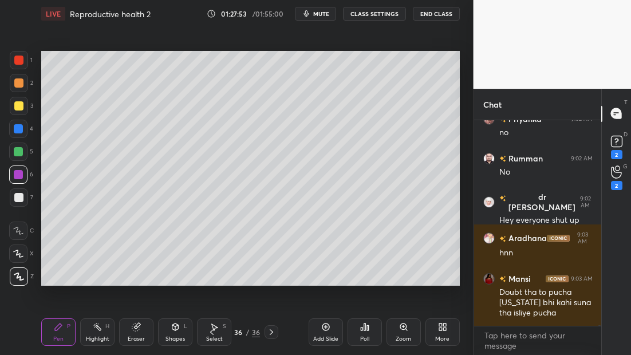
click at [23, 97] on div at bounding box center [19, 106] width 18 height 18
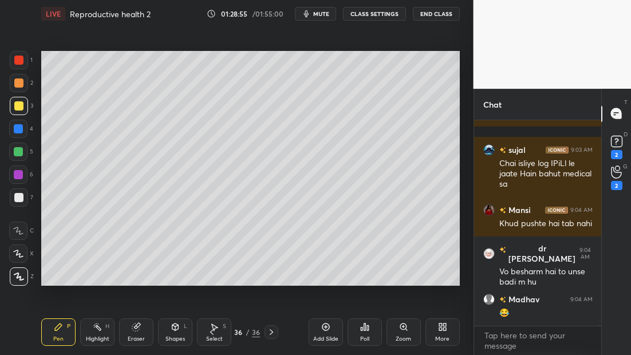
scroll to position [49626, 0]
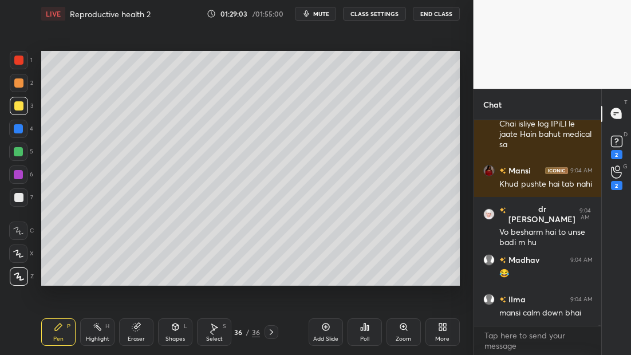
click at [318, 336] on div "Add Slide" at bounding box center [325, 339] width 25 height 6
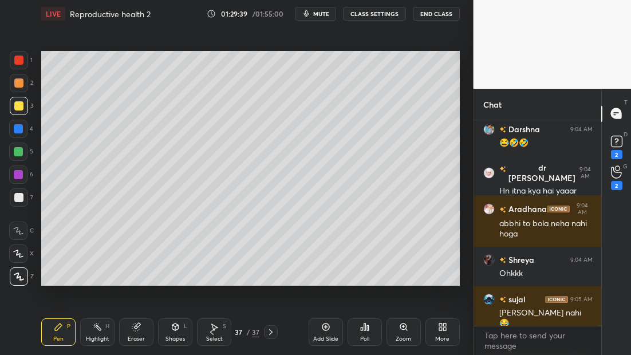
scroll to position [49946, 0]
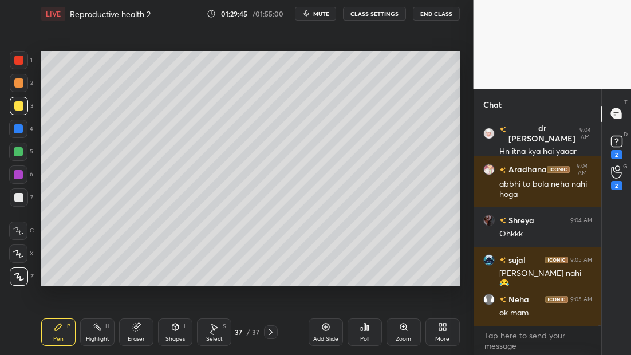
click at [210, 336] on icon at bounding box center [211, 332] width 9 height 9
click at [211, 335] on icon at bounding box center [211, 332] width 9 height 9
click at [211, 333] on icon at bounding box center [211, 332] width 9 height 9
click at [210, 332] on icon at bounding box center [211, 332] width 3 height 6
click at [211, 332] on icon at bounding box center [211, 332] width 9 height 9
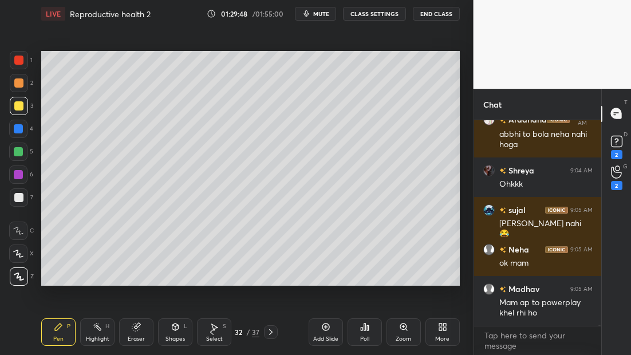
scroll to position [50035, 0]
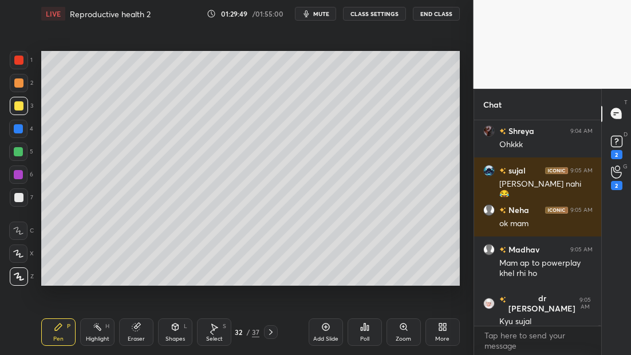
click at [207, 334] on div "Pen P Highlight H Eraser Shapes L Select S 32 / 37 Add Slide Poll Zoom More" at bounding box center [250, 332] width 419 height 46
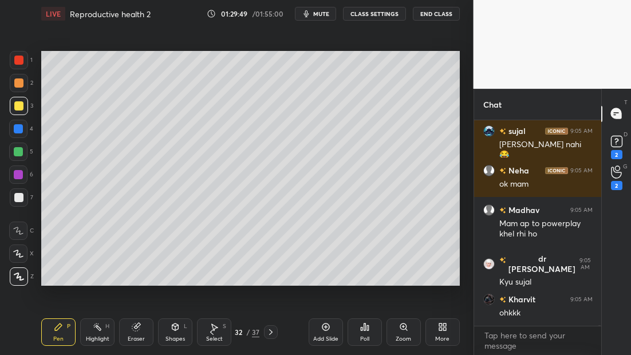
click at [212, 332] on icon at bounding box center [211, 332] width 9 height 9
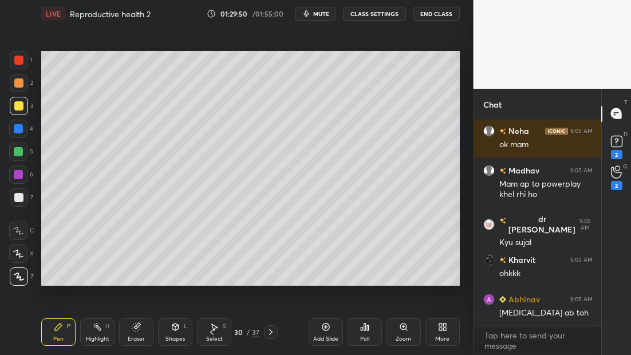
click at [269, 335] on icon at bounding box center [270, 332] width 9 height 9
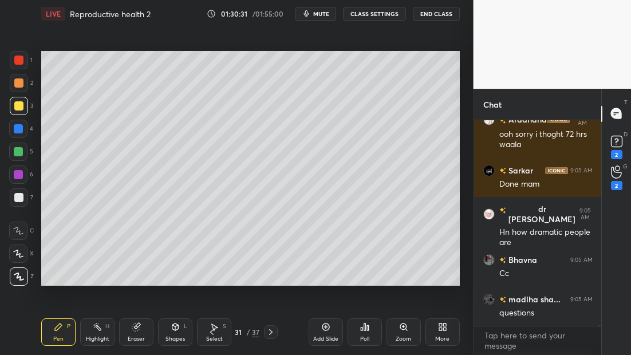
scroll to position [50513, 0]
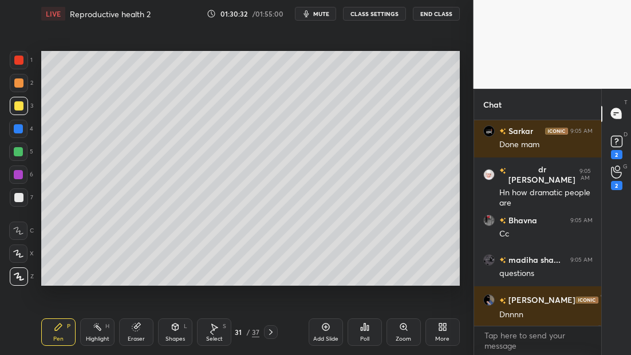
click at [273, 332] on icon at bounding box center [270, 332] width 9 height 9
click at [212, 332] on icon at bounding box center [211, 332] width 9 height 9
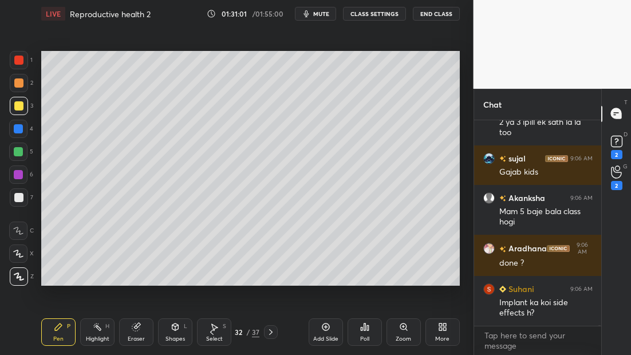
scroll to position [50861, 0]
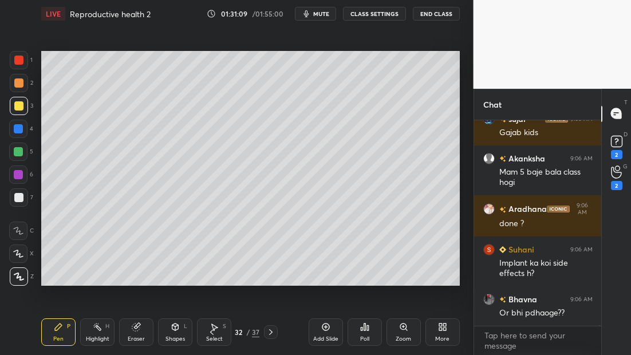
click at [273, 332] on icon at bounding box center [270, 332] width 9 height 9
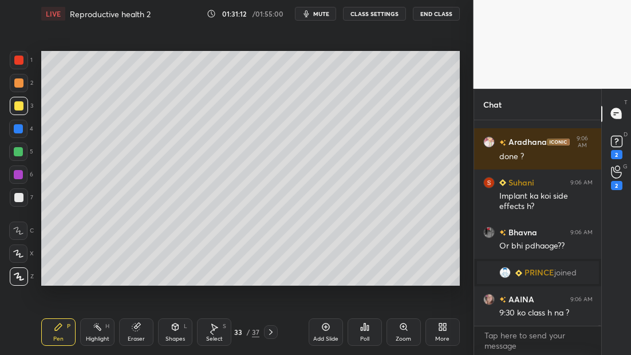
scroll to position [50409, 0]
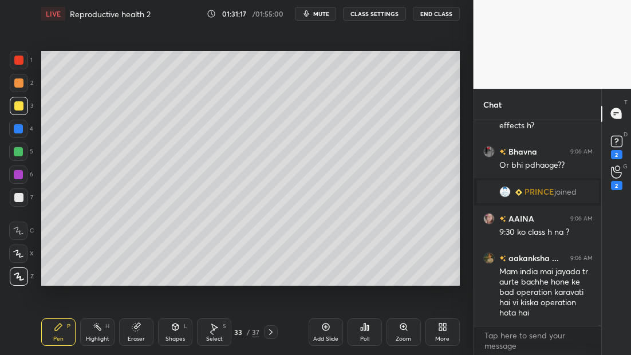
click at [372, 48] on div "Setting up your live class Poll for secs No correct answer Start poll" at bounding box center [251, 168] width 428 height 282
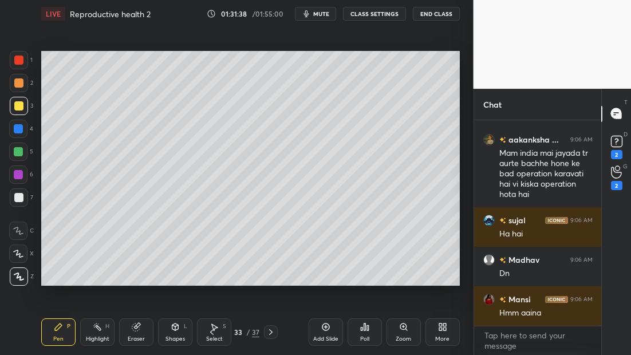
scroll to position [50567, 0]
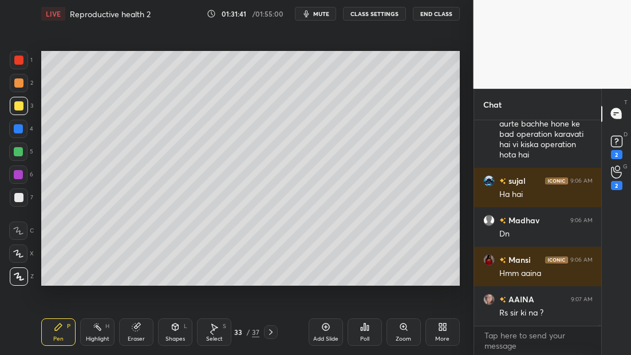
click at [270, 335] on icon at bounding box center [270, 332] width 9 height 9
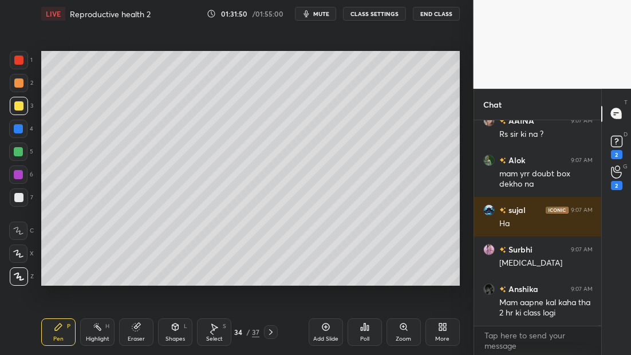
scroll to position [50785, 0]
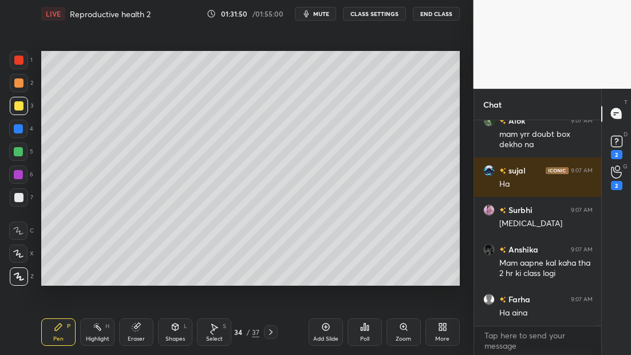
click at [270, 332] on icon at bounding box center [270, 332] width 9 height 9
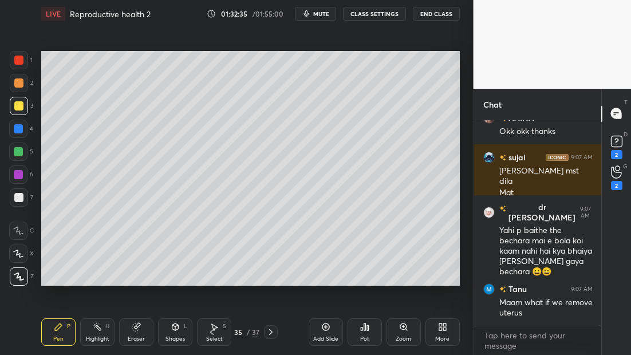
scroll to position [51245, 0]
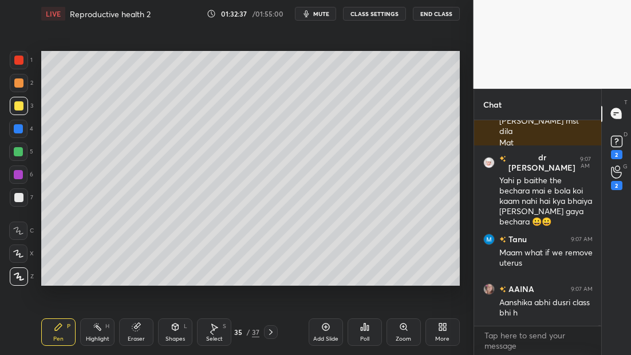
click at [270, 333] on icon at bounding box center [270, 332] width 9 height 9
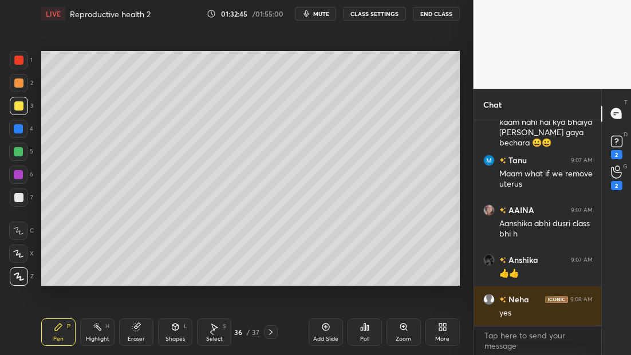
scroll to position [51352, 0]
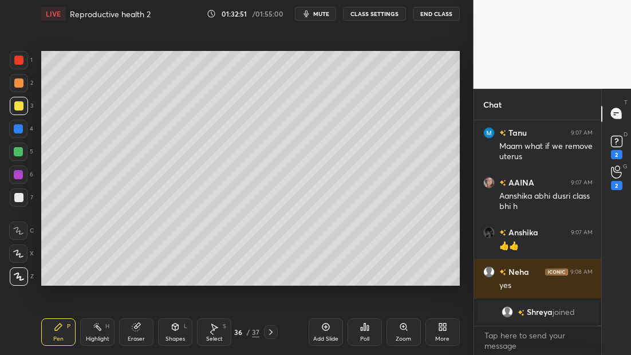
click at [270, 333] on icon at bounding box center [270, 332] width 9 height 9
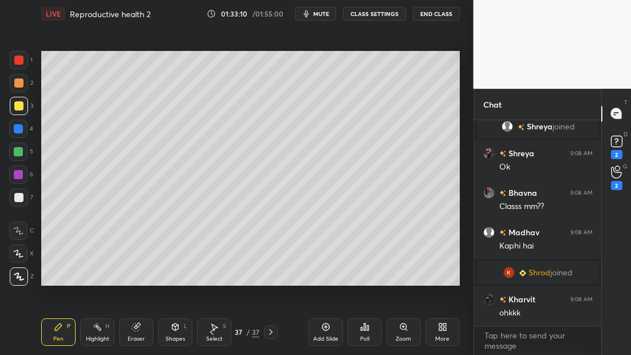
scroll to position [51190, 0]
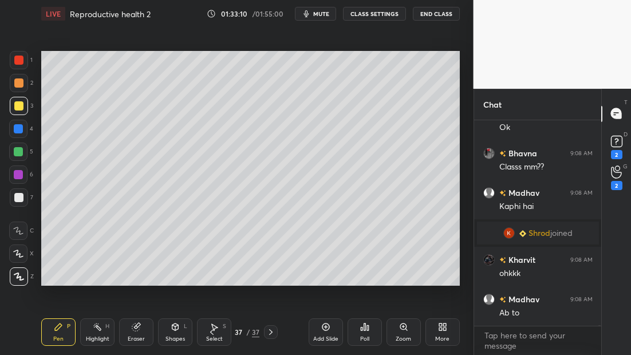
click at [447, 328] on div "More" at bounding box center [443, 331] width 34 height 27
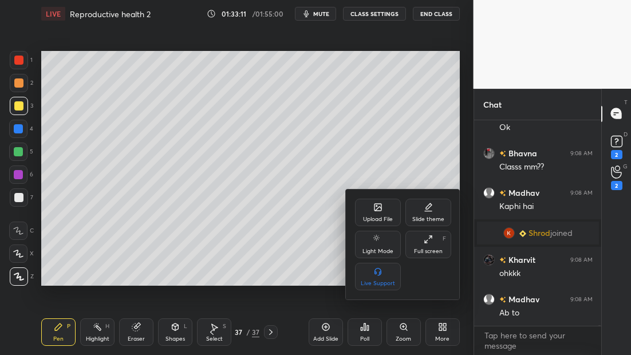
click at [369, 211] on div "Upload File" at bounding box center [378, 212] width 46 height 27
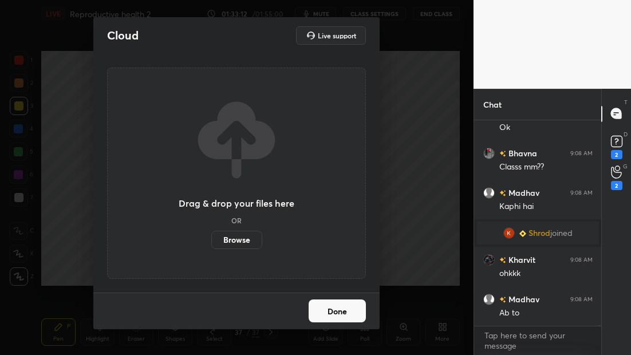
click at [225, 242] on label "Browse" at bounding box center [236, 240] width 51 height 18
click at [211, 242] on input "Browse" at bounding box center [211, 240] width 0 height 18
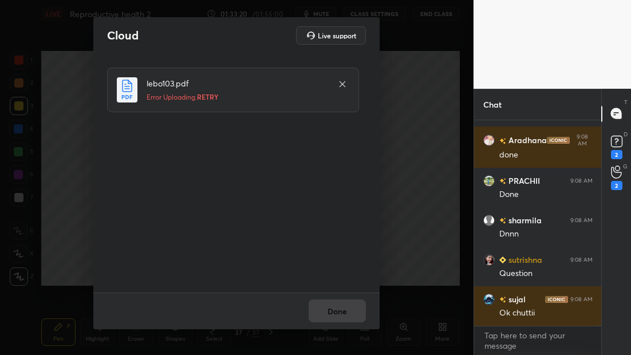
scroll to position [51557, 0]
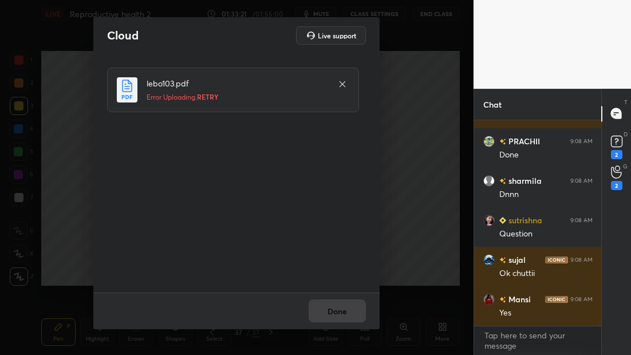
click at [212, 95] on span "RETRY" at bounding box center [208, 96] width 22 height 9
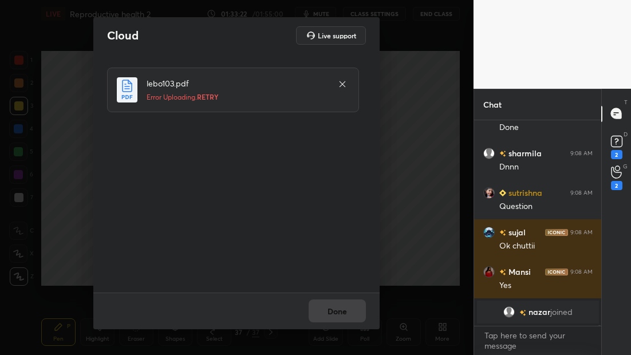
click at [215, 96] on span "RETRY" at bounding box center [208, 96] width 22 height 9
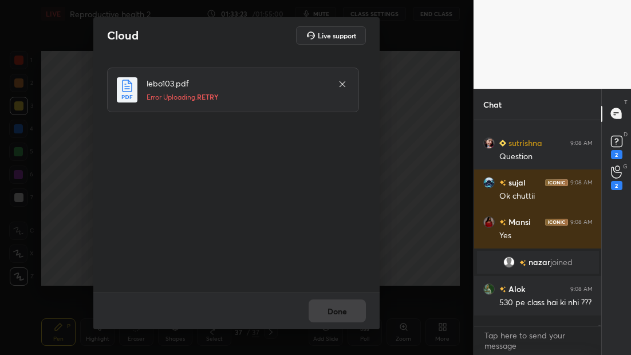
click at [215, 96] on span "RETRY" at bounding box center [208, 96] width 22 height 9
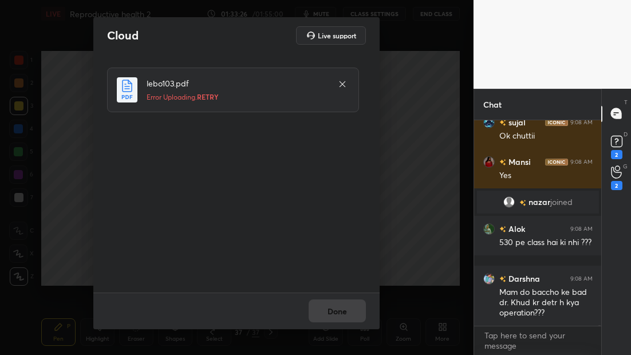
click at [339, 84] on icon at bounding box center [342, 84] width 9 height 9
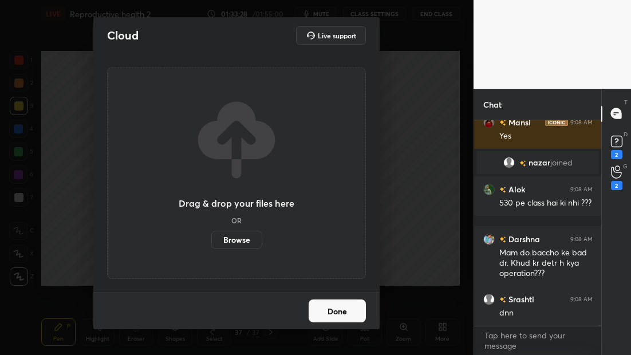
click at [246, 243] on label "Browse" at bounding box center [236, 240] width 51 height 18
click at [211, 243] on input "Browse" at bounding box center [211, 240] width 0 height 18
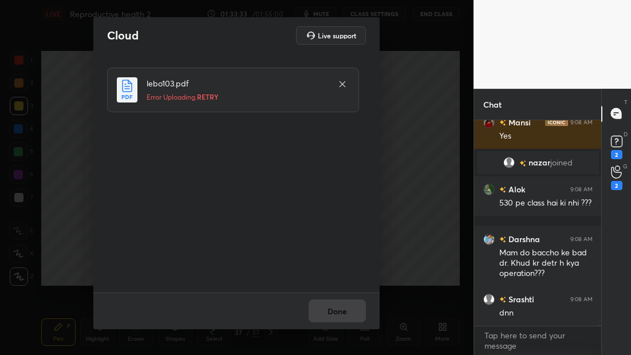
click at [201, 97] on span "RETRY" at bounding box center [208, 96] width 22 height 9
click at [201, 97] on h5 "Uploading... 0%" at bounding box center [237, 97] width 180 height 10
click at [346, 85] on icon at bounding box center [342, 84] width 9 height 9
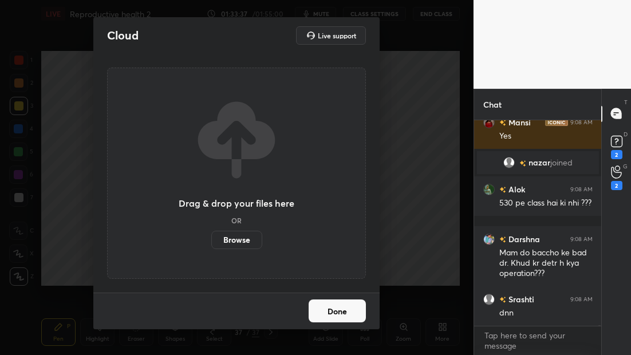
scroll to position [51496, 0]
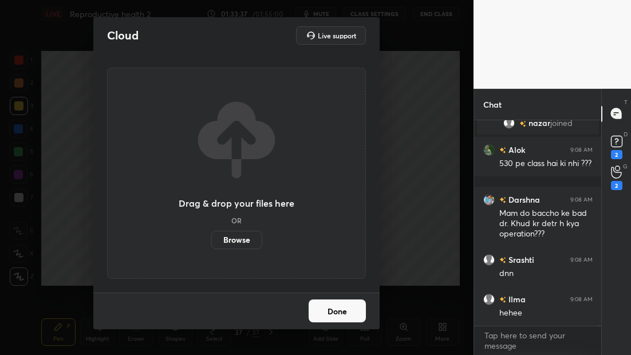
click at [335, 310] on button "Done" at bounding box center [337, 311] width 57 height 23
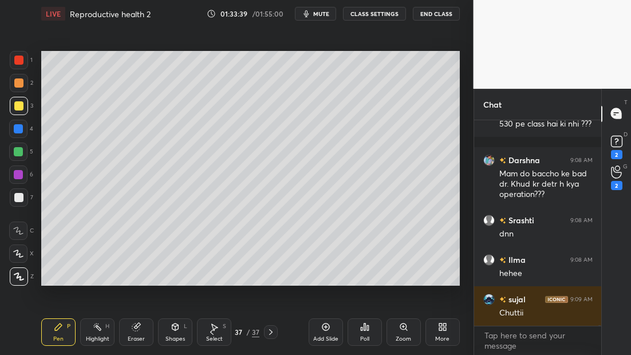
scroll to position [51616, 0]
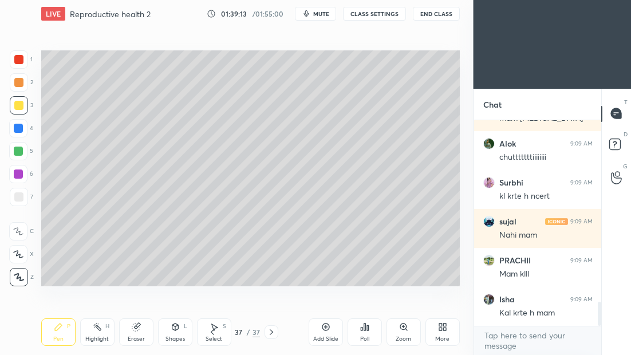
click at [442, 322] on icon at bounding box center [442, 326] width 9 height 9
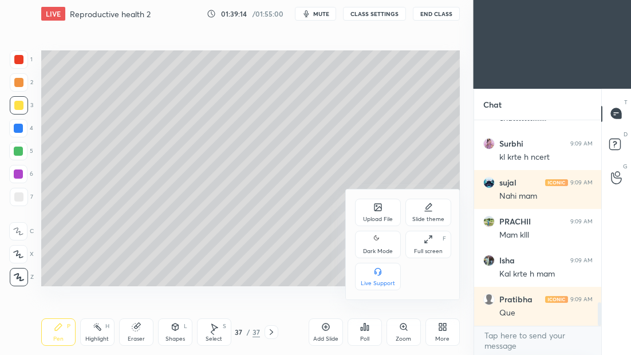
click at [376, 212] on div "Upload File" at bounding box center [378, 212] width 46 height 27
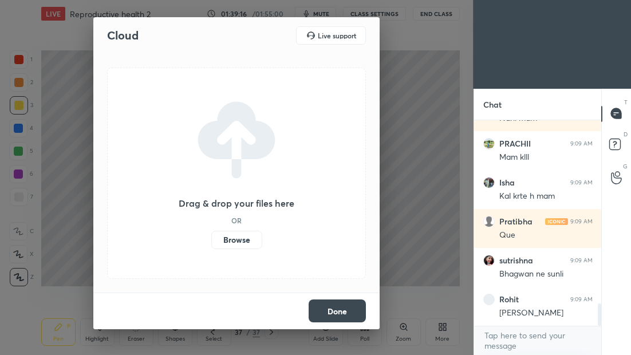
scroll to position [1710, 0]
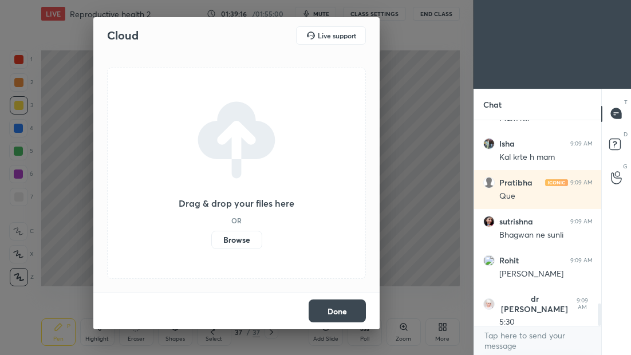
click at [231, 245] on label "Browse" at bounding box center [236, 240] width 51 height 18
click at [211, 245] on input "Browse" at bounding box center [211, 240] width 0 height 18
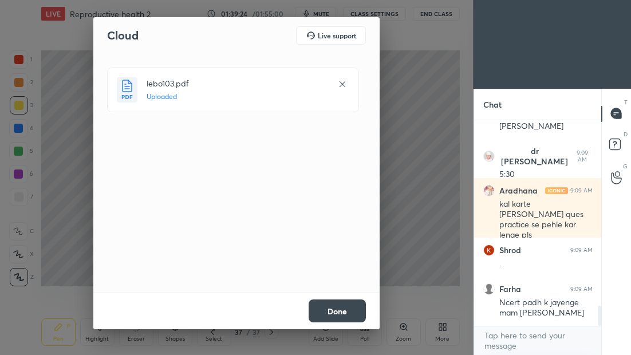
scroll to position [1897, 0]
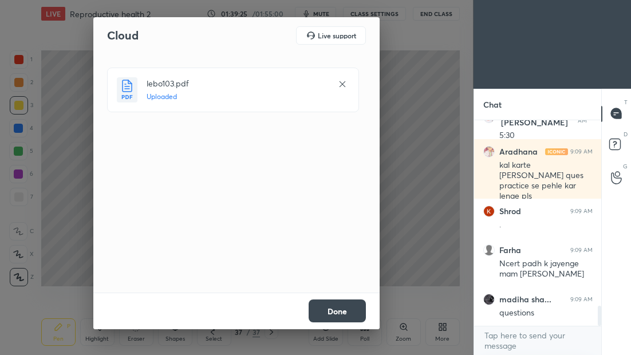
click at [337, 313] on button "Done" at bounding box center [337, 311] width 57 height 23
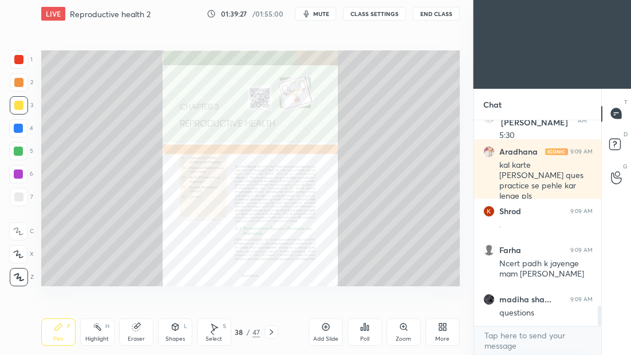
scroll to position [1946, 0]
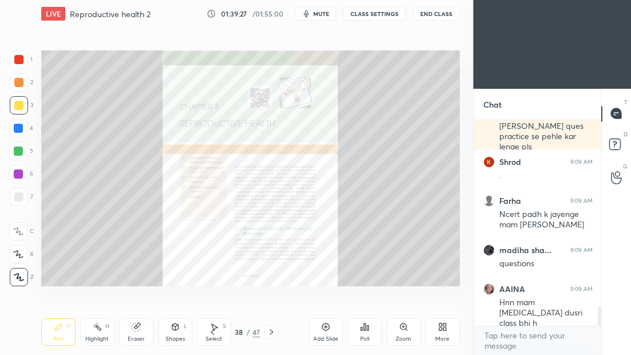
click at [18, 64] on div at bounding box center [19, 59] width 18 height 18
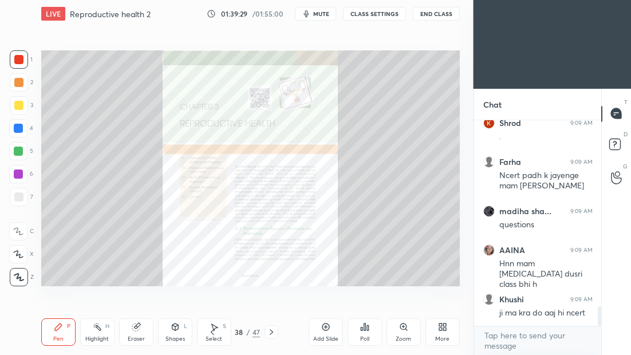
click at [403, 333] on div "Zoom" at bounding box center [404, 331] width 34 height 27
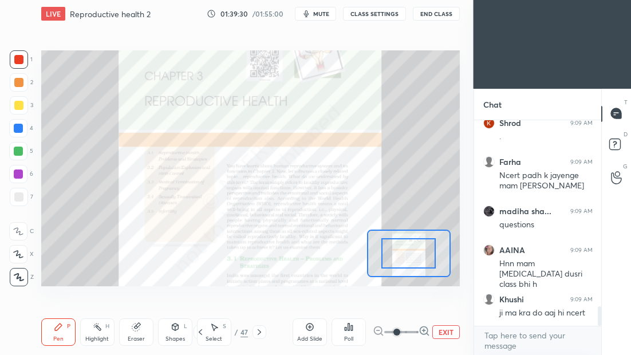
click at [400, 331] on span at bounding box center [397, 332] width 7 height 7
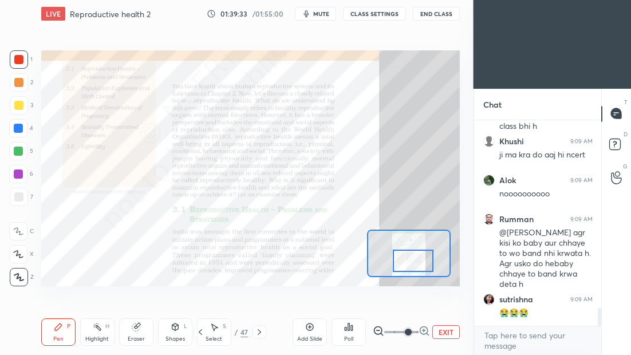
click at [415, 269] on div at bounding box center [413, 261] width 41 height 22
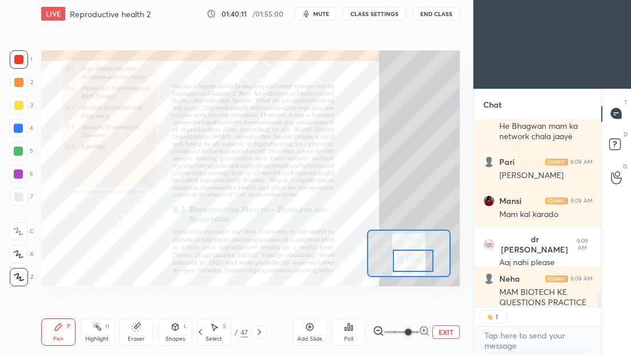
scroll to position [4, 4]
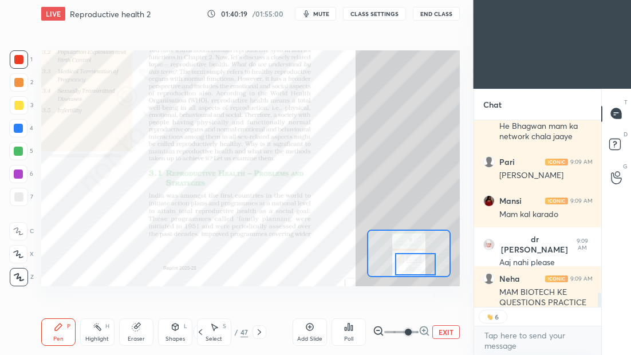
click at [415, 263] on div at bounding box center [415, 264] width 41 height 22
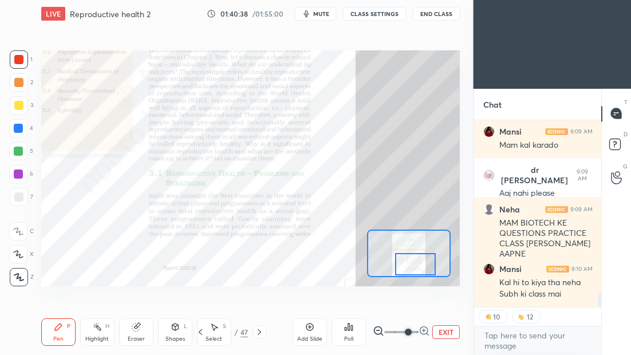
scroll to position [2277, 0]
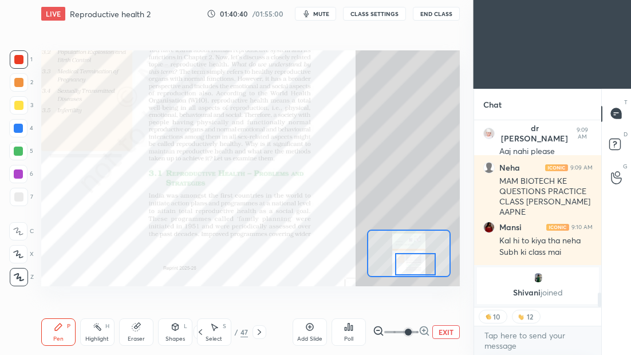
click at [259, 331] on icon at bounding box center [259, 332] width 9 height 9
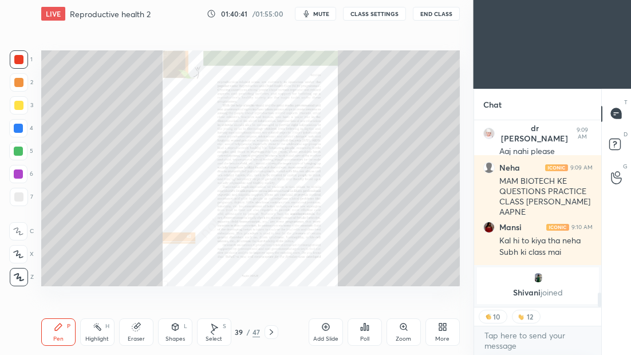
click at [404, 333] on div "Zoom" at bounding box center [404, 331] width 34 height 27
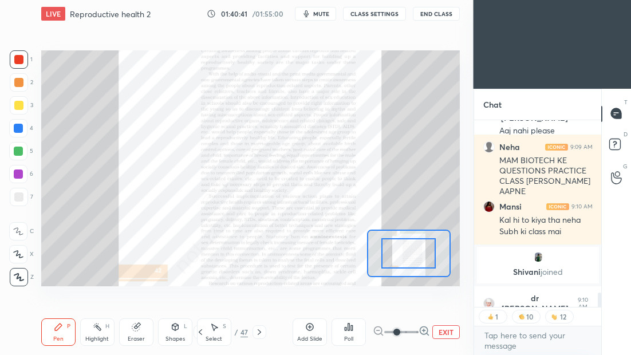
scroll to position [2295, 0]
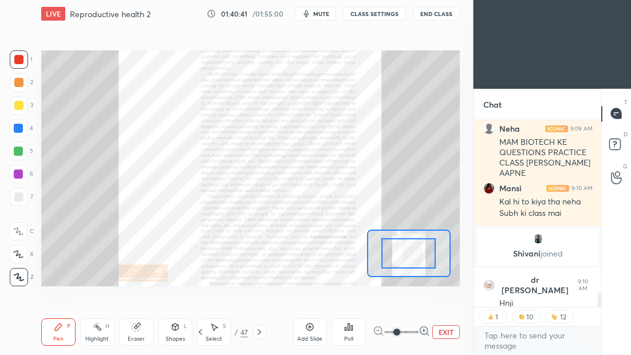
click at [400, 332] on span at bounding box center [397, 332] width 7 height 7
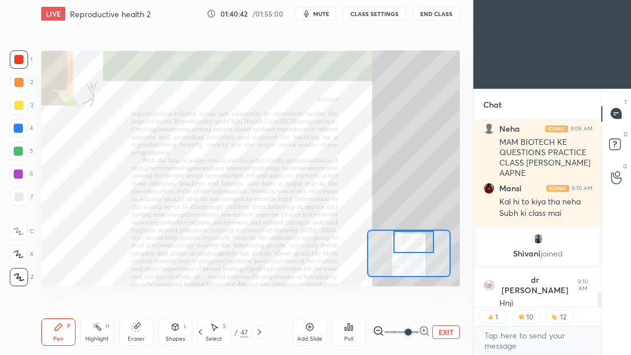
click at [416, 246] on div at bounding box center [414, 242] width 41 height 22
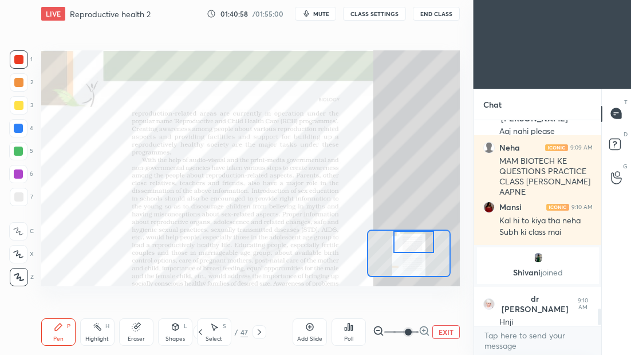
scroll to position [2276, 0]
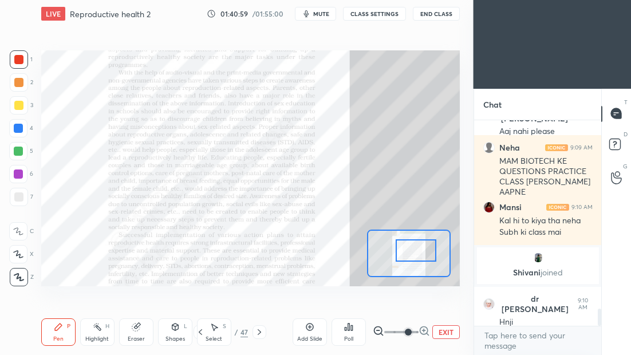
drag, startPoint x: 410, startPoint y: 251, endPoint x: 413, endPoint y: 261, distance: 9.6
click at [413, 261] on div at bounding box center [416, 250] width 41 height 22
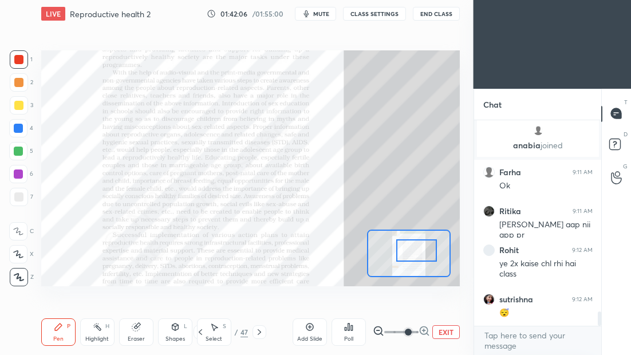
scroll to position [2691, 0]
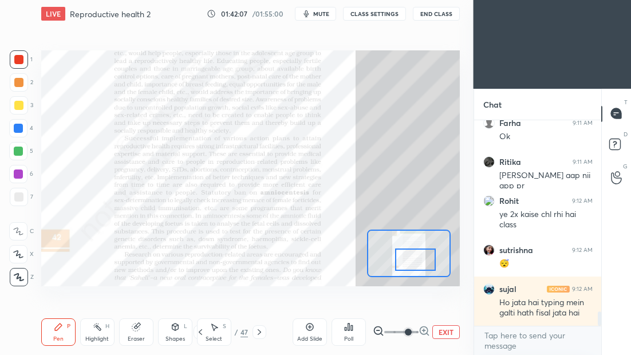
drag, startPoint x: 410, startPoint y: 255, endPoint x: 410, endPoint y: 265, distance: 10.3
click at [410, 265] on div at bounding box center [415, 260] width 41 height 22
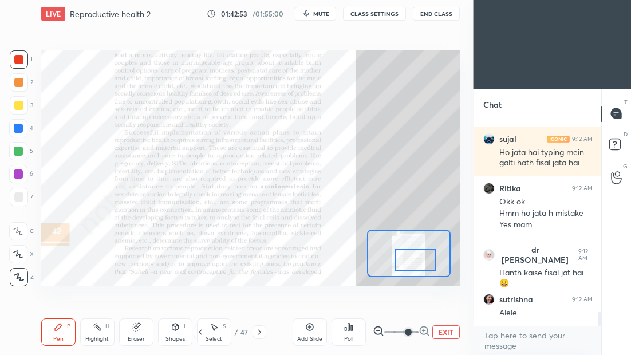
scroll to position [2890, 0]
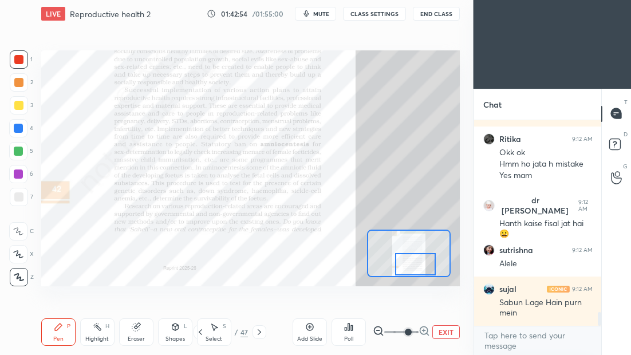
drag, startPoint x: 412, startPoint y: 266, endPoint x: 412, endPoint y: 273, distance: 6.9
click at [412, 273] on div at bounding box center [415, 264] width 41 height 22
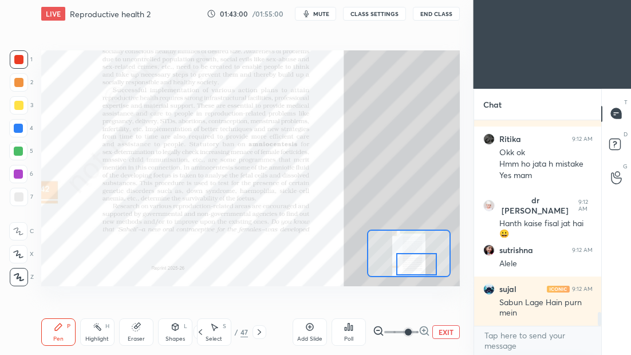
scroll to position [2929, 0]
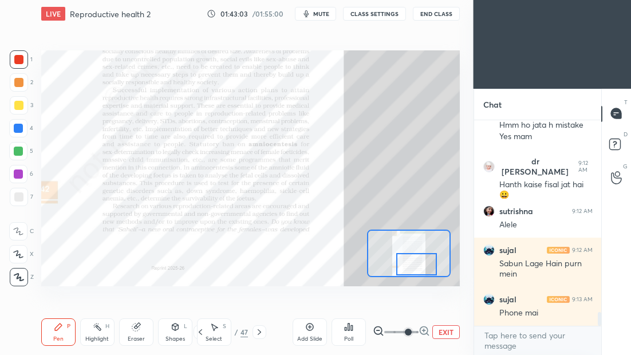
click at [259, 333] on icon at bounding box center [259, 332] width 3 height 6
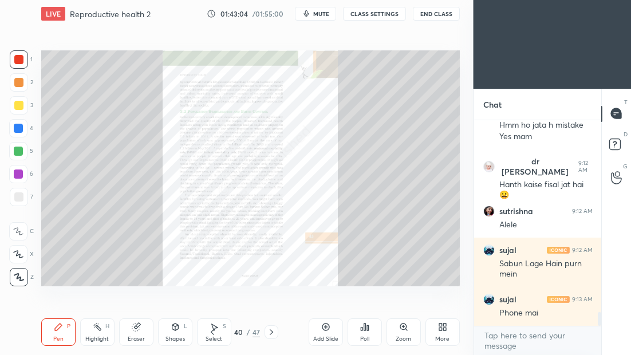
click at [399, 332] on div "Zoom" at bounding box center [404, 331] width 34 height 27
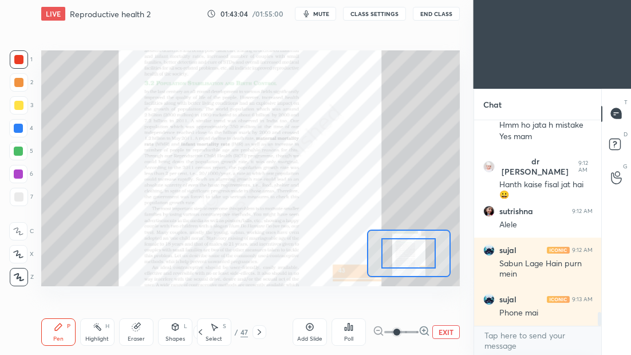
click at [400, 332] on span at bounding box center [397, 332] width 7 height 7
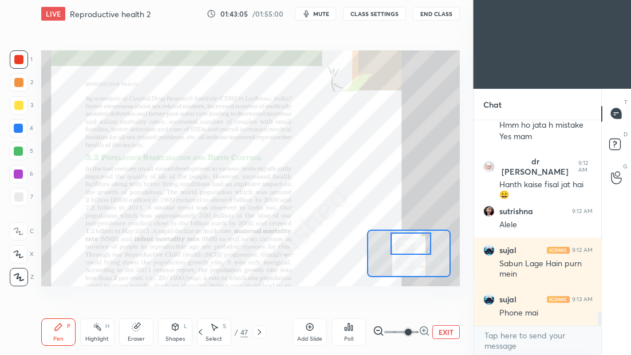
drag, startPoint x: 418, startPoint y: 255, endPoint x: 422, endPoint y: 246, distance: 9.3
click at [421, 247] on div at bounding box center [411, 244] width 41 height 22
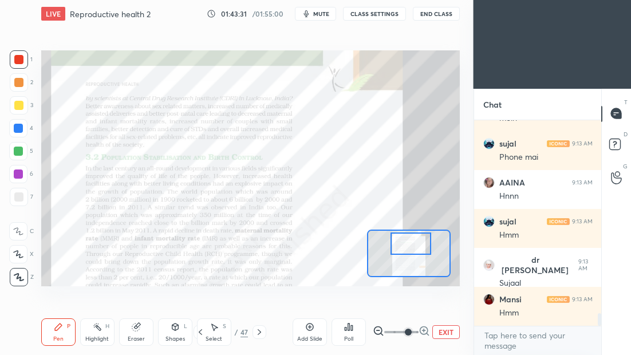
scroll to position [3124, 0]
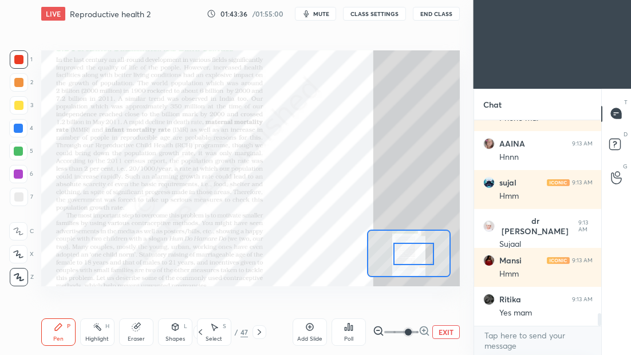
drag, startPoint x: 406, startPoint y: 250, endPoint x: 408, endPoint y: 261, distance: 10.6
click at [408, 261] on div at bounding box center [414, 254] width 41 height 22
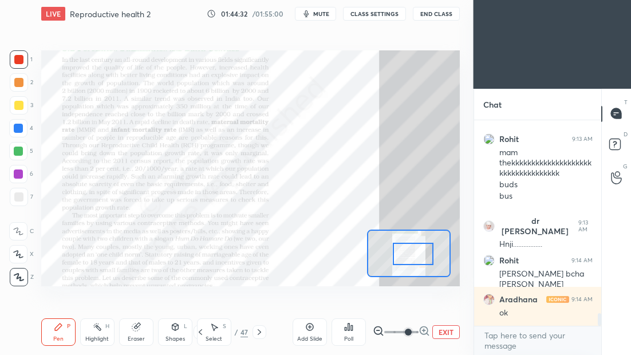
scroll to position [3139, 0]
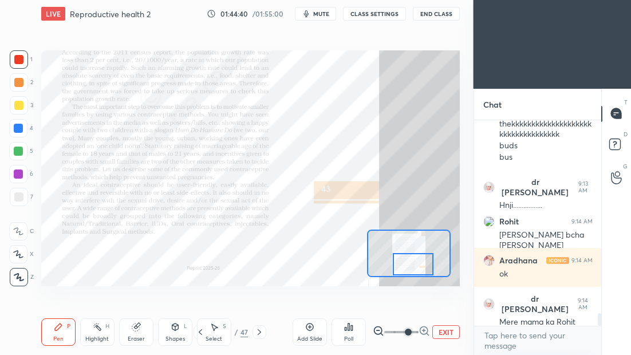
drag, startPoint x: 404, startPoint y: 263, endPoint x: 403, endPoint y: 272, distance: 8.1
click at [402, 272] on div at bounding box center [413, 264] width 41 height 22
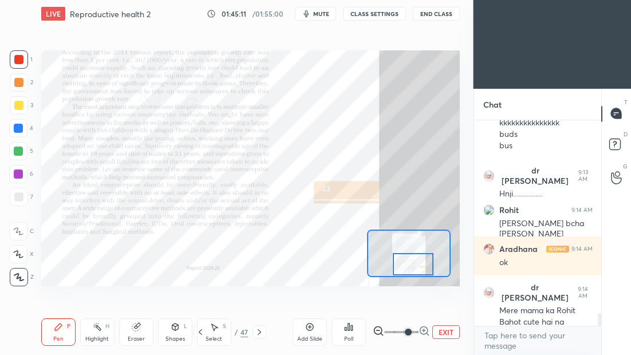
click at [257, 332] on icon at bounding box center [259, 332] width 9 height 9
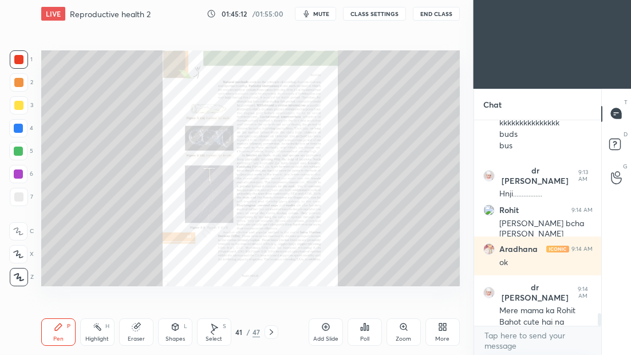
click at [402, 330] on icon at bounding box center [403, 326] width 9 height 9
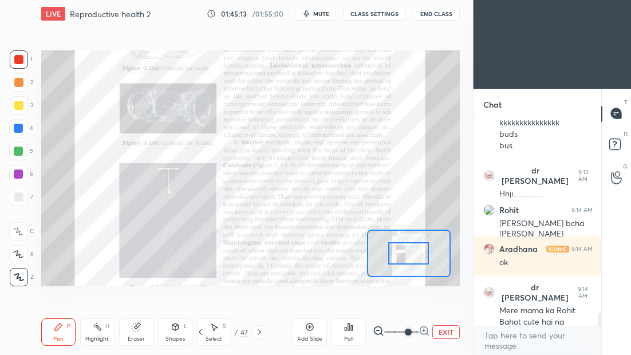
click at [405, 332] on span at bounding box center [408, 332] width 7 height 7
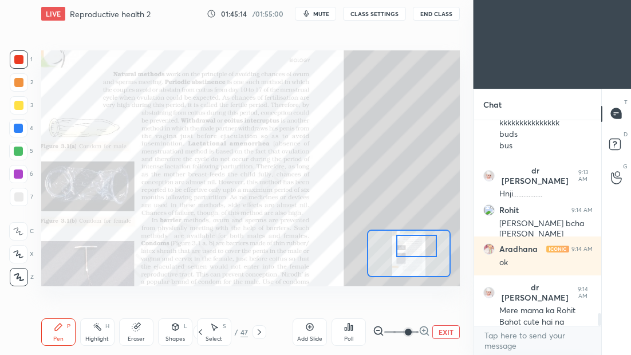
drag, startPoint x: 401, startPoint y: 254, endPoint x: 406, endPoint y: 247, distance: 8.6
click at [406, 247] on div at bounding box center [416, 246] width 41 height 22
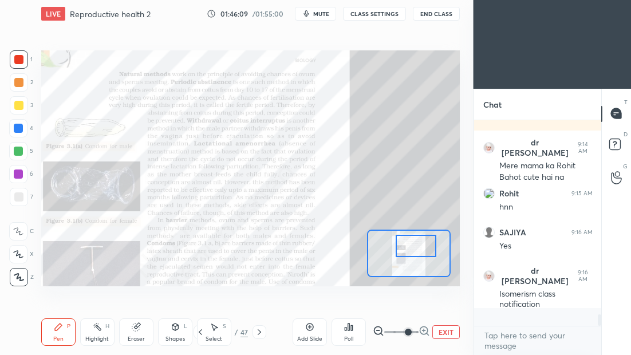
scroll to position [3213, 0]
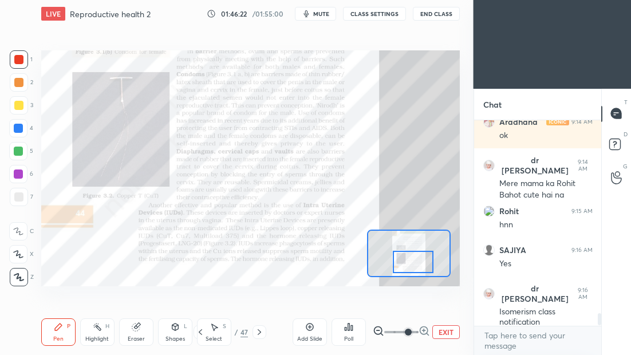
drag, startPoint x: 399, startPoint y: 254, endPoint x: 396, endPoint y: 269, distance: 15.3
click at [396, 269] on div at bounding box center [413, 262] width 41 height 22
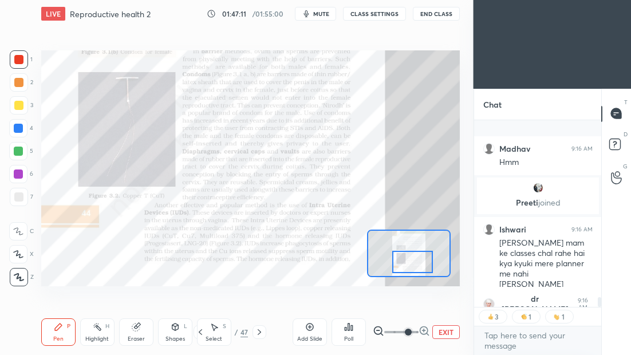
scroll to position [3433, 0]
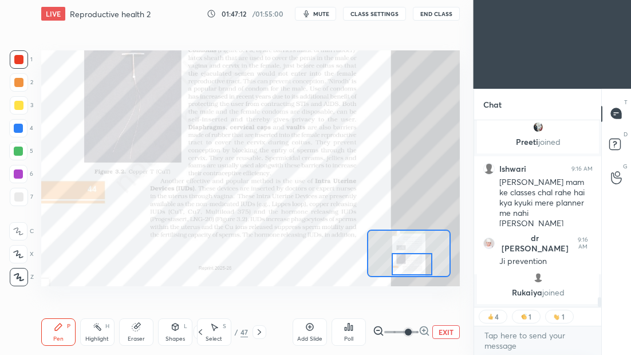
drag, startPoint x: 412, startPoint y: 262, endPoint x: 412, endPoint y: 269, distance: 7.4
click at [411, 269] on div at bounding box center [412, 264] width 41 height 22
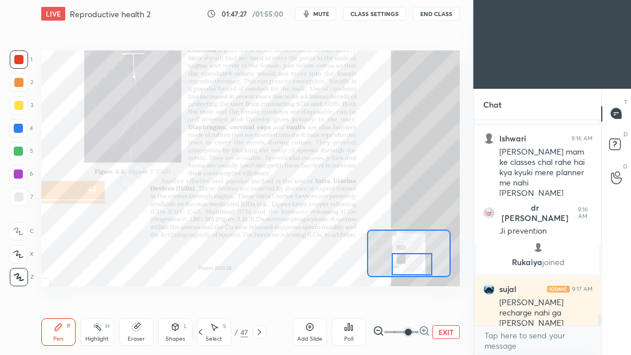
scroll to position [3428, 0]
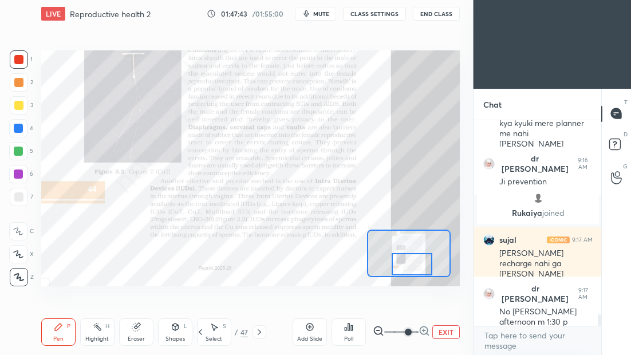
click at [259, 335] on icon at bounding box center [259, 332] width 9 height 9
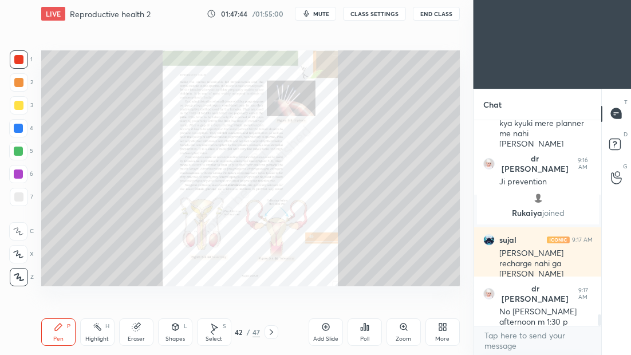
click at [408, 330] on div "Zoom" at bounding box center [404, 331] width 34 height 27
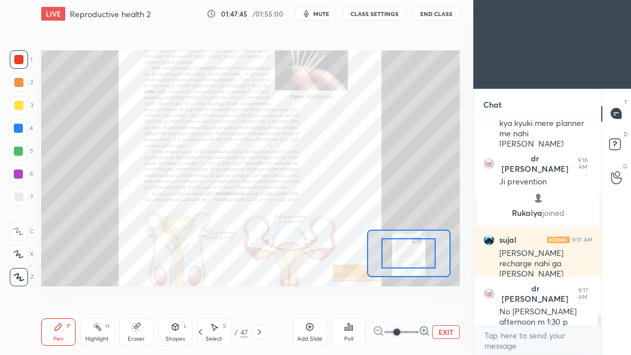
click at [400, 331] on span at bounding box center [397, 332] width 7 height 7
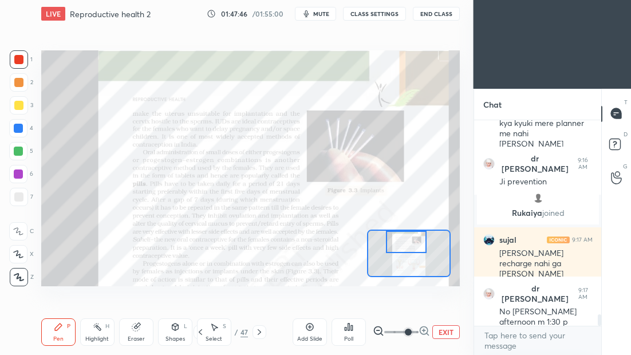
click at [406, 237] on div at bounding box center [406, 242] width 41 height 22
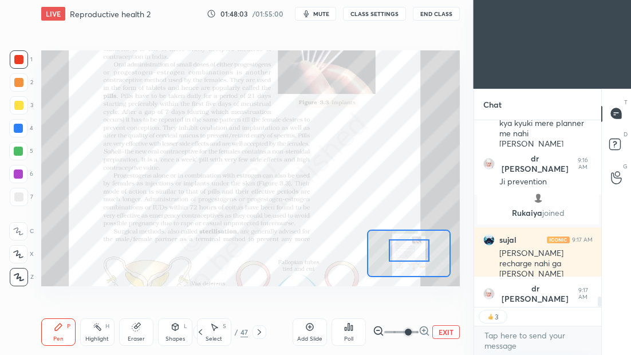
drag, startPoint x: 407, startPoint y: 244, endPoint x: 408, endPoint y: 251, distance: 7.6
click at [408, 251] on div at bounding box center [409, 250] width 41 height 22
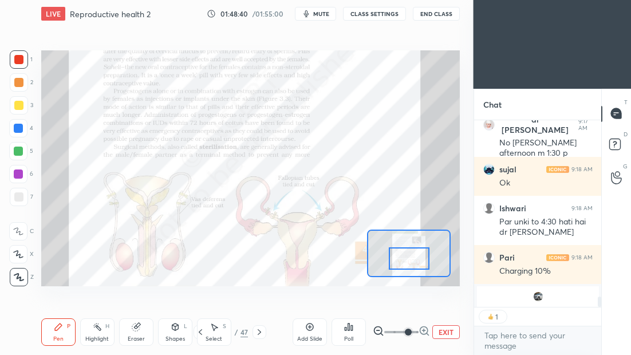
click at [408, 264] on div at bounding box center [409, 258] width 41 height 22
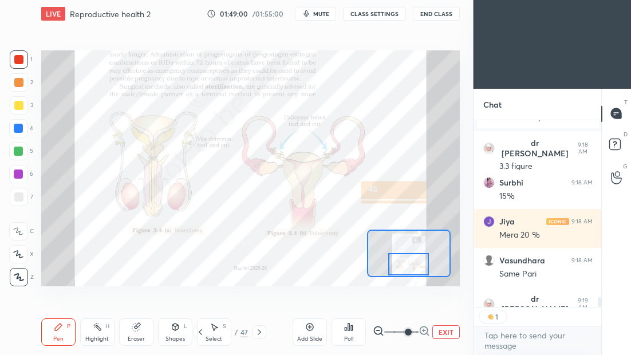
click at [408, 269] on div at bounding box center [408, 264] width 41 height 22
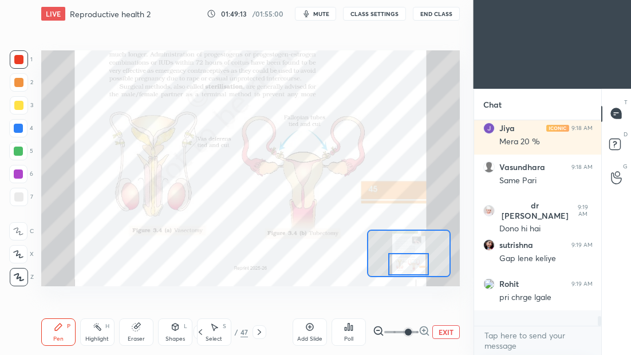
scroll to position [3797, 0]
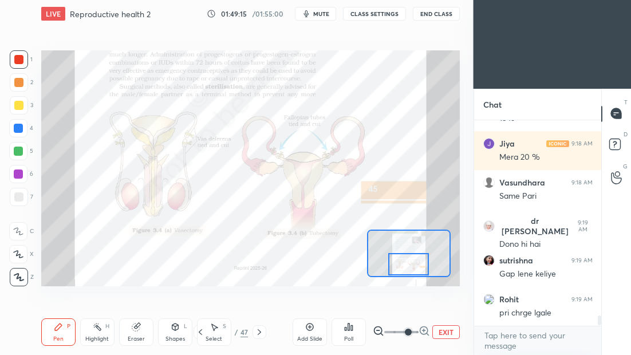
click at [261, 333] on icon at bounding box center [259, 332] width 9 height 9
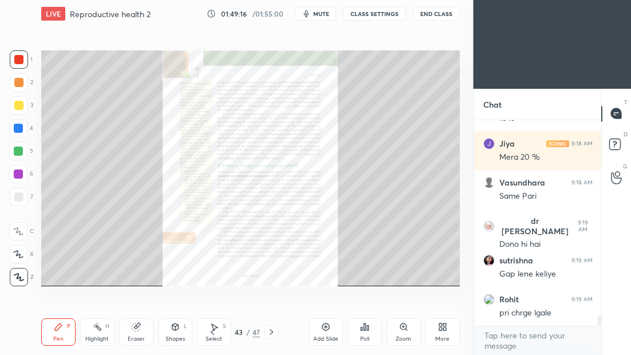
click at [400, 336] on div "Zoom" at bounding box center [403, 339] width 15 height 6
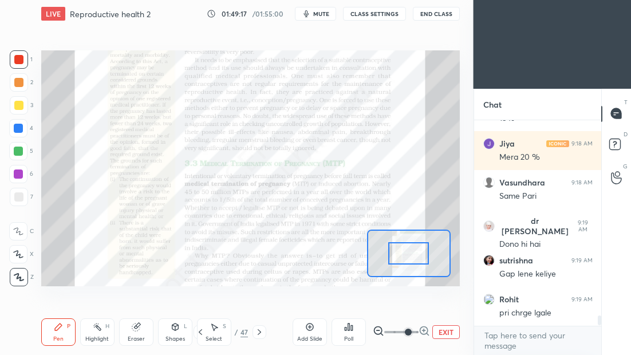
click at [409, 332] on span at bounding box center [401, 332] width 34 height 17
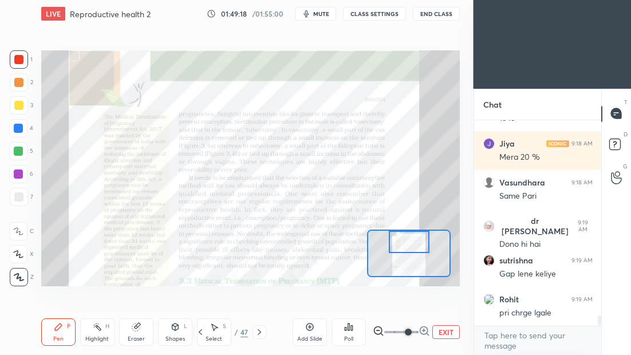
drag, startPoint x: 412, startPoint y: 250, endPoint x: 414, endPoint y: 241, distance: 9.8
click at [414, 241] on div at bounding box center [409, 242] width 41 height 22
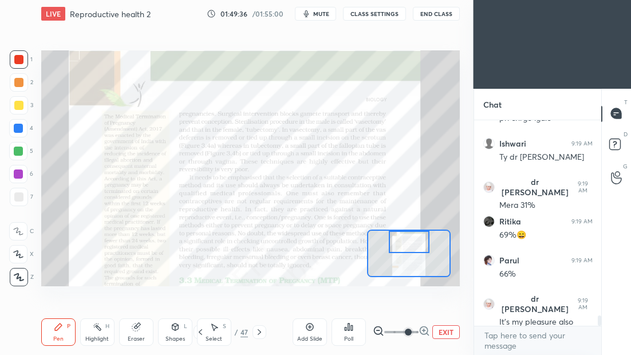
scroll to position [4030, 0]
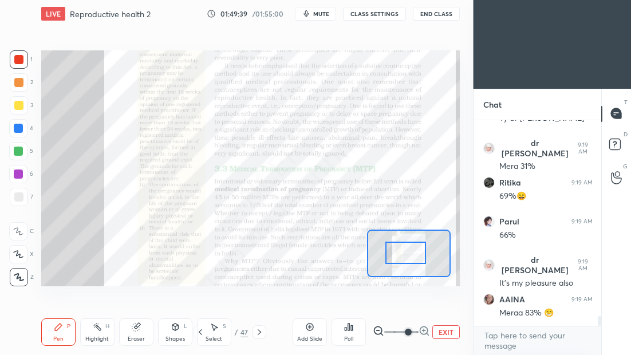
drag, startPoint x: 403, startPoint y: 247, endPoint x: 400, endPoint y: 258, distance: 11.3
click at [400, 259] on div at bounding box center [405, 253] width 41 height 22
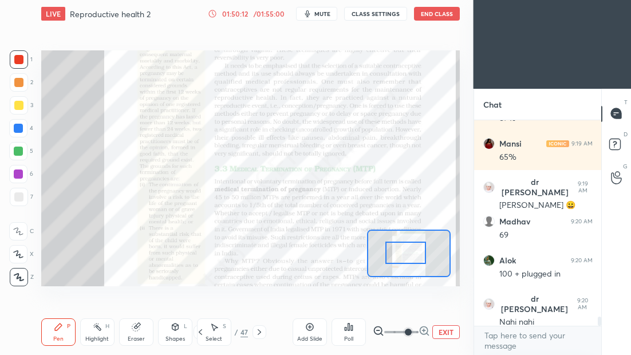
scroll to position [4412, 0]
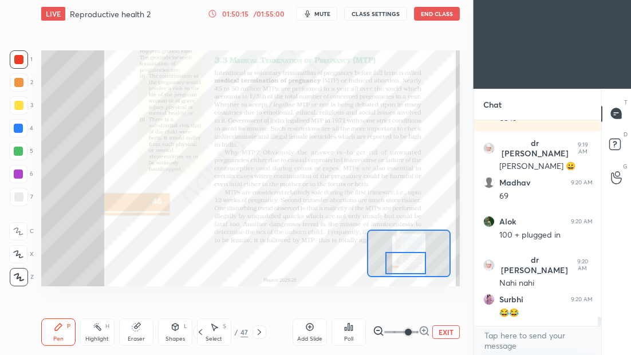
click at [398, 270] on div at bounding box center [405, 263] width 41 height 22
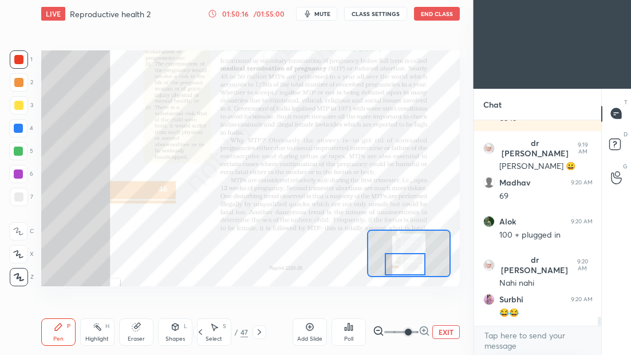
scroll to position [4451, 0]
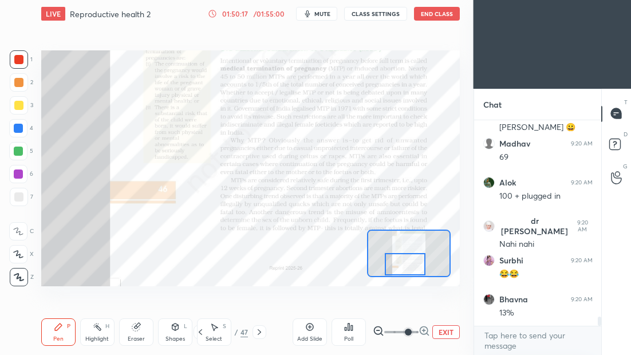
click at [443, 332] on button "EXIT" at bounding box center [445, 332] width 27 height 14
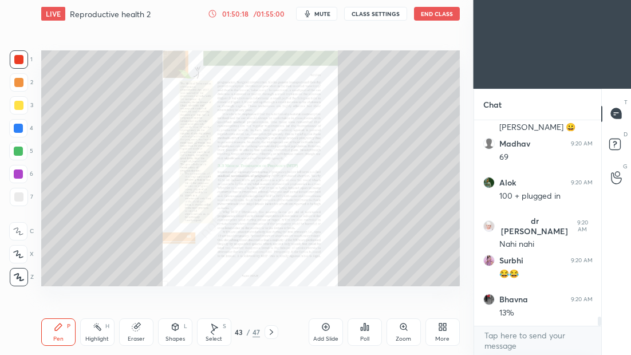
click at [270, 332] on icon at bounding box center [271, 332] width 9 height 9
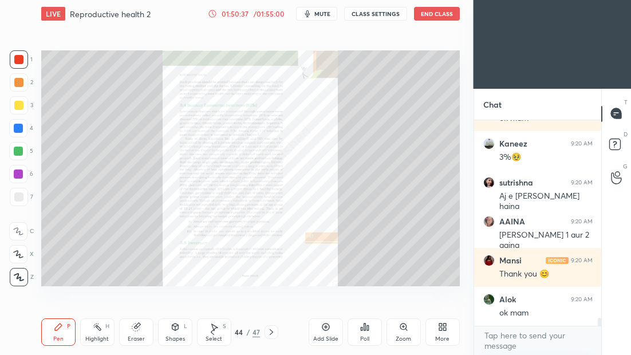
scroll to position [5097, 0]
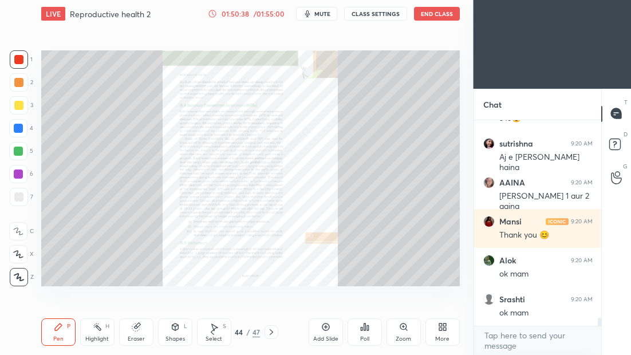
click at [433, 16] on button "End Class" at bounding box center [437, 14] width 46 height 14
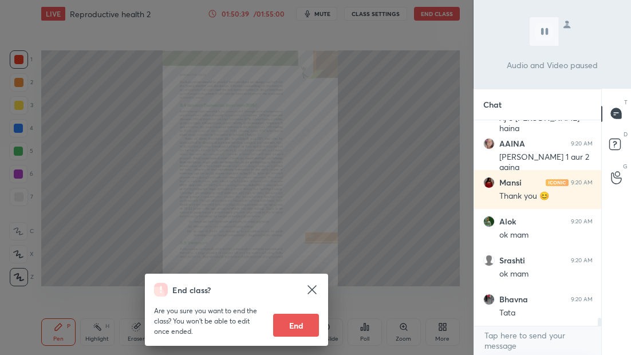
scroll to position [5175, 0]
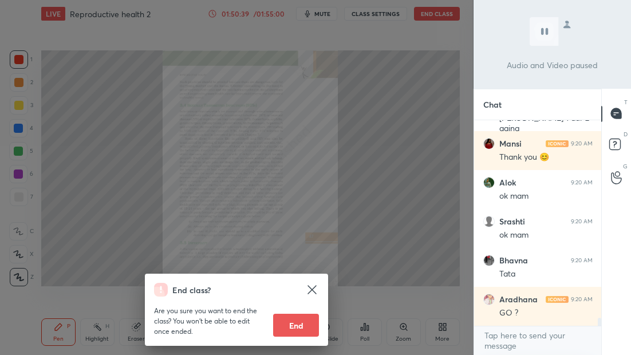
click at [296, 326] on button "End" at bounding box center [296, 325] width 46 height 23
type textarea "x"
